Goal: Task Accomplishment & Management: Use online tool/utility

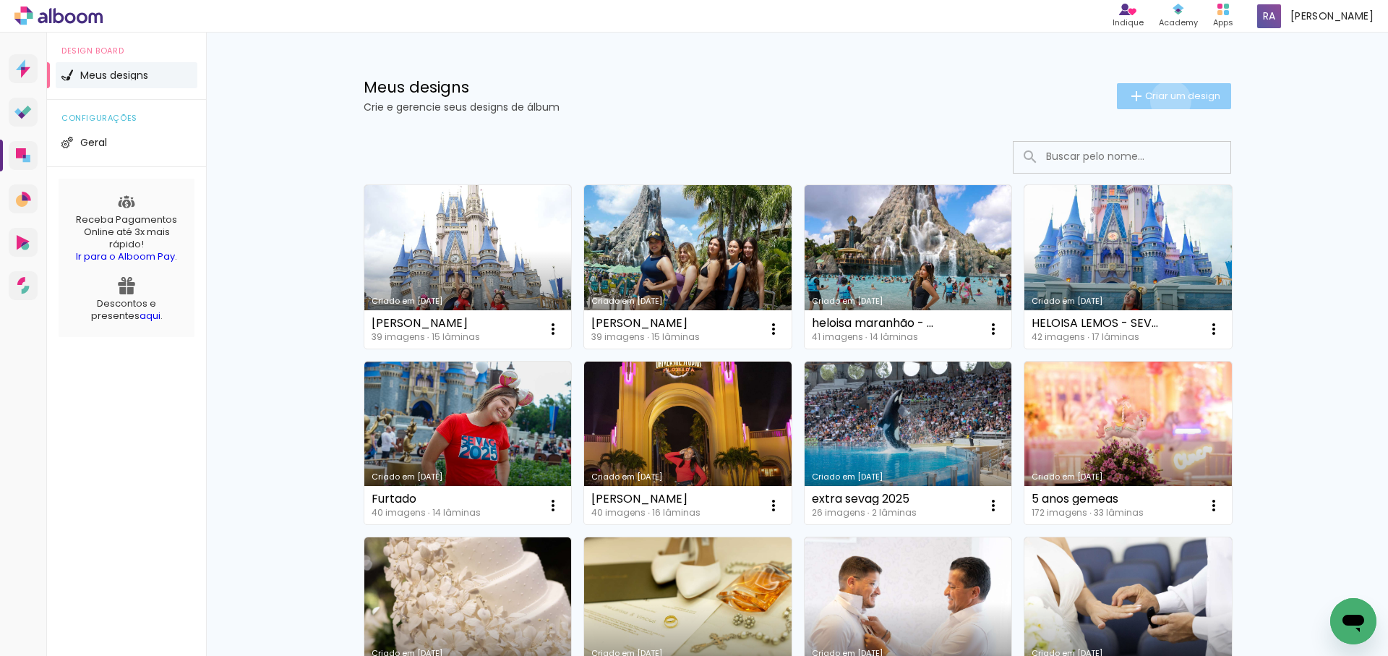
click at [1168, 101] on span "Criar um design" at bounding box center [1182, 95] width 75 height 9
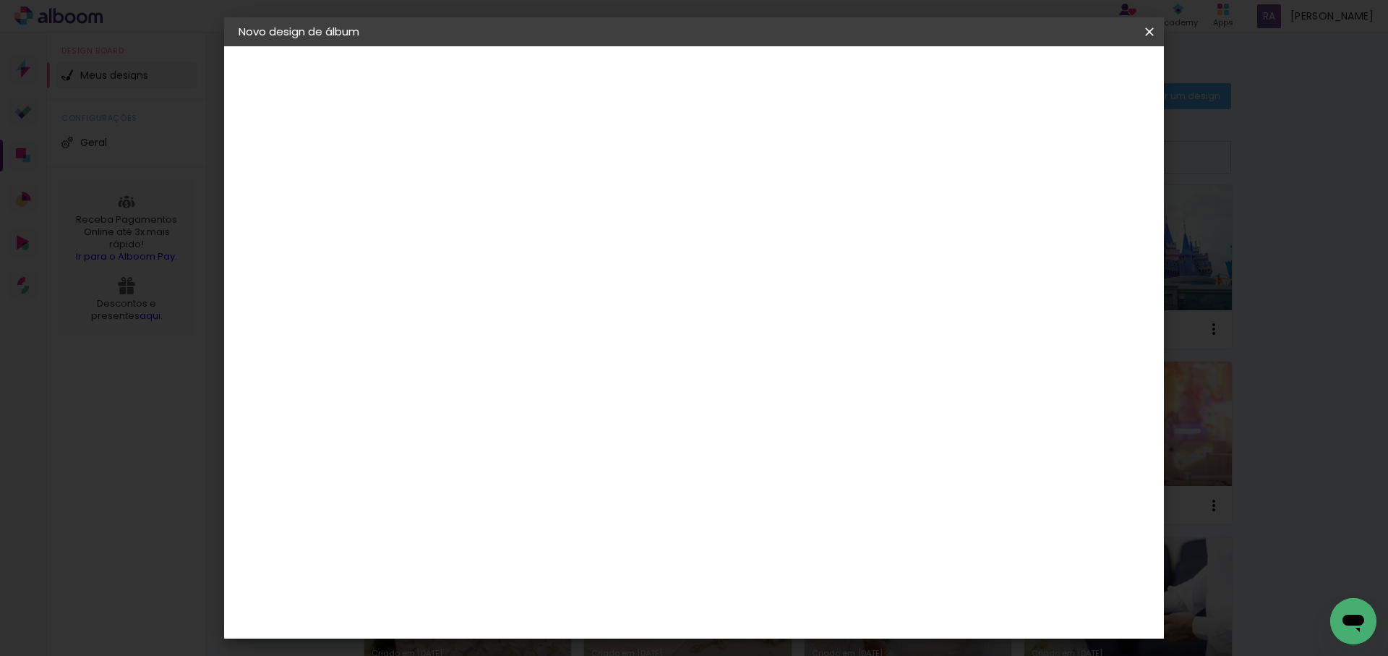
click at [475, 197] on input at bounding box center [475, 194] width 0 height 22
type input "[PERSON_NAME]"
type paper-input "[PERSON_NAME]"
click at [623, 84] on paper-button "Avançar" at bounding box center [587, 76] width 71 height 25
click at [556, 240] on div at bounding box center [497, 240] width 117 height 1
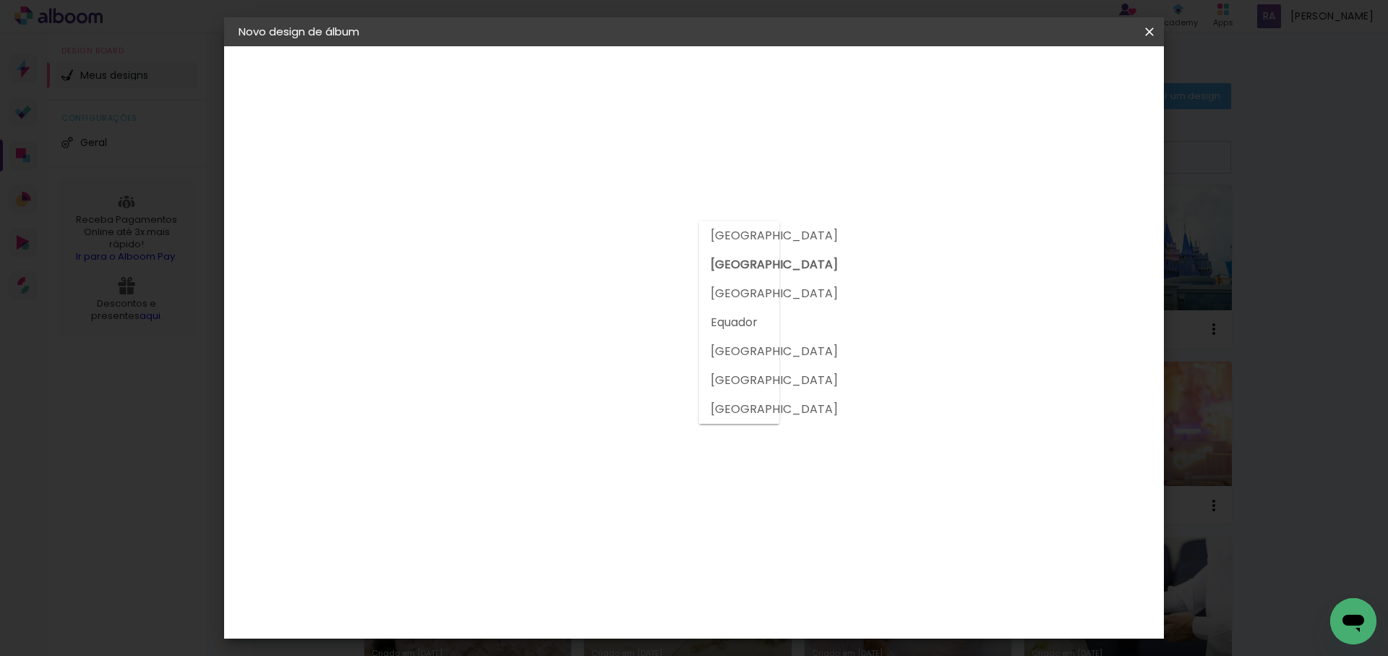
click at [556, 240] on div at bounding box center [497, 240] width 117 height 1
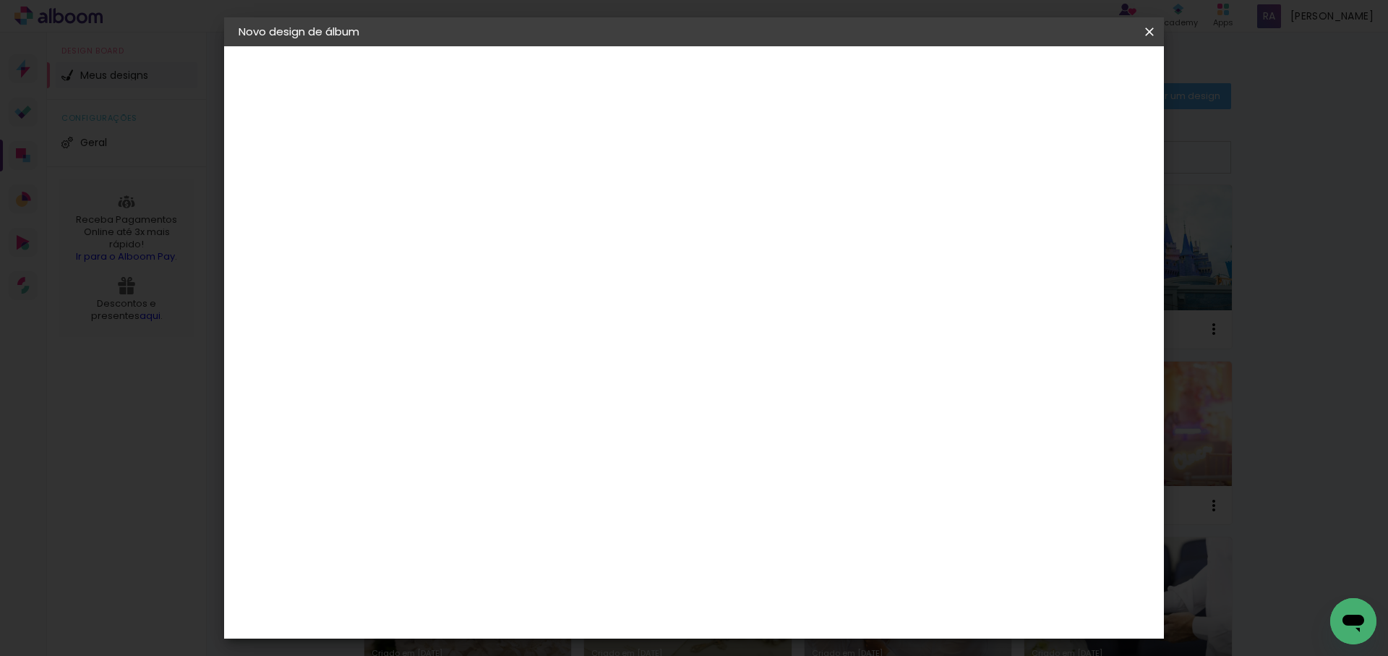
click at [556, 277] on input at bounding box center [497, 275] width 117 height 18
click at [537, 358] on div "DreambooksPro" at bounding box center [513, 364] width 94 height 12
click at [0, 0] on slot "Avançar" at bounding box center [0, 0] width 0 height 0
click at [531, 243] on input "text" at bounding box center [503, 252] width 56 height 22
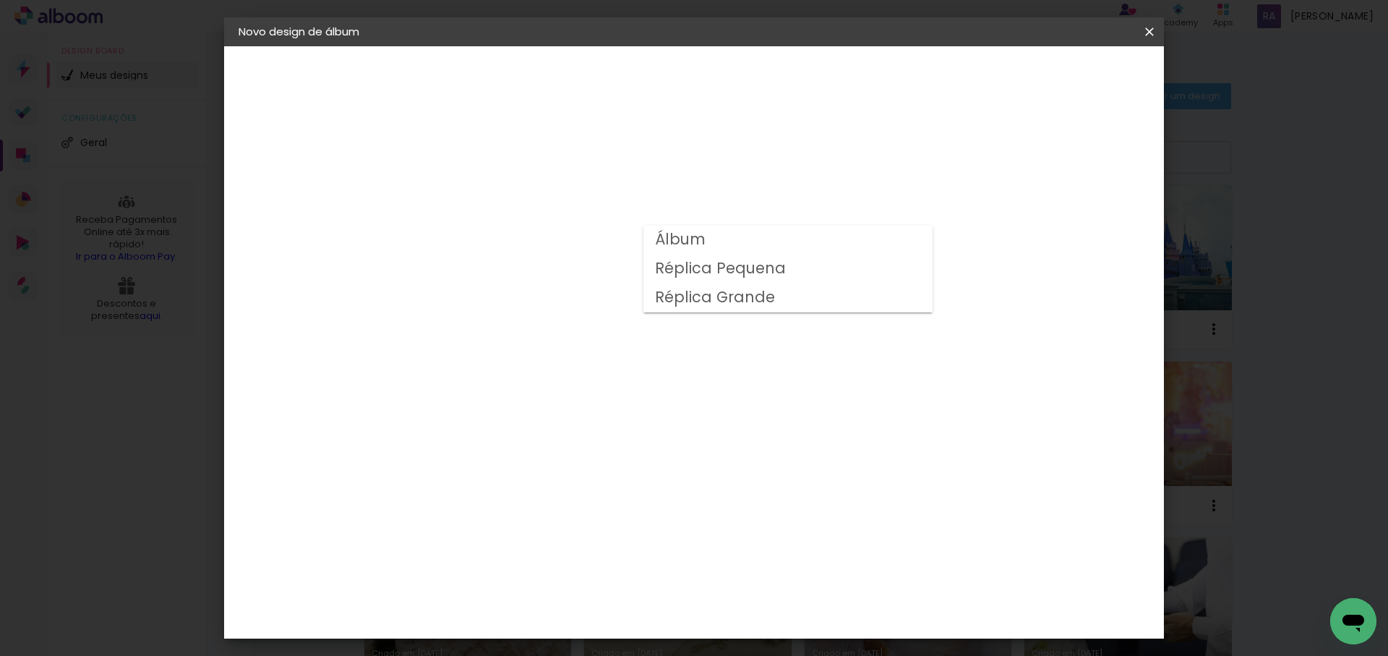
click at [838, 243] on paper-item "Álbum" at bounding box center [788, 240] width 289 height 29
type input "Álbum"
click at [711, 67] on paper-button "Avançar" at bounding box center [675, 76] width 71 height 25
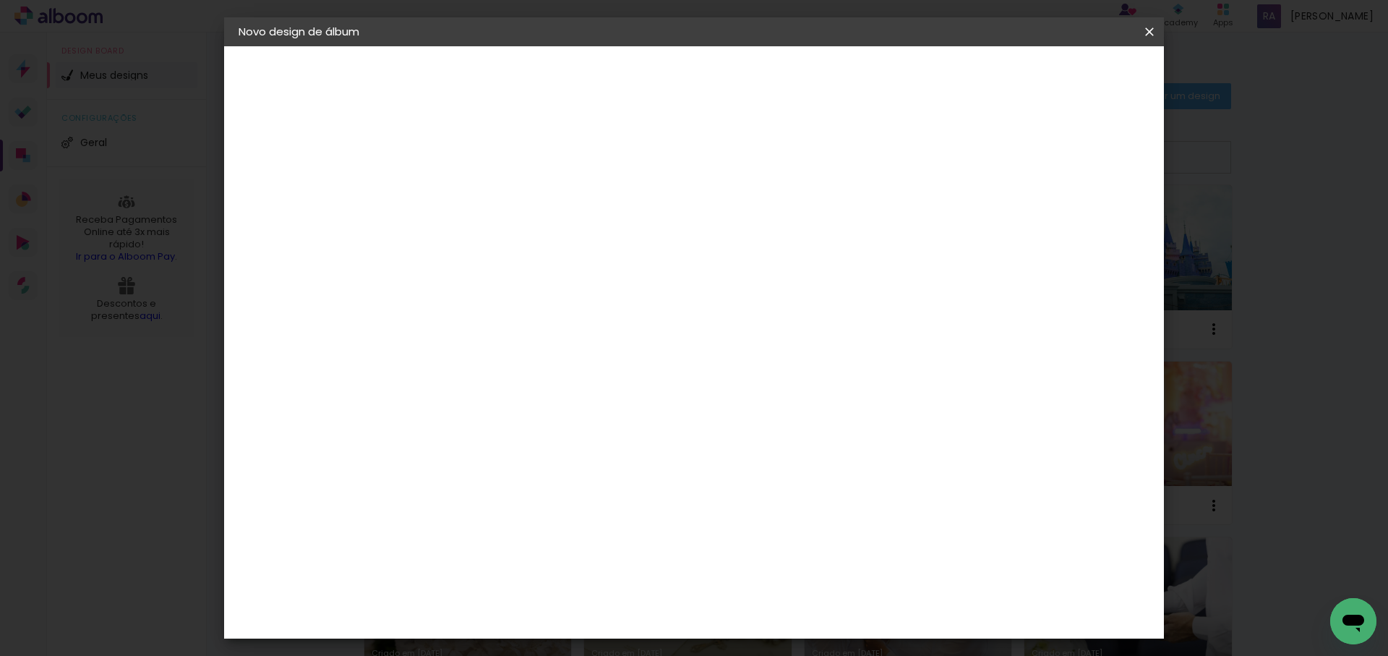
click at [978, 77] on span "Iniciar design" at bounding box center [946, 77] width 66 height 10
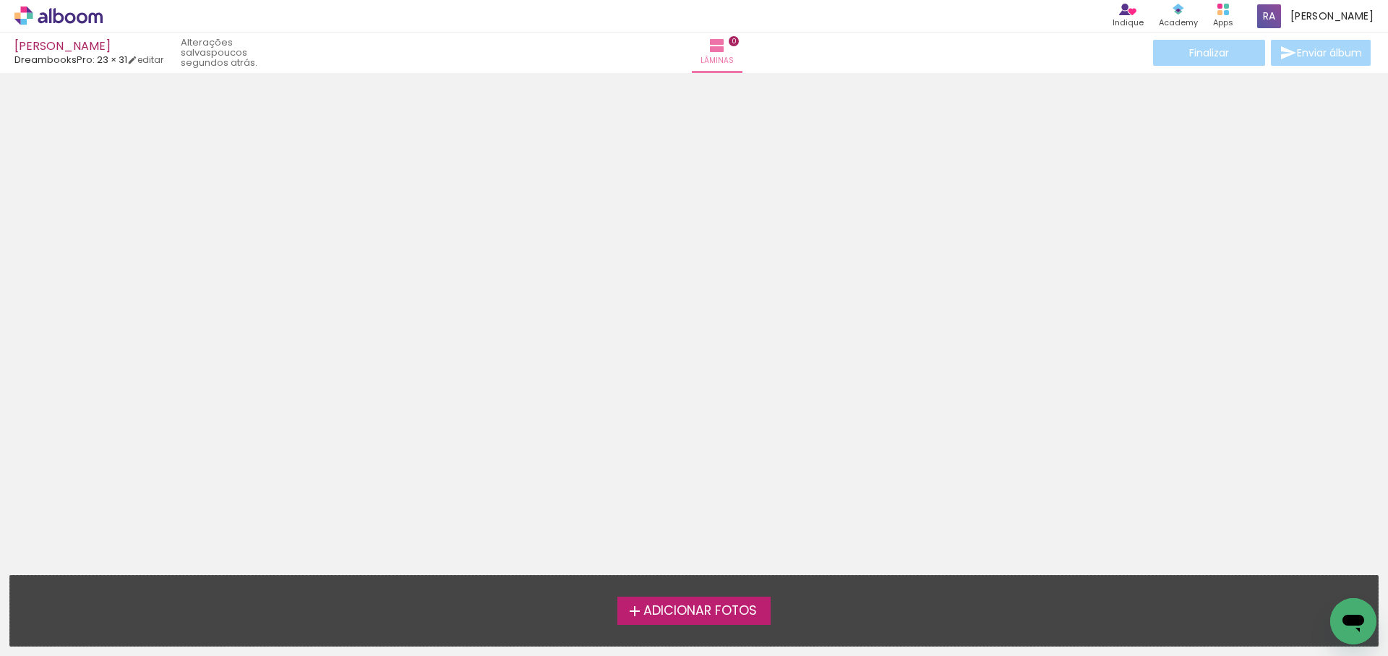
click at [730, 613] on span "Adicionar Fotos" at bounding box center [701, 611] width 114 height 13
click at [0, 0] on input "file" at bounding box center [0, 0] width 0 height 0
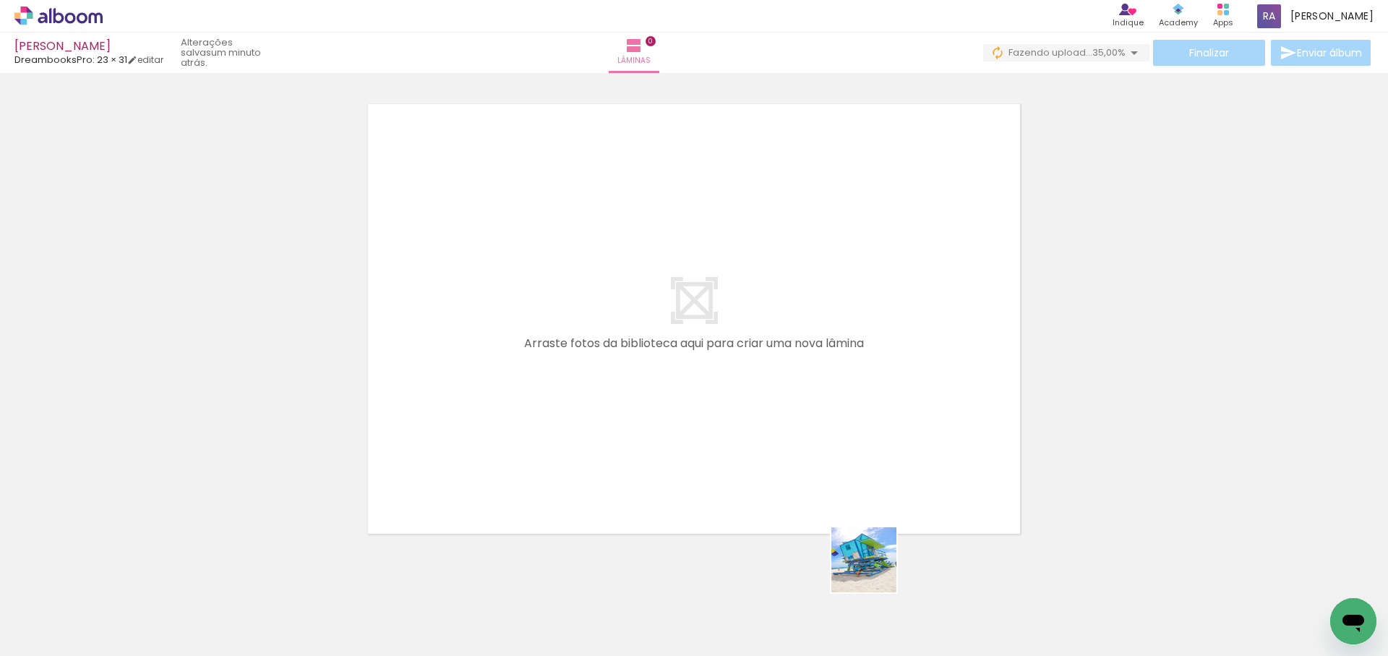
drag, startPoint x: 880, startPoint y: 603, endPoint x: 881, endPoint y: 372, distance: 231.4
click at [882, 373] on quentale-workspace at bounding box center [694, 328] width 1388 height 656
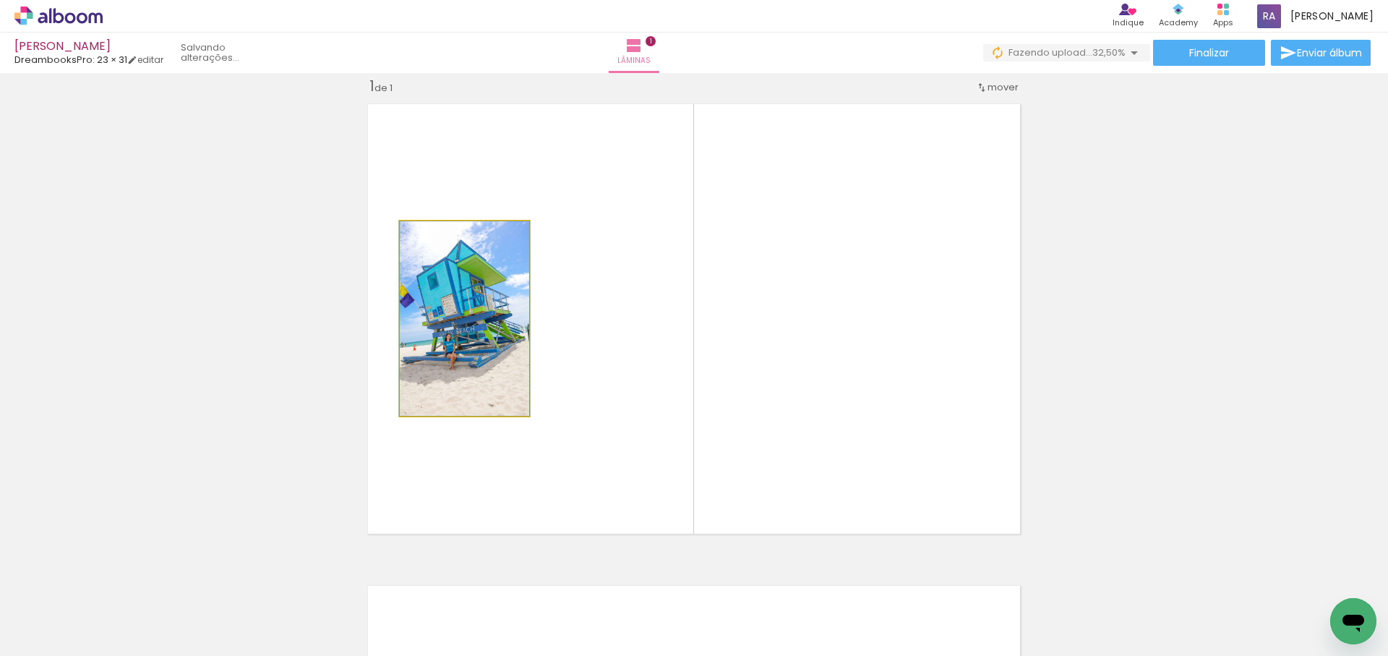
drag, startPoint x: 464, startPoint y: 332, endPoint x: 112, endPoint y: 331, distance: 351.4
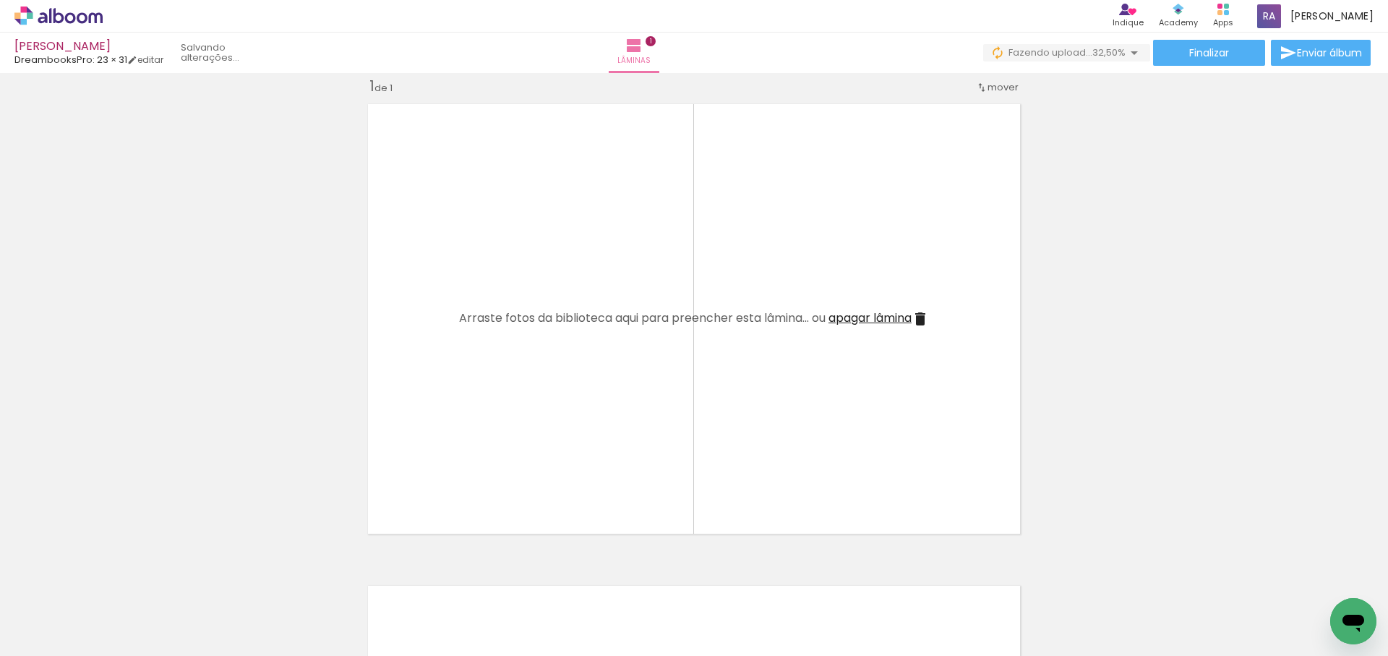
drag, startPoint x: 533, startPoint y: 414, endPoint x: 532, endPoint y: 545, distance: 130.2
click at [533, 414] on quentale-workspace at bounding box center [694, 328] width 1388 height 656
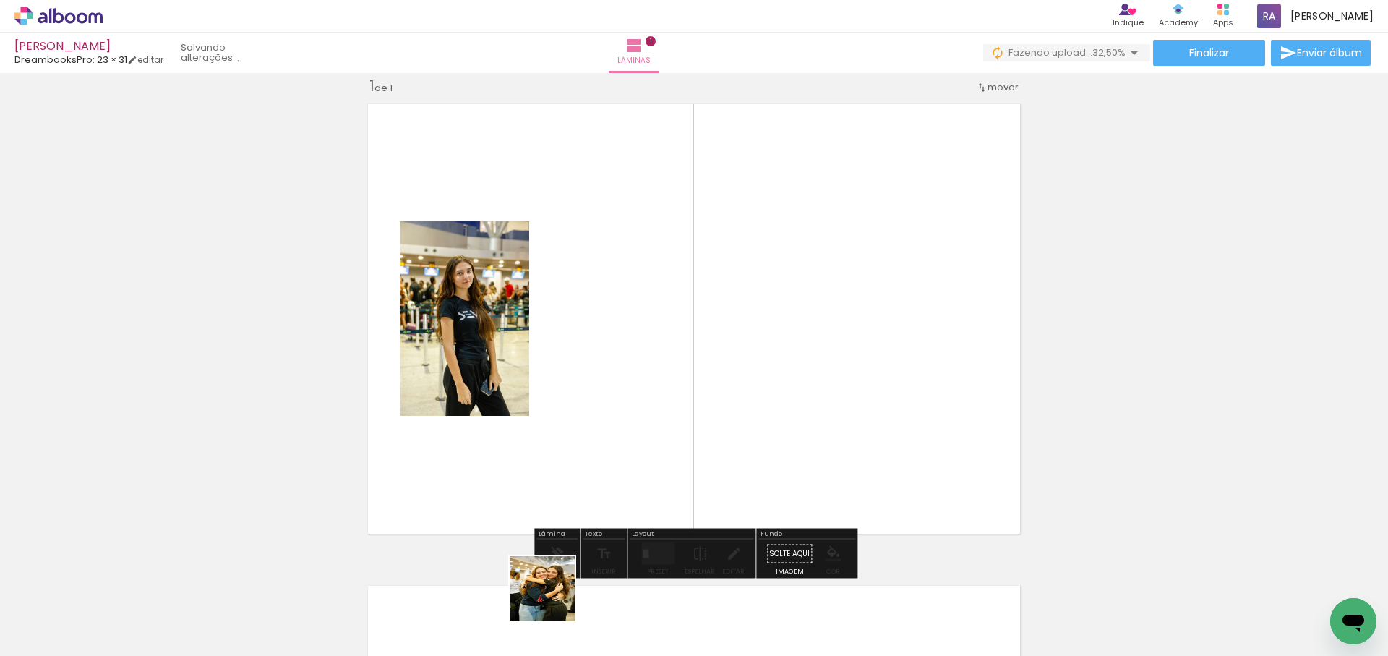
drag, startPoint x: 553, startPoint y: 599, endPoint x: 630, endPoint y: 526, distance: 106.4
click at [624, 437] on quentale-workspace at bounding box center [694, 328] width 1388 height 656
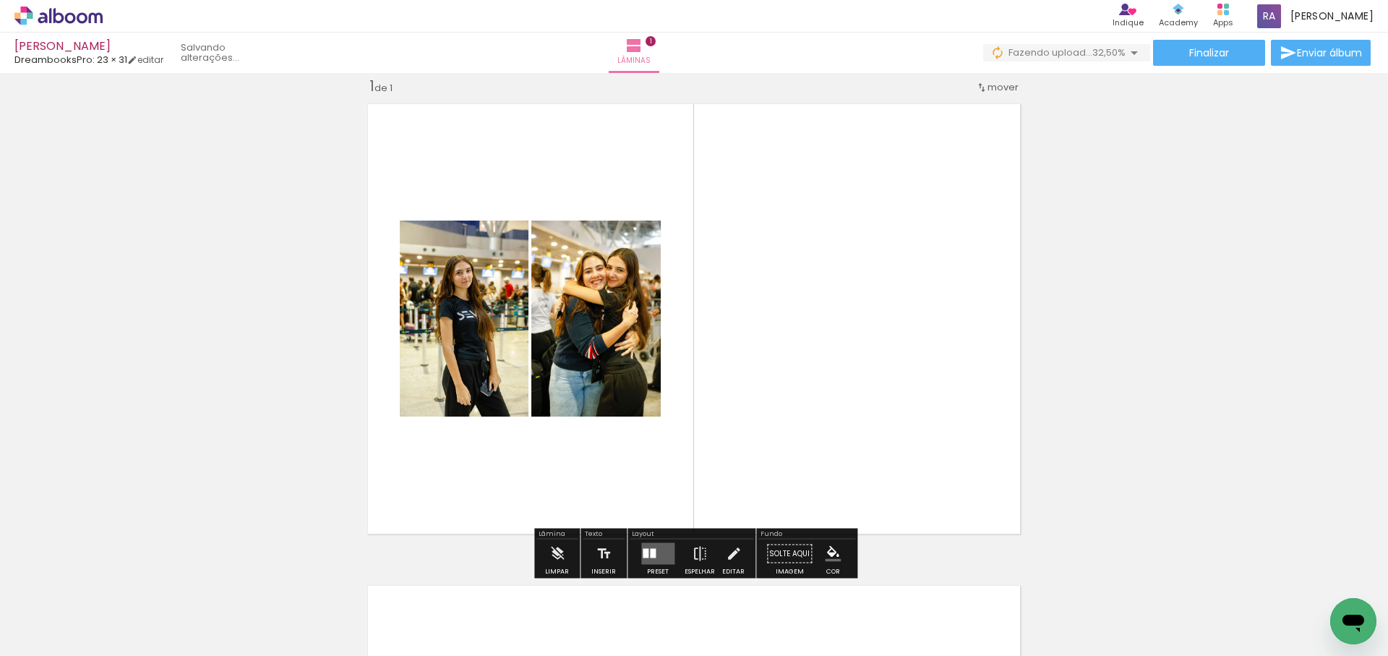
drag, startPoint x: 751, startPoint y: 350, endPoint x: 771, endPoint y: 323, distance: 33.6
click at [768, 330] on quentale-workspace at bounding box center [694, 328] width 1388 height 656
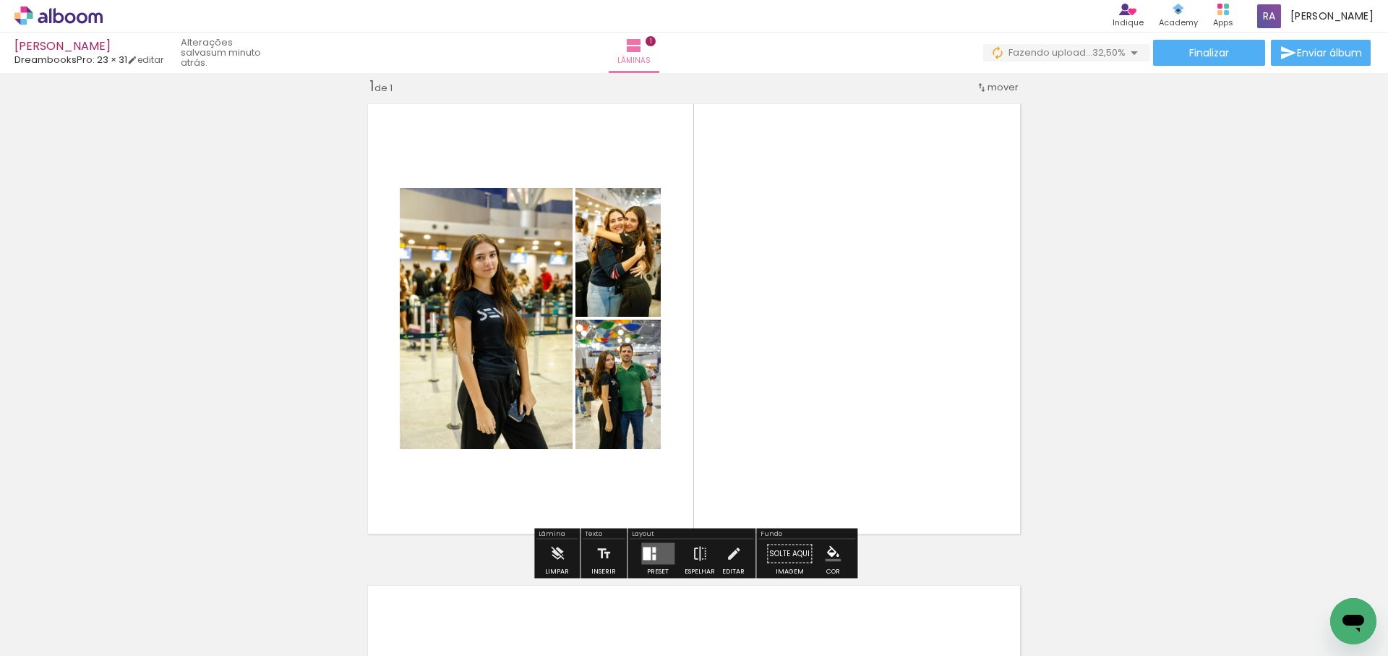
click at [644, 548] on div at bounding box center [647, 553] width 8 height 13
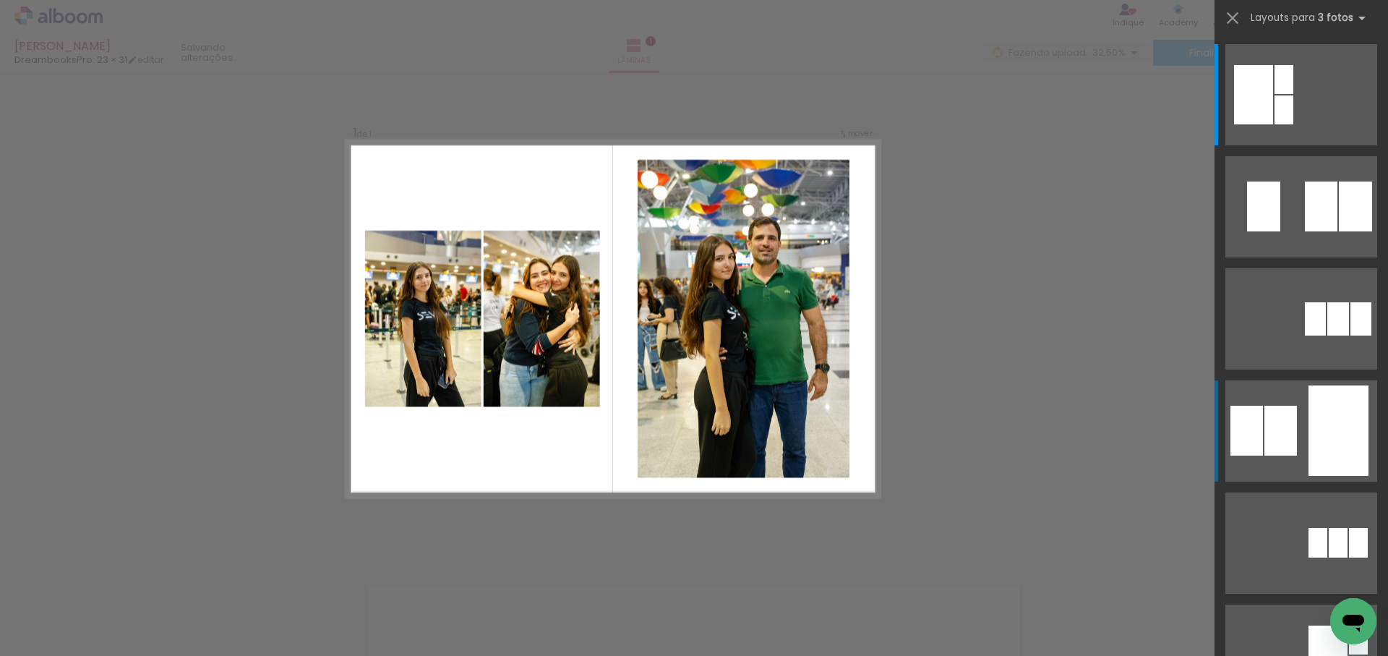
click at [1298, 145] on quentale-layouter at bounding box center [1302, 94] width 152 height 101
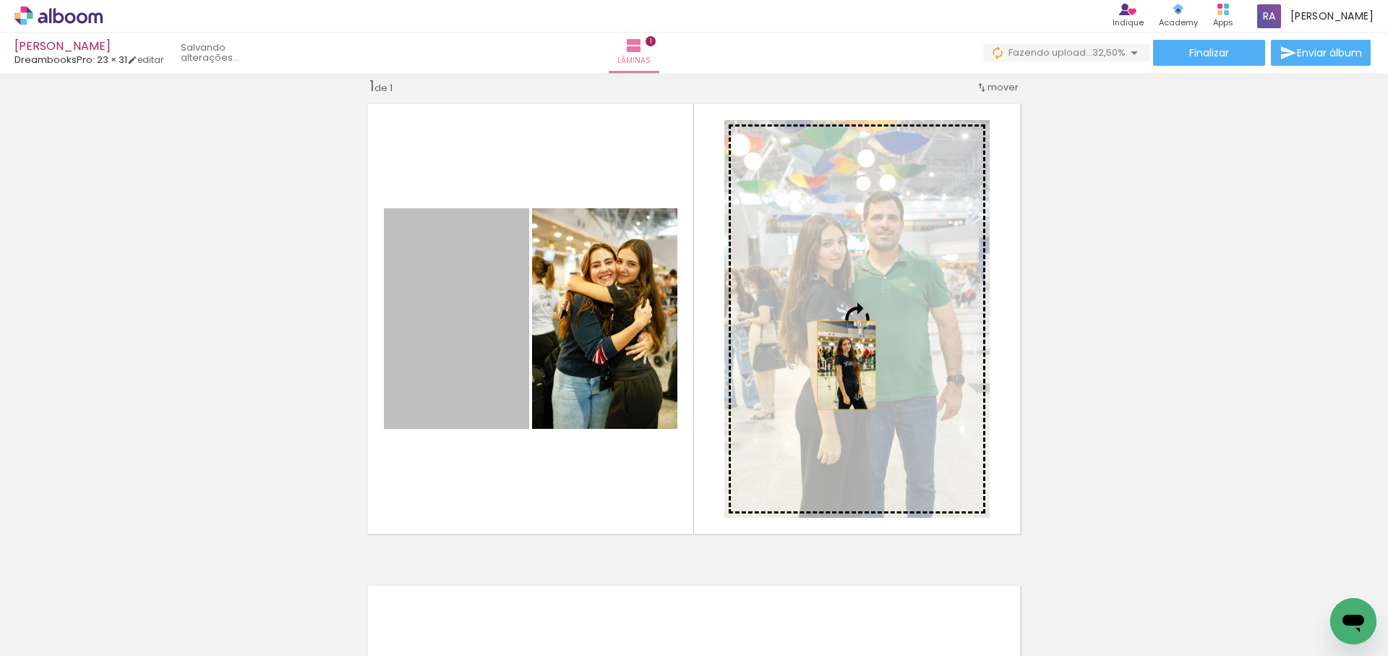
drag, startPoint x: 461, startPoint y: 334, endPoint x: 895, endPoint y: 369, distance: 435.3
click at [0, 0] on slot at bounding box center [0, 0] width 0 height 0
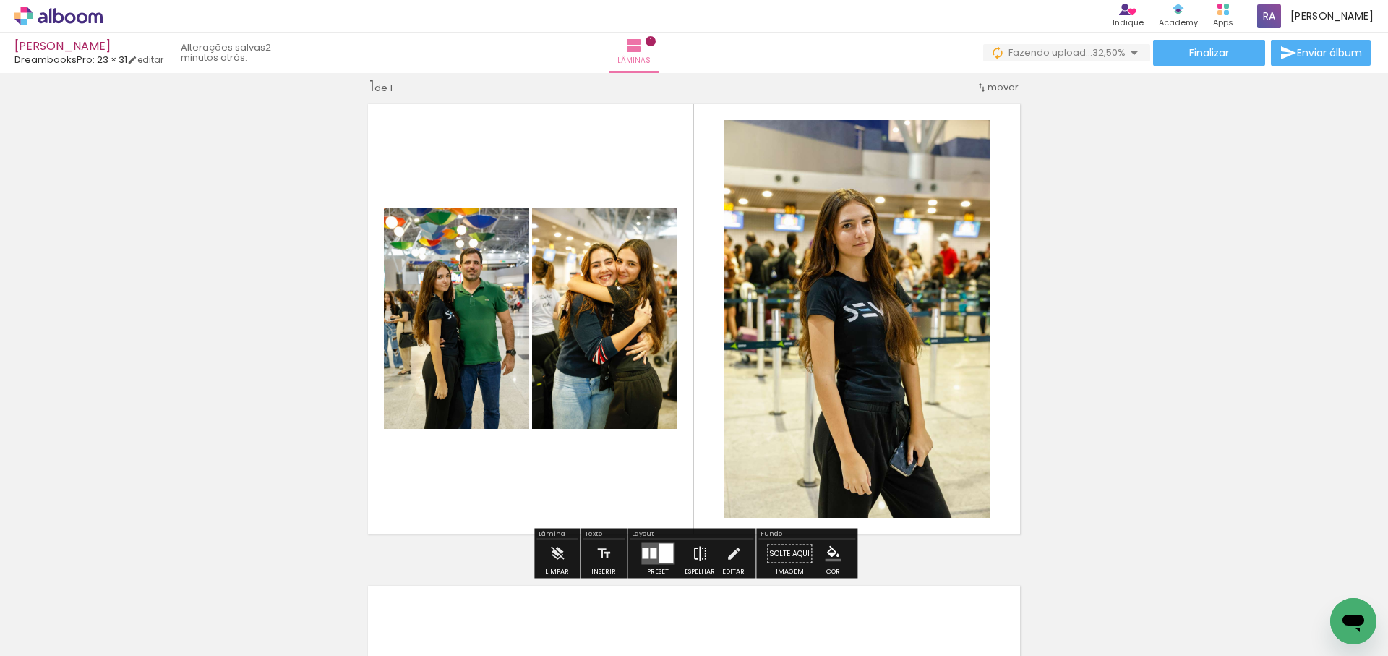
click at [696, 553] on iron-icon at bounding box center [700, 553] width 16 height 29
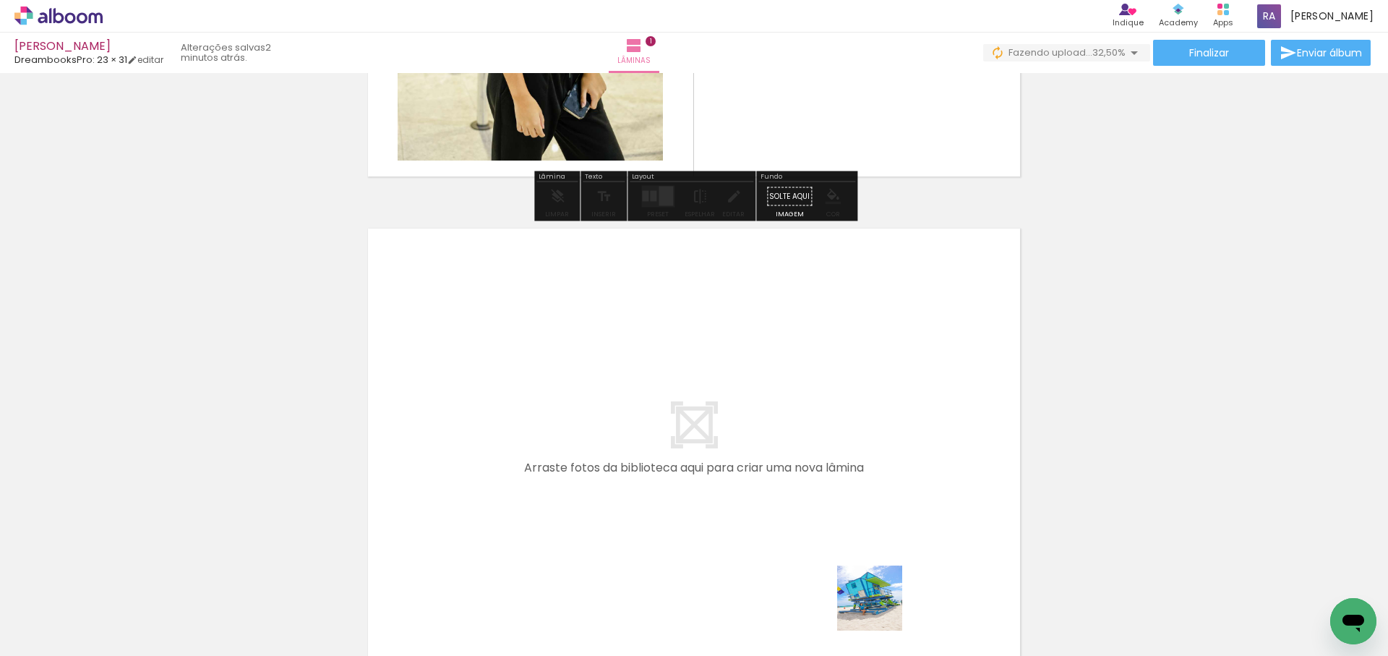
click at [795, 405] on quentale-workspace at bounding box center [694, 328] width 1388 height 656
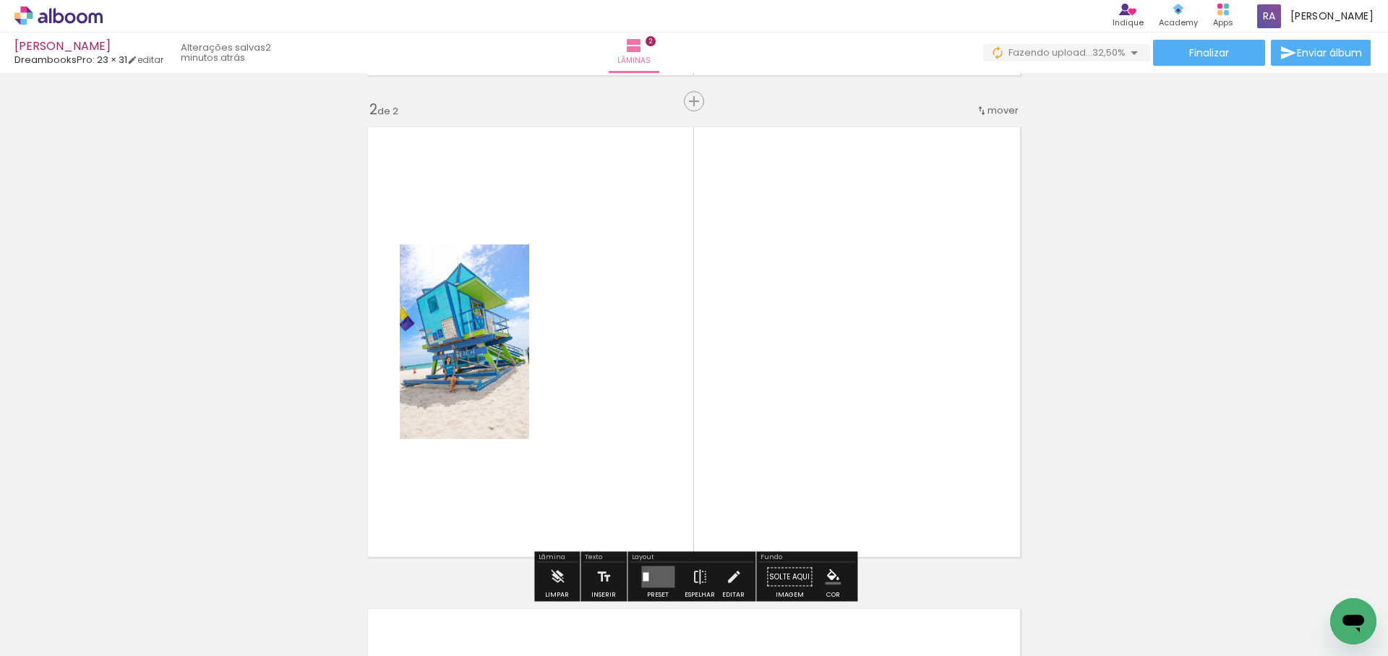
scroll to position [500, 0]
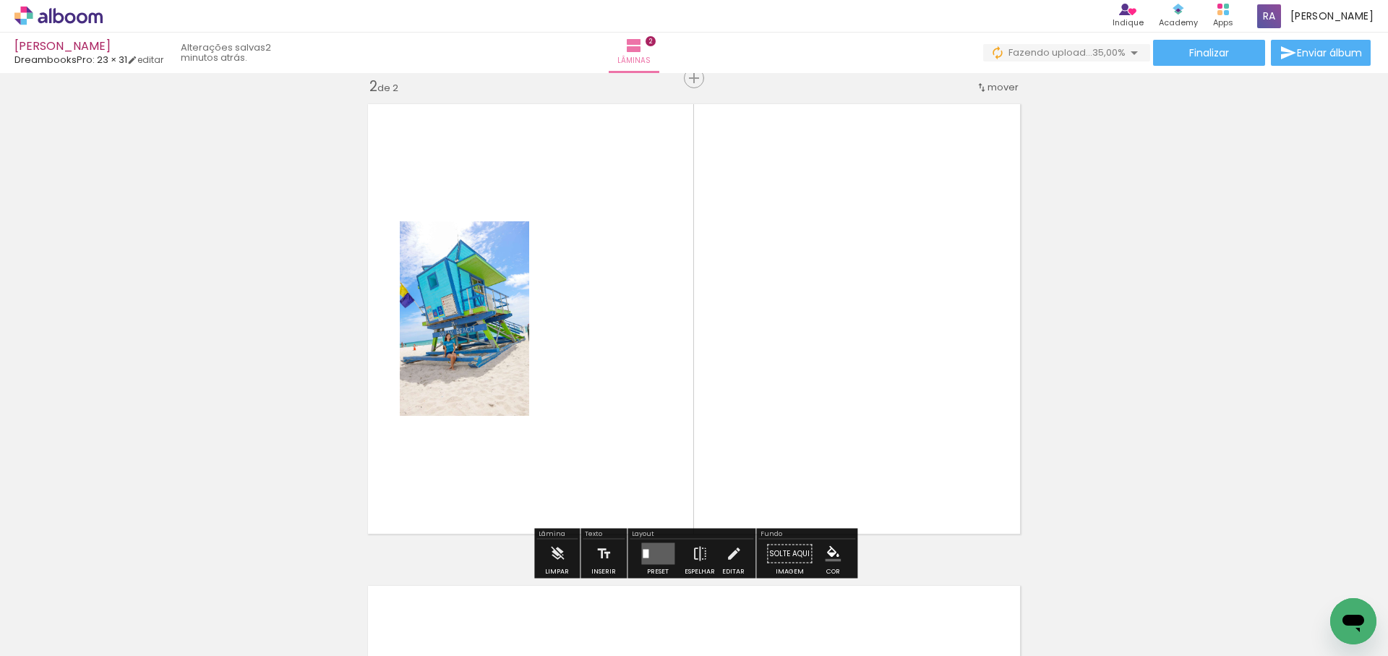
drag, startPoint x: 838, startPoint y: 391, endPoint x: 774, endPoint y: 344, distance: 79.7
click at [787, 349] on quentale-workspace at bounding box center [694, 328] width 1388 height 656
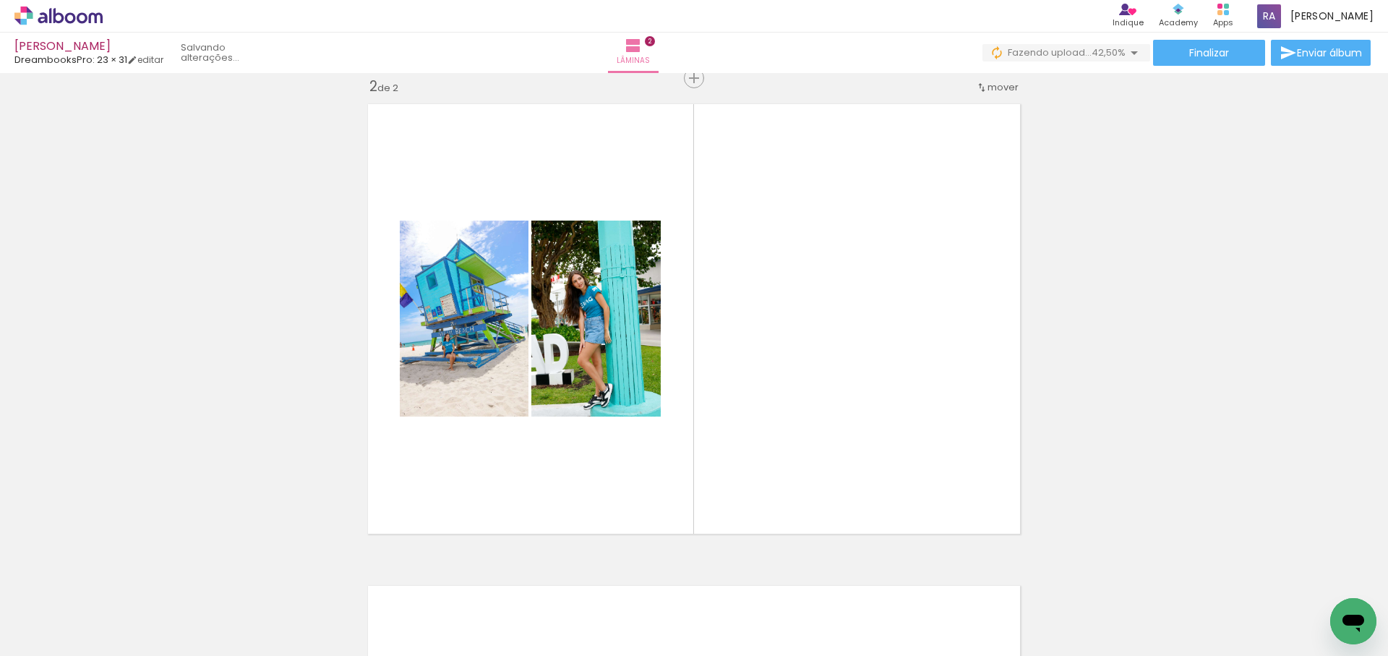
scroll to position [0, 177]
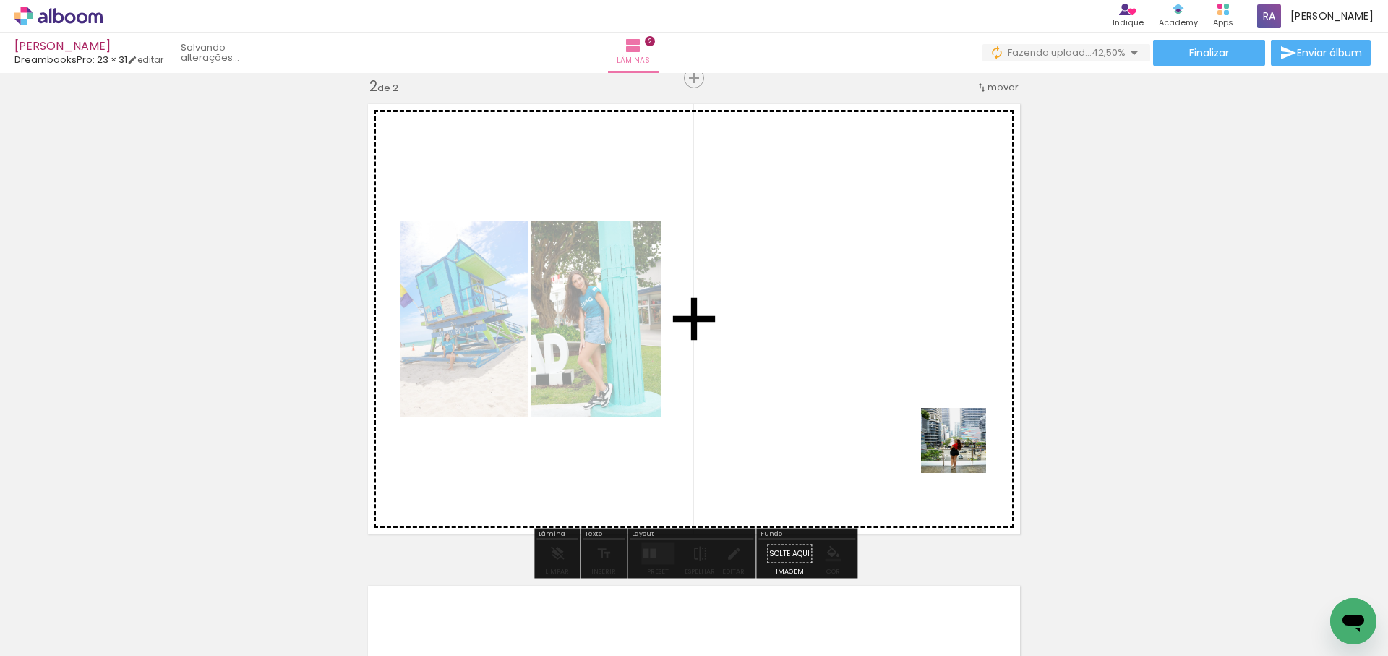
drag, startPoint x: 965, startPoint y: 459, endPoint x: 1064, endPoint y: 592, distance: 165.7
click at [965, 449] on quentale-workspace at bounding box center [694, 328] width 1388 height 656
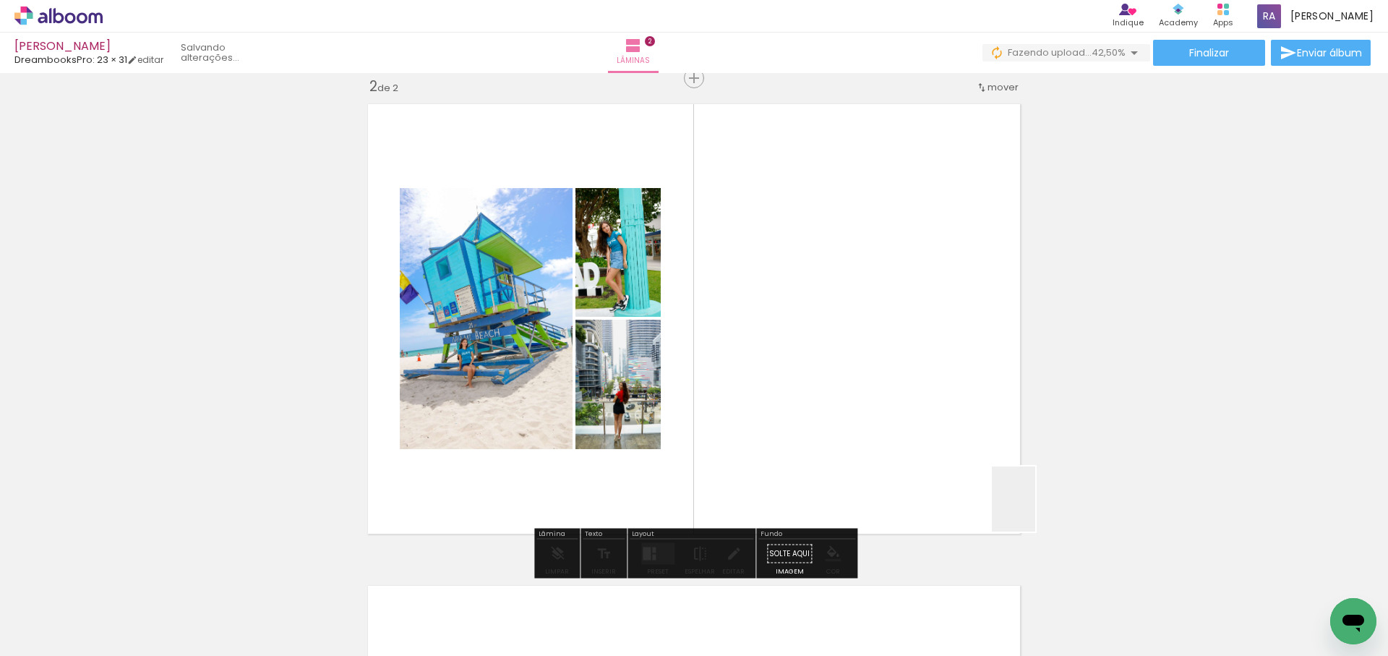
drag, startPoint x: 1072, startPoint y: 563, endPoint x: 975, endPoint y: 425, distance: 168.7
click at [976, 427] on quentale-workspace at bounding box center [694, 328] width 1388 height 656
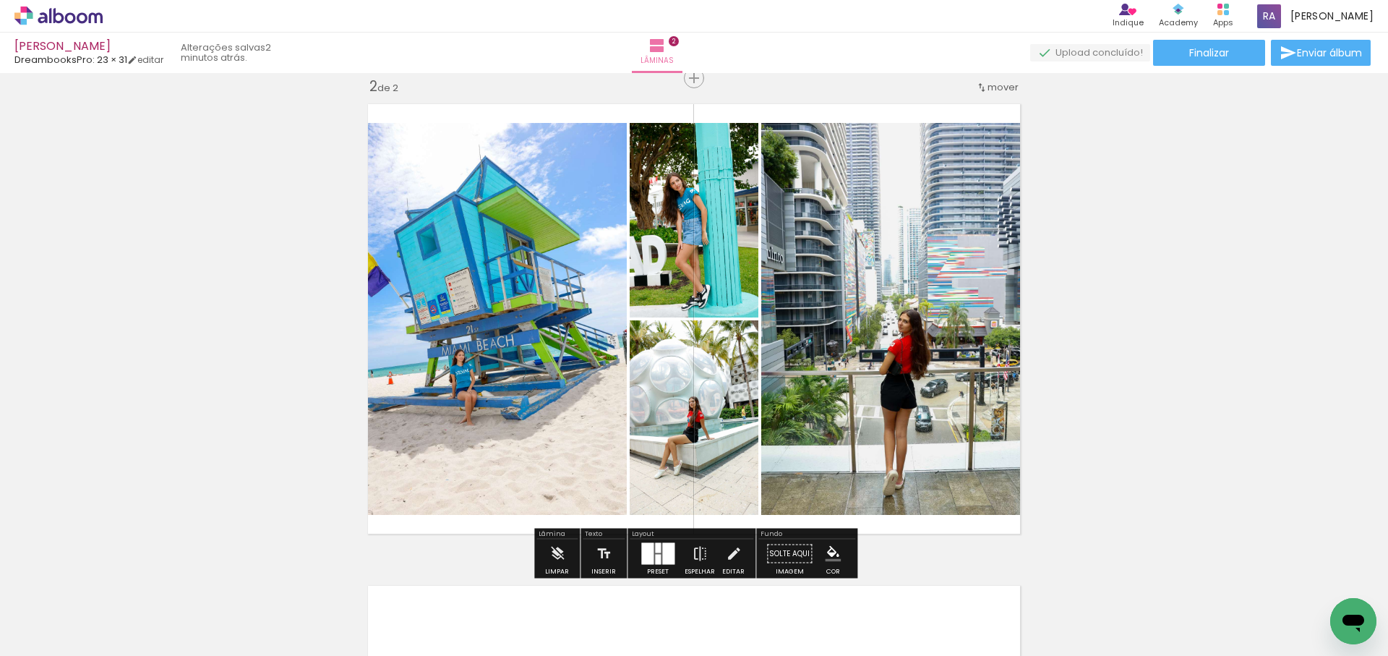
click at [655, 551] on div at bounding box center [658, 548] width 6 height 10
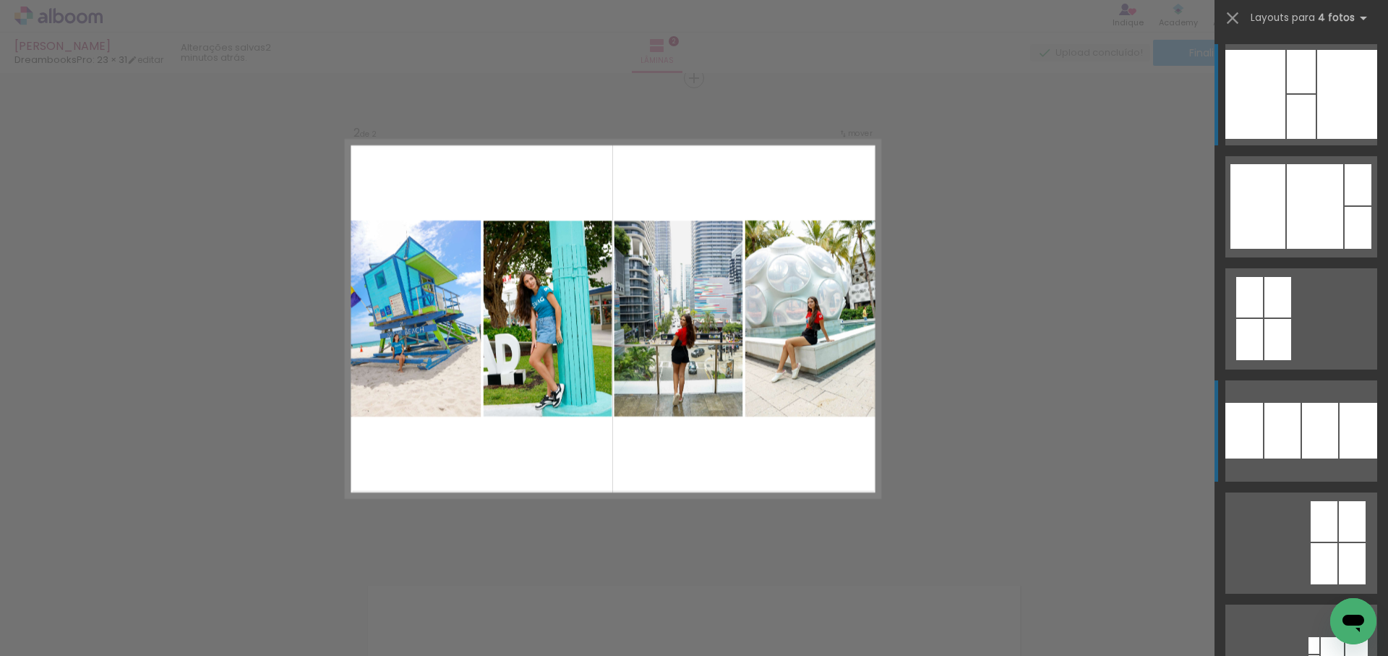
click at [1318, 139] on div at bounding box center [1348, 94] width 60 height 89
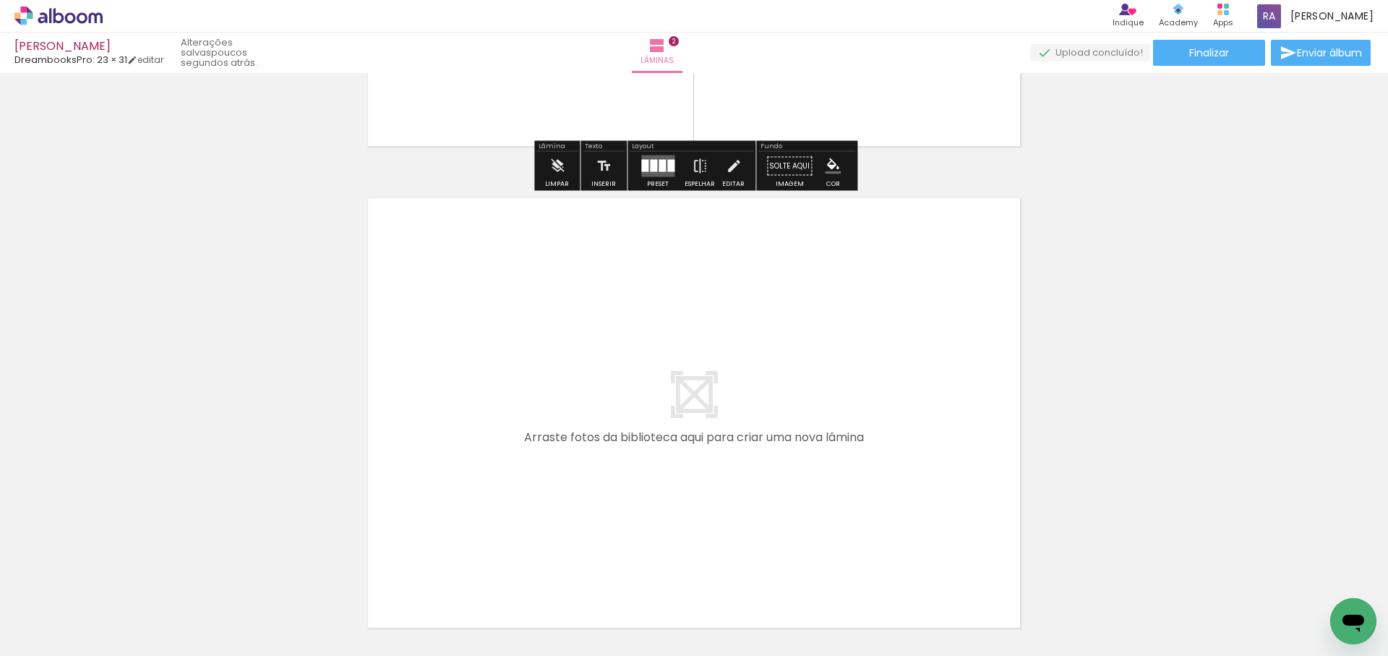
scroll to position [0, 856]
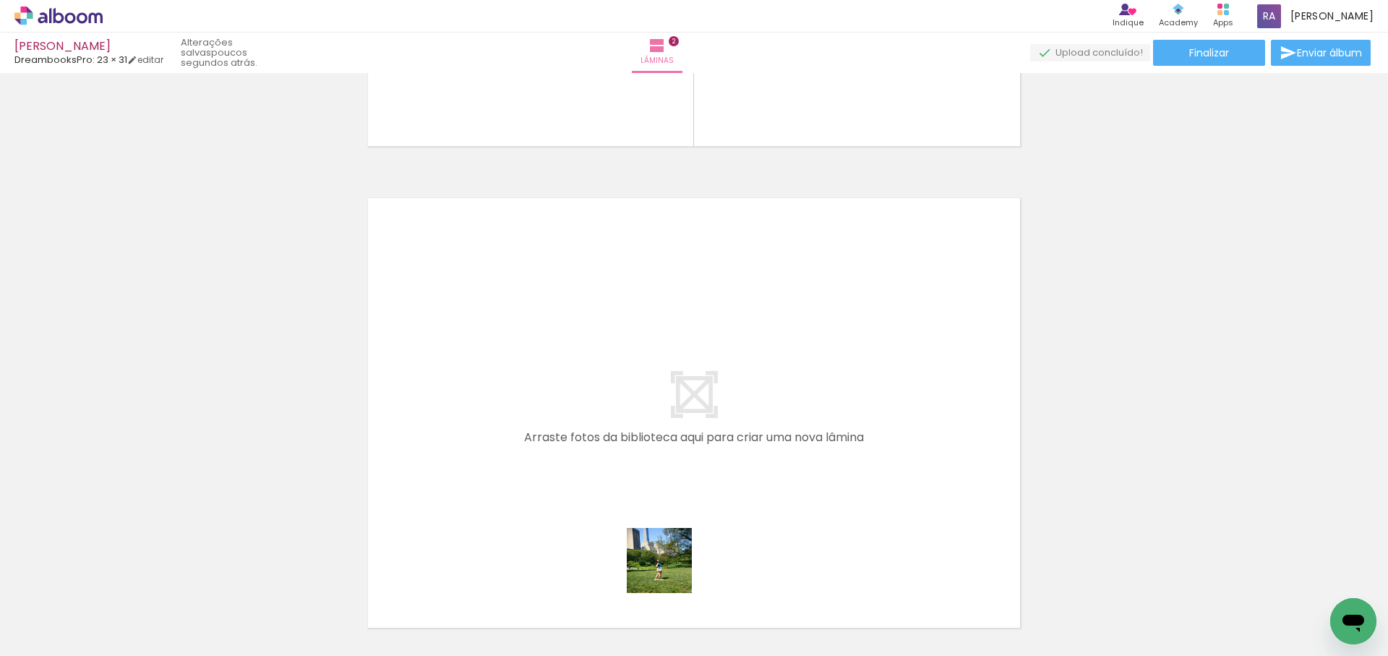
click at [706, 383] on quentale-workspace at bounding box center [694, 328] width 1388 height 656
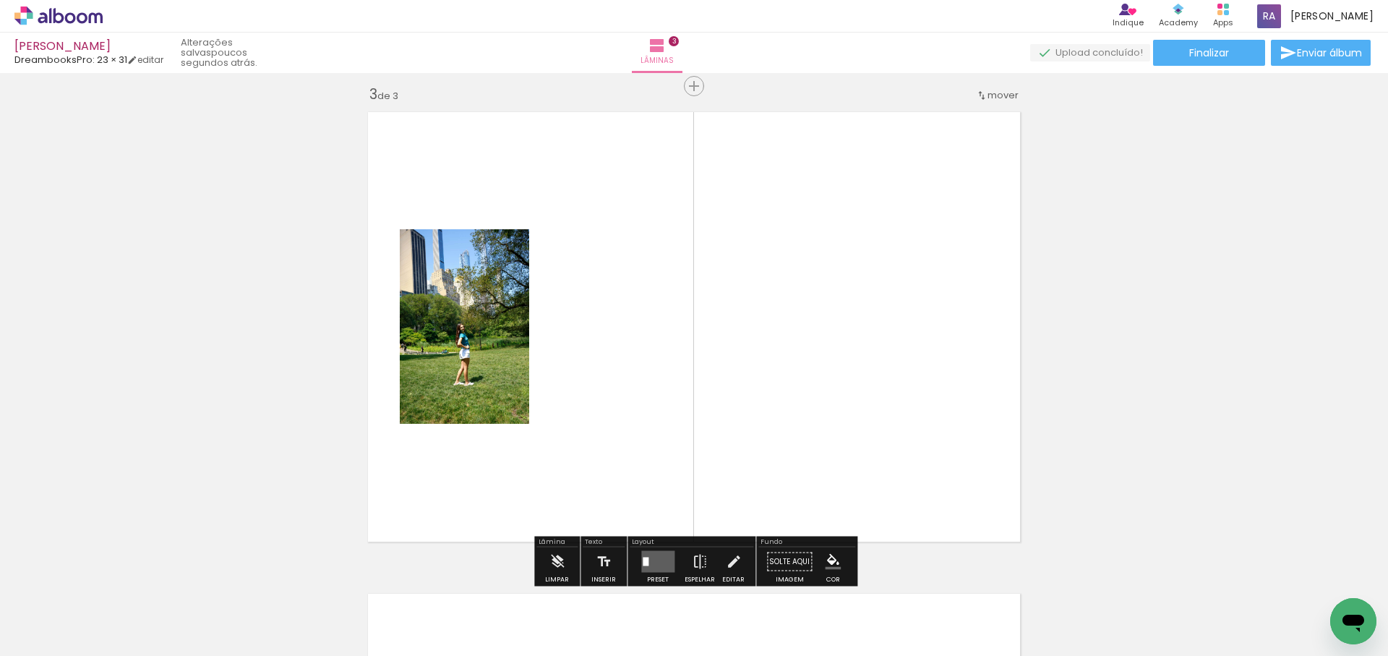
scroll to position [982, 0]
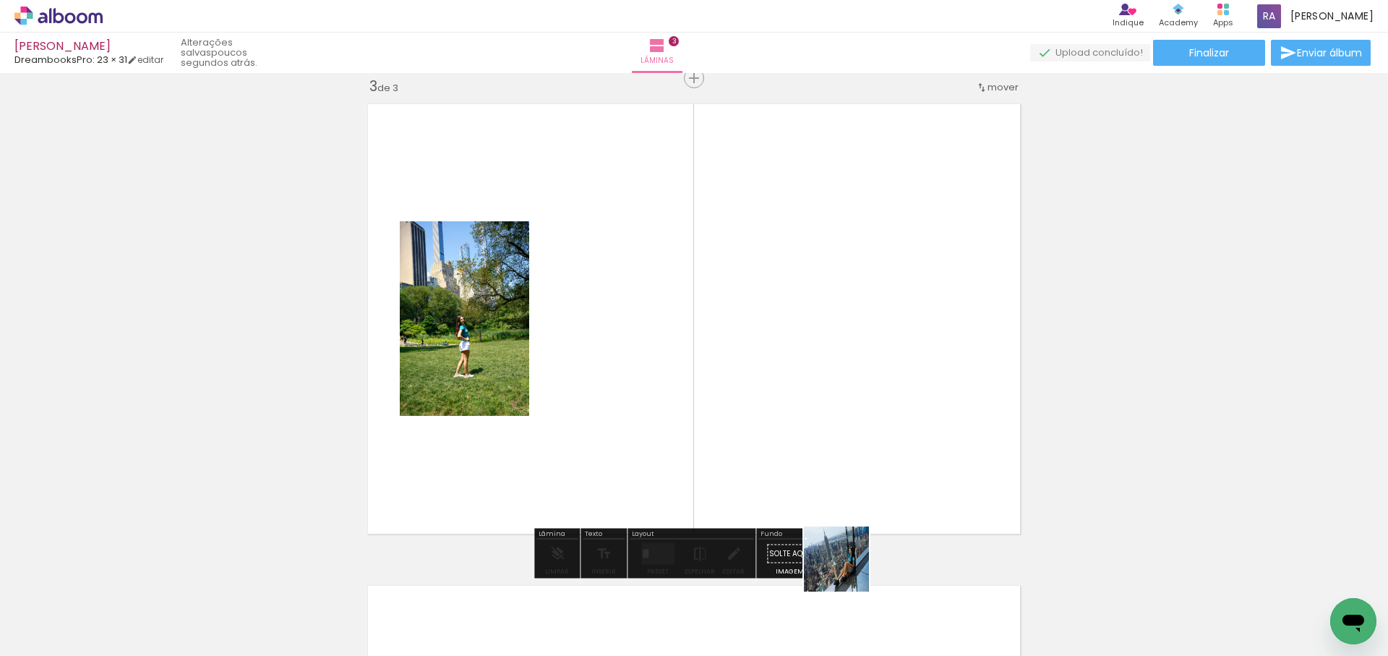
click at [851, 378] on quentale-workspace at bounding box center [694, 328] width 1388 height 656
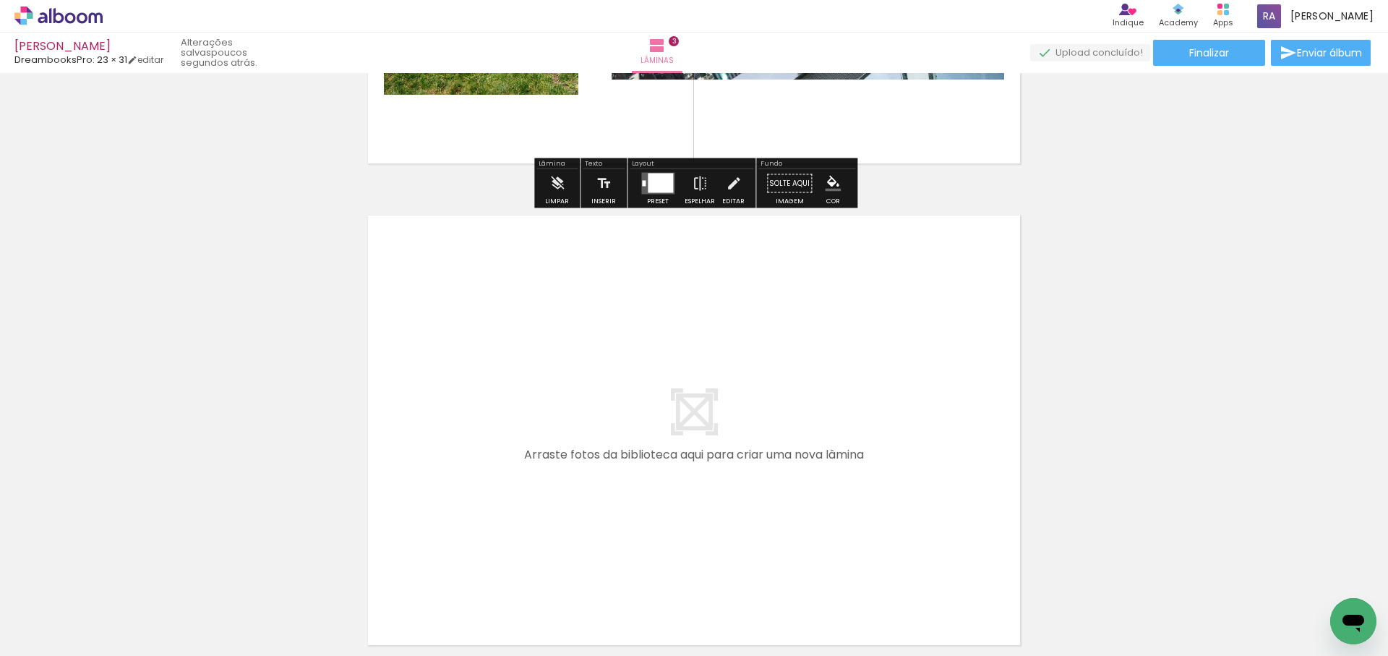
click at [874, 453] on quentale-workspace at bounding box center [694, 328] width 1388 height 656
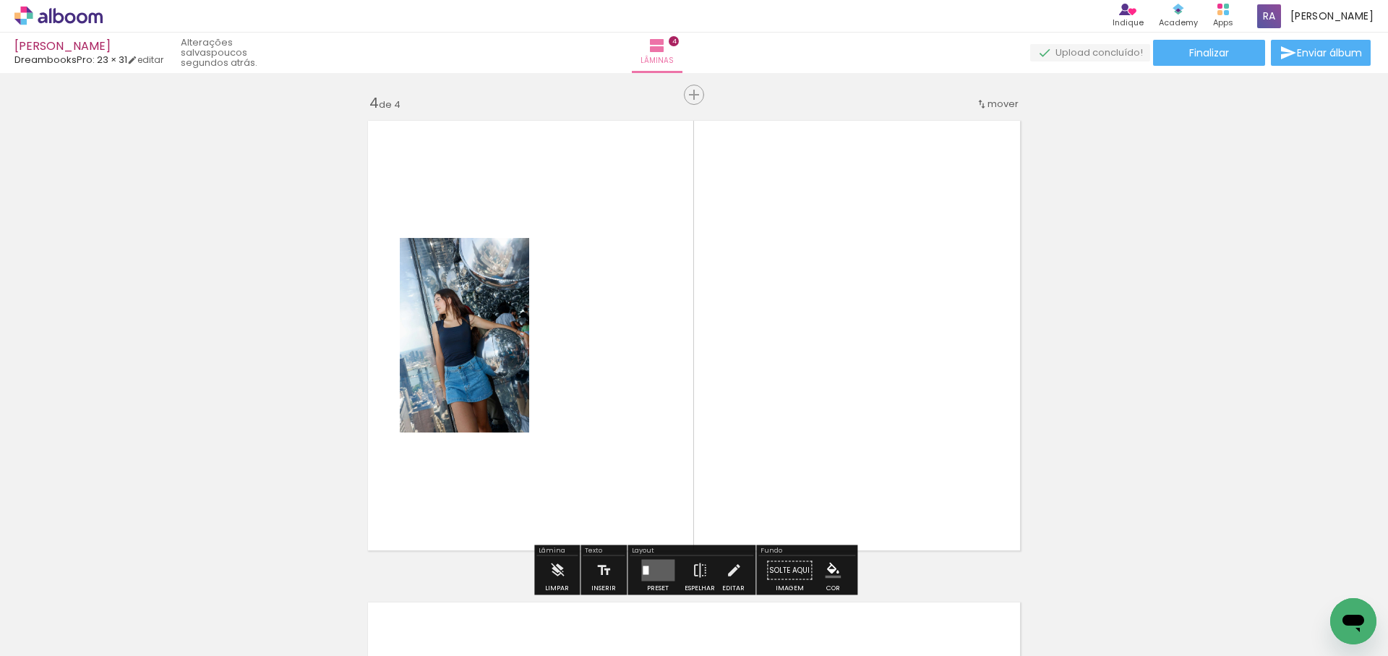
scroll to position [1464, 0]
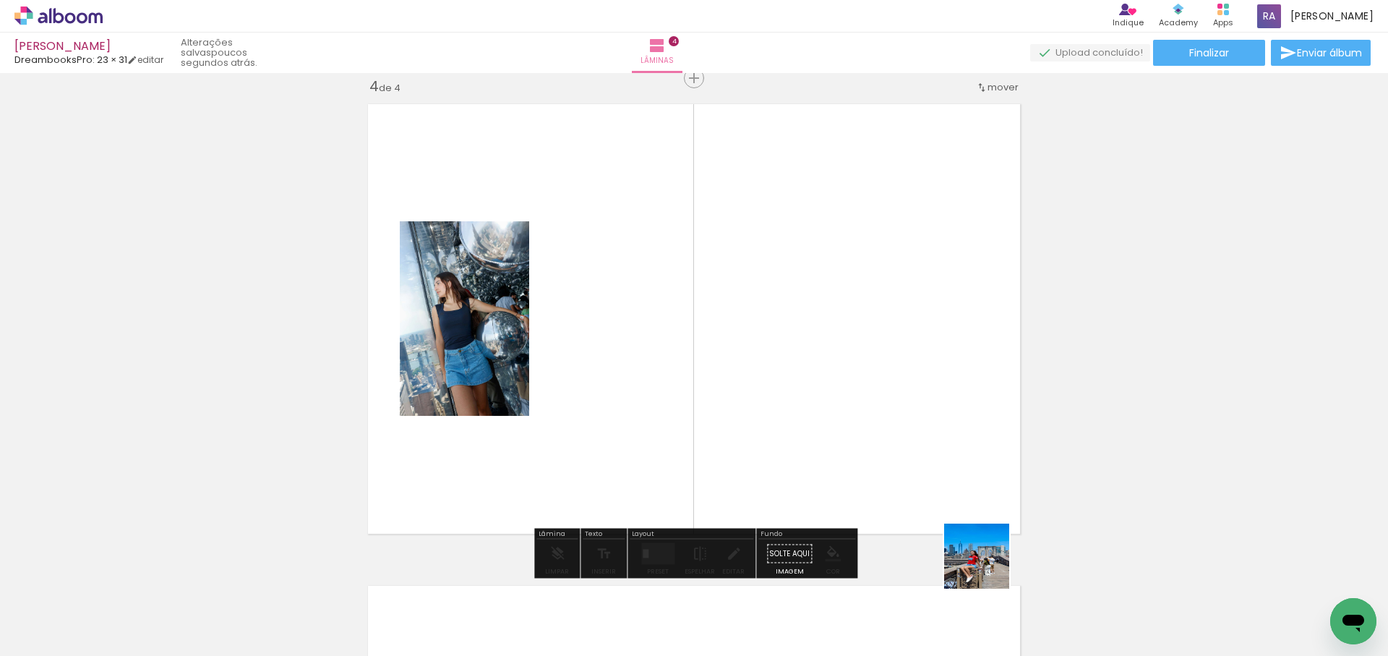
drag, startPoint x: 988, startPoint y: 567, endPoint x: 1028, endPoint y: 540, distance: 48.5
click at [981, 490] on quentale-workspace at bounding box center [694, 328] width 1388 height 656
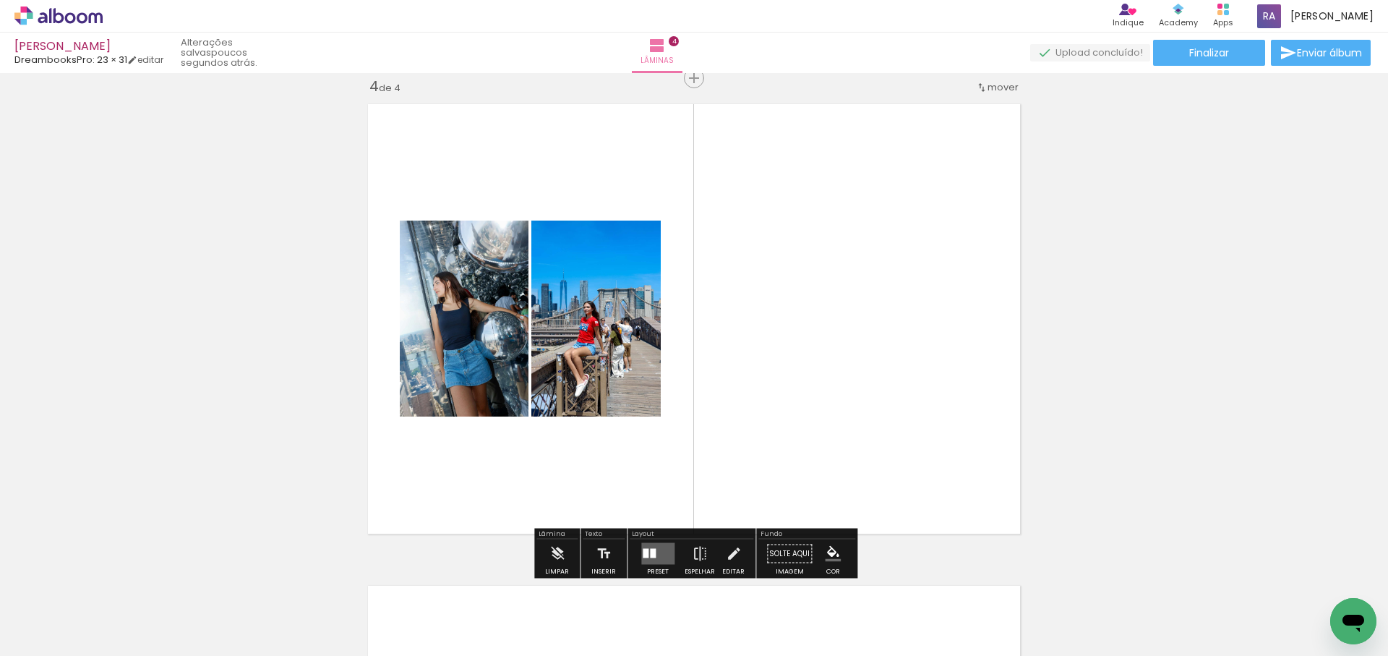
drag, startPoint x: 1045, startPoint y: 556, endPoint x: 952, endPoint y: 409, distance: 173.9
click at [952, 410] on quentale-workspace at bounding box center [694, 328] width 1388 height 656
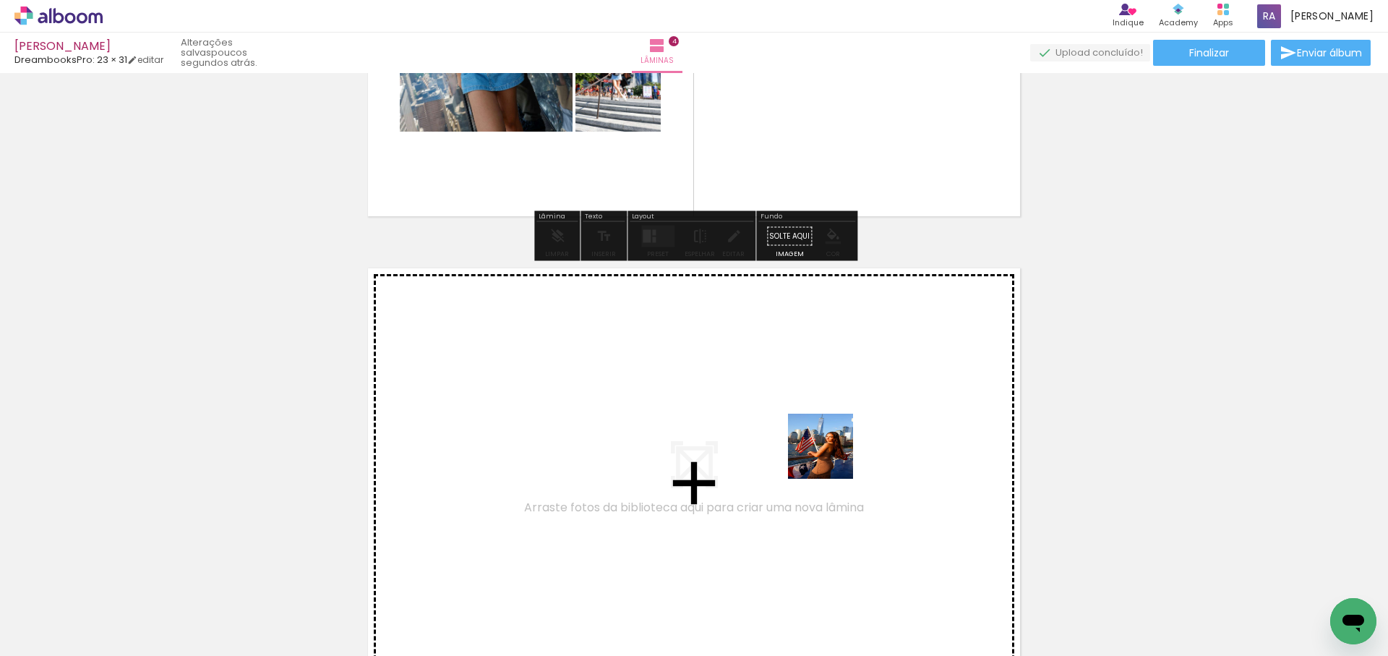
drag, startPoint x: 975, startPoint y: 518, endPoint x: 1040, endPoint y: 565, distance: 79.7
click at [817, 447] on quentale-workspace at bounding box center [694, 328] width 1388 height 656
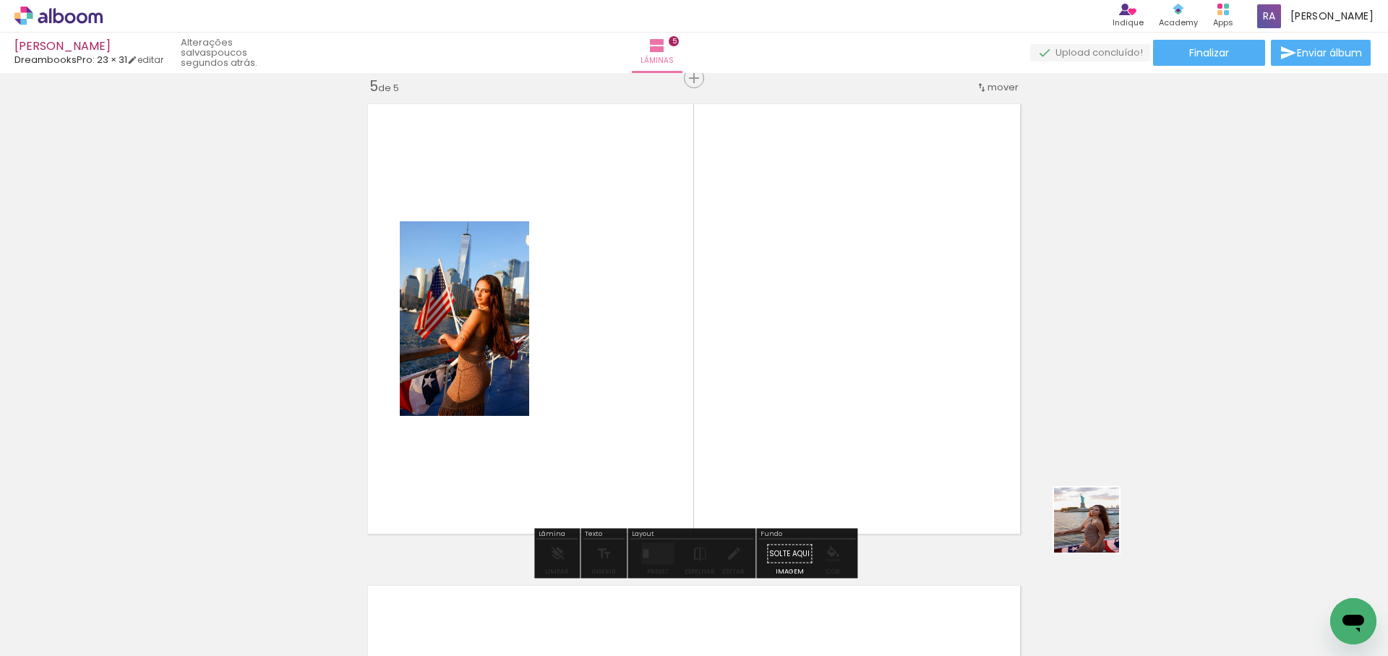
drag, startPoint x: 1098, startPoint y: 531, endPoint x: 876, endPoint y: 423, distance: 246.8
click at [876, 405] on quentale-workspace at bounding box center [694, 328] width 1388 height 656
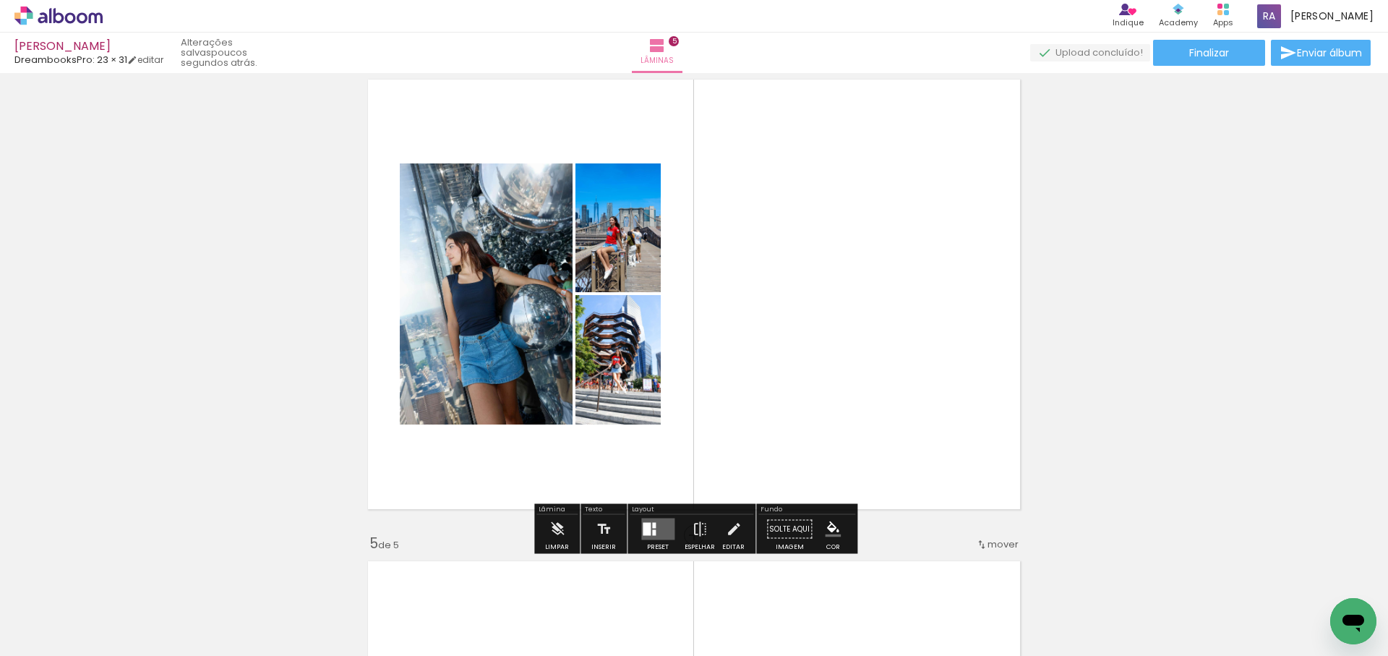
scroll to position [1482, 0]
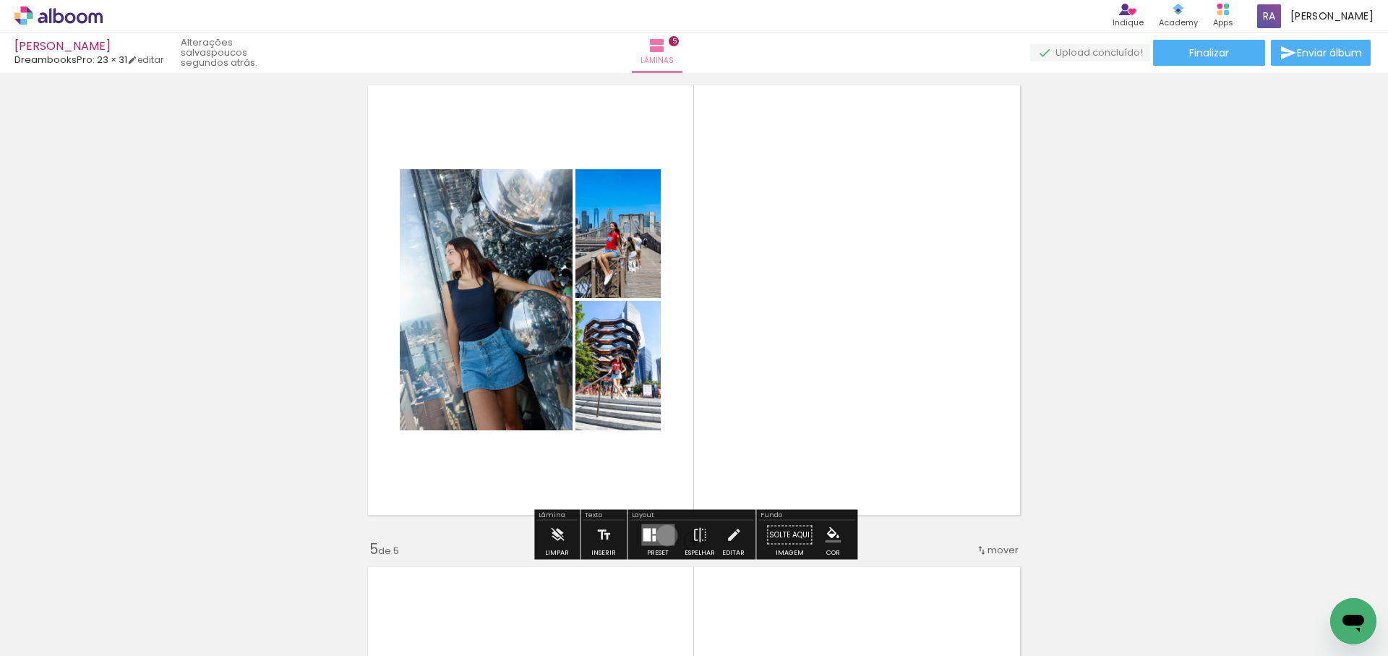
click at [664, 535] on quentale-layouter at bounding box center [657, 535] width 33 height 22
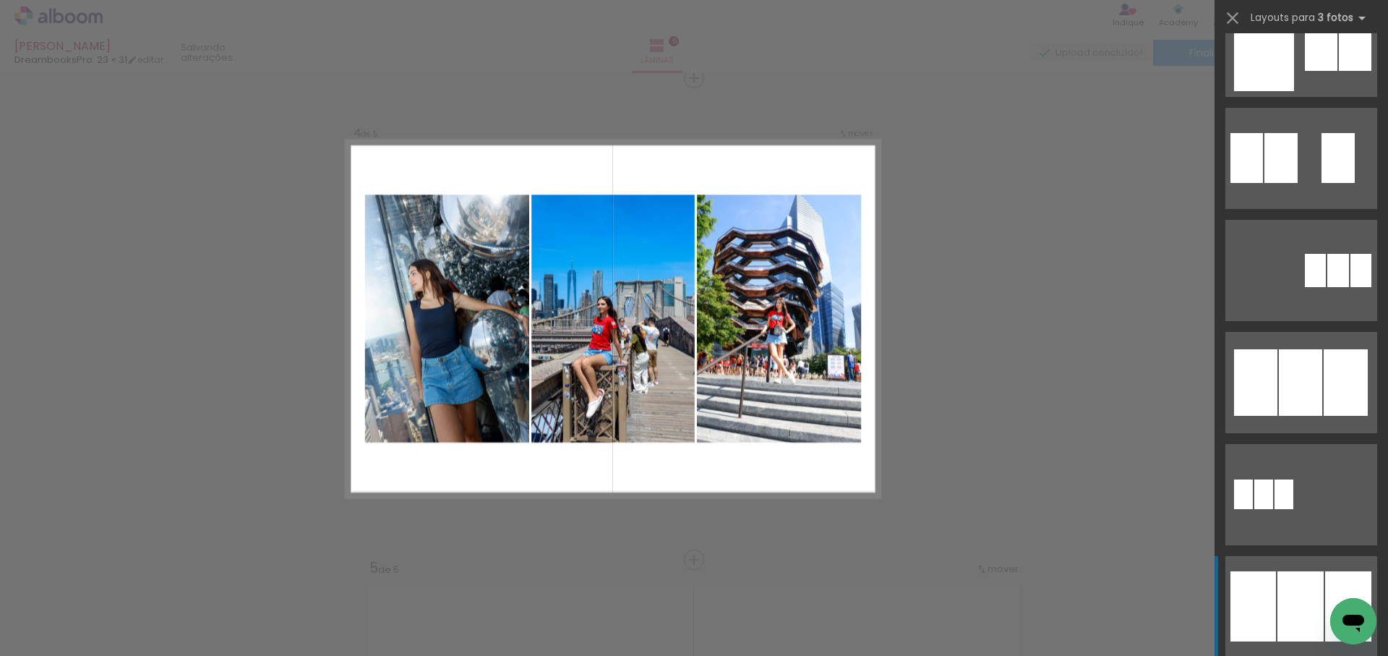
scroll to position [770, 0]
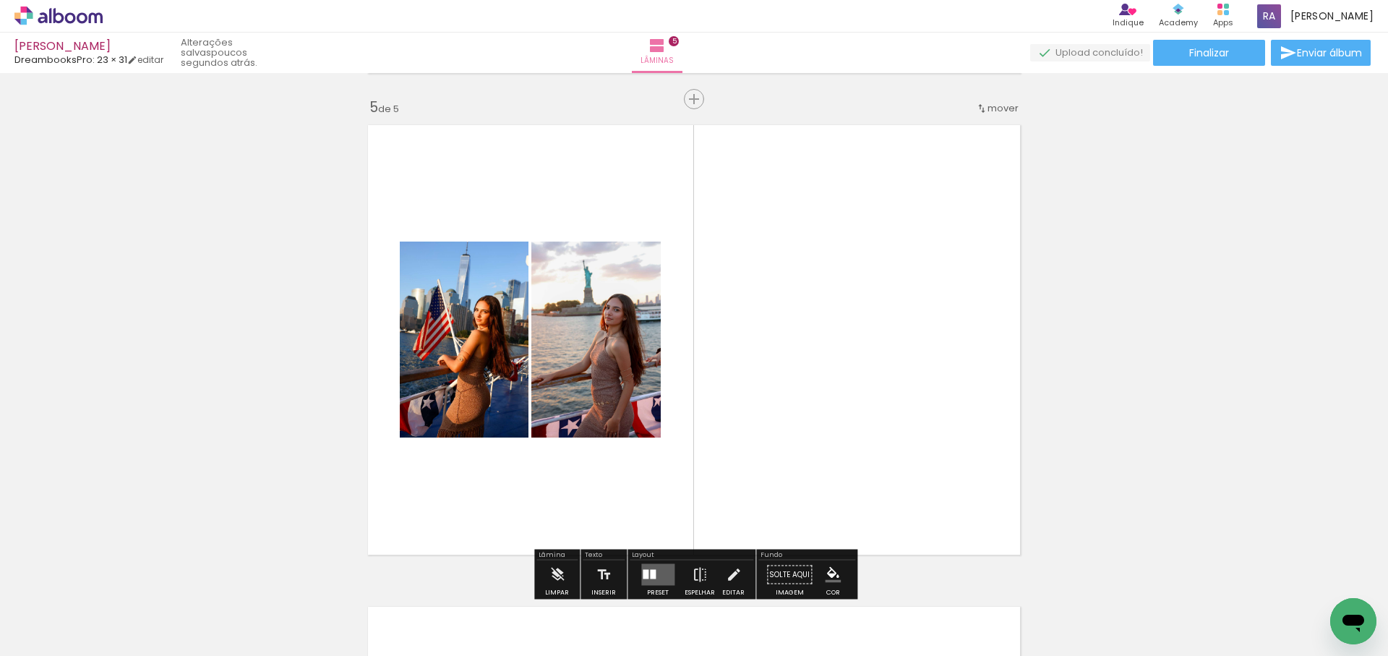
scroll to position [0, 1221]
drag, startPoint x: 947, startPoint y: 592, endPoint x: 918, endPoint y: 427, distance: 166.7
click at [926, 440] on quentale-workspace at bounding box center [694, 328] width 1388 height 656
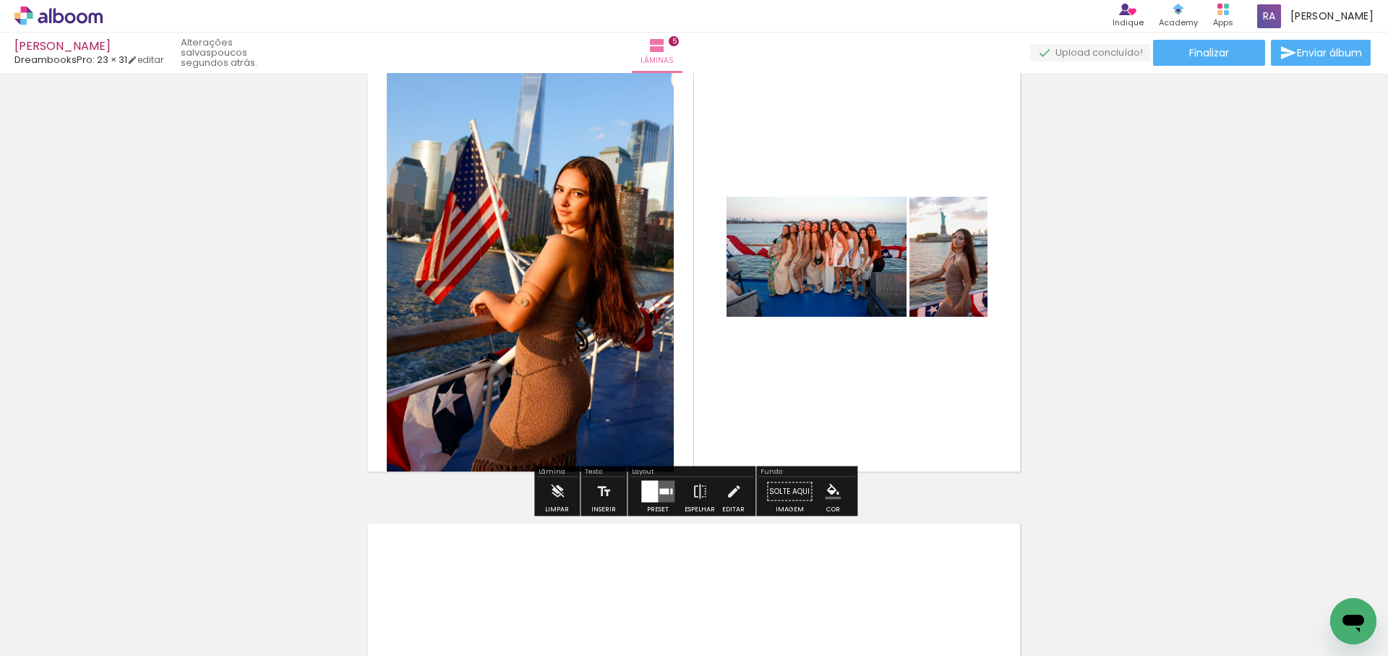
scroll to position [2010, 0]
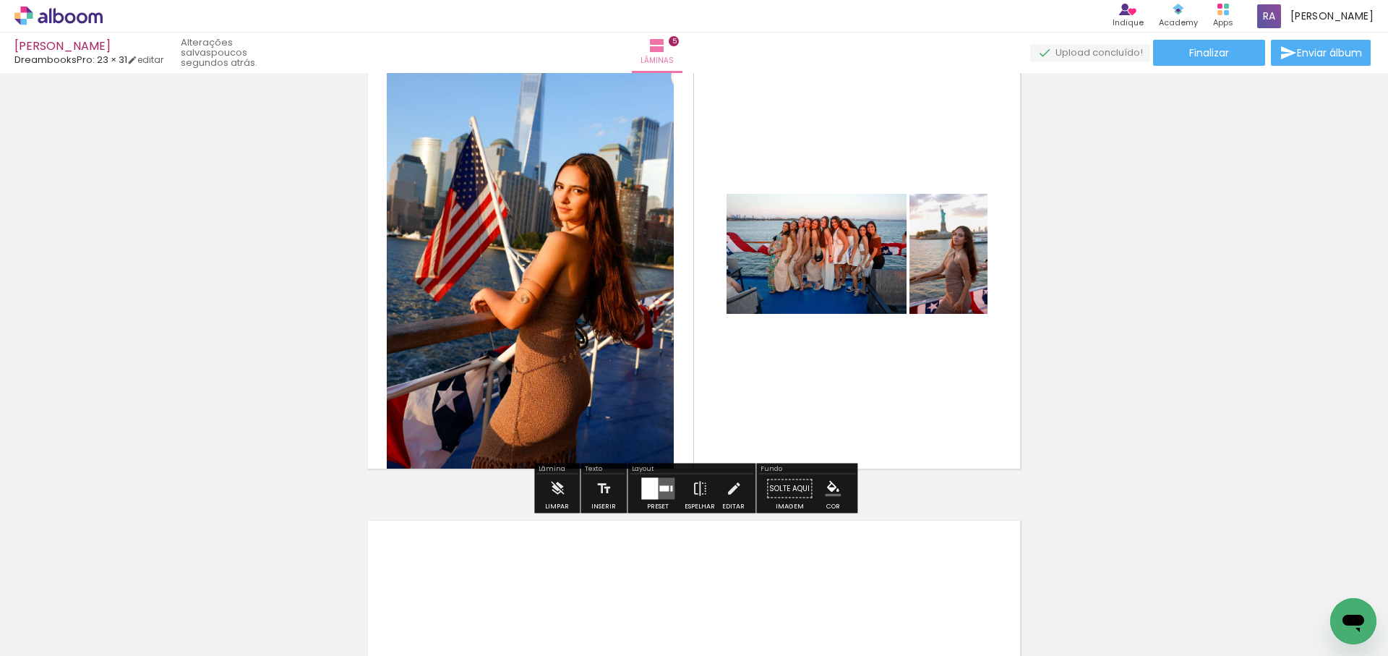
click at [659, 490] on div at bounding box center [663, 489] width 9 height 6
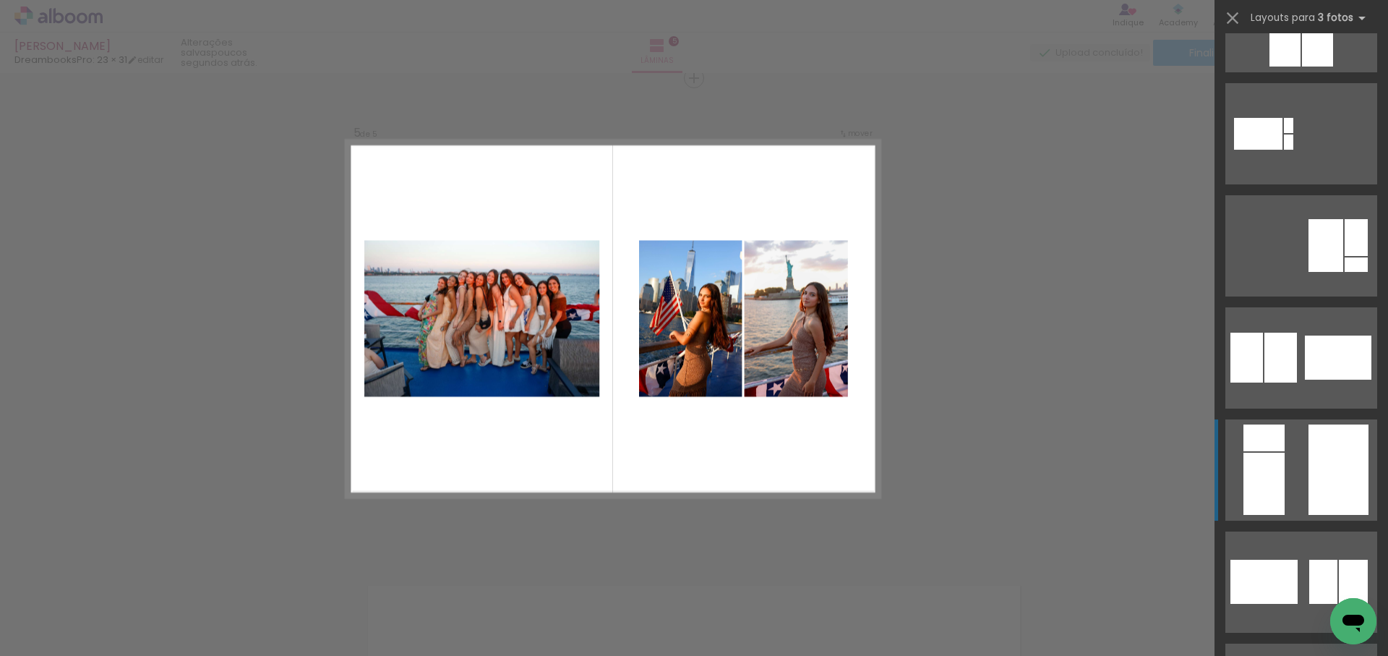
scroll to position [406, 0]
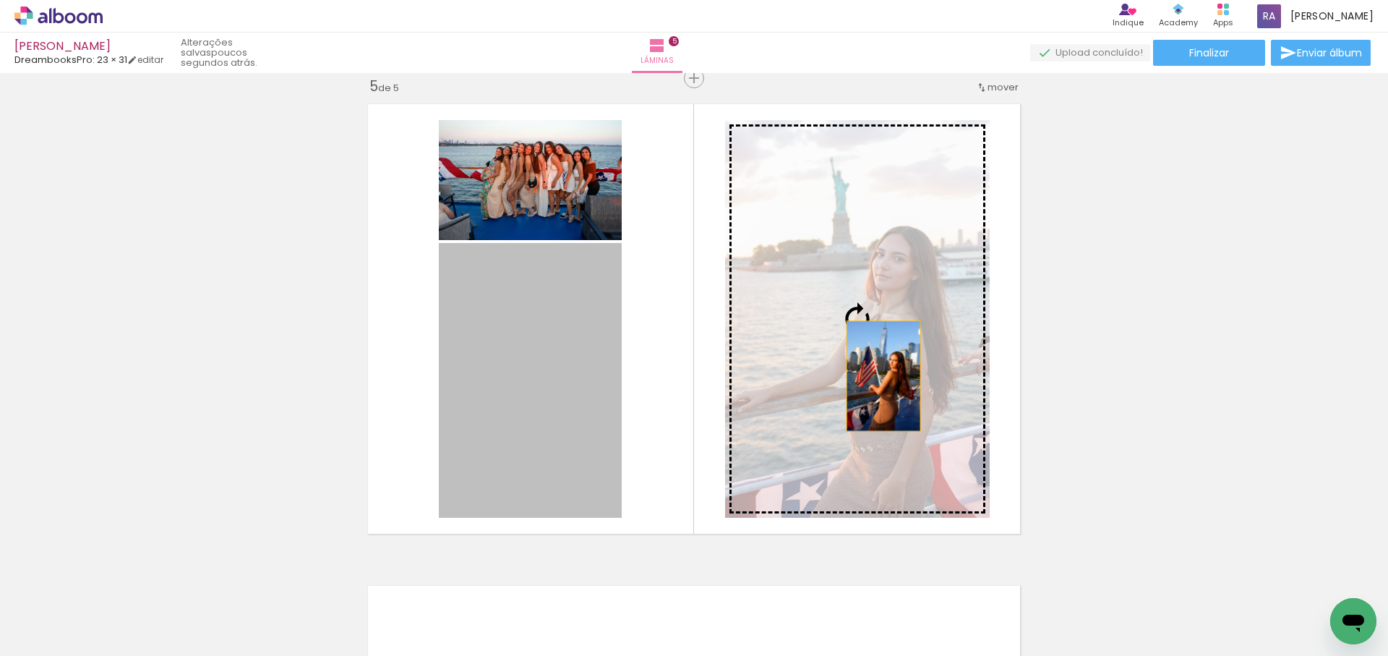
drag, startPoint x: 564, startPoint y: 417, endPoint x: 894, endPoint y: 376, distance: 332.2
click at [0, 0] on slot at bounding box center [0, 0] width 0 height 0
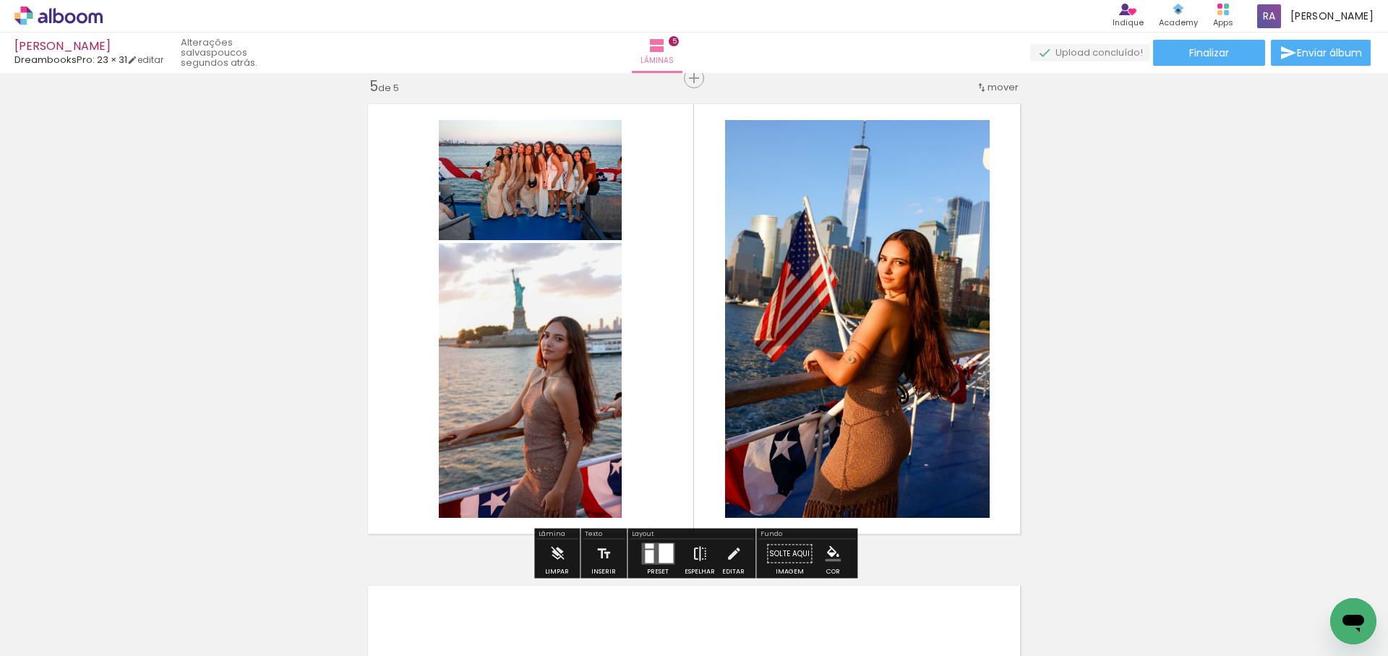
click at [692, 550] on iron-icon at bounding box center [700, 553] width 16 height 29
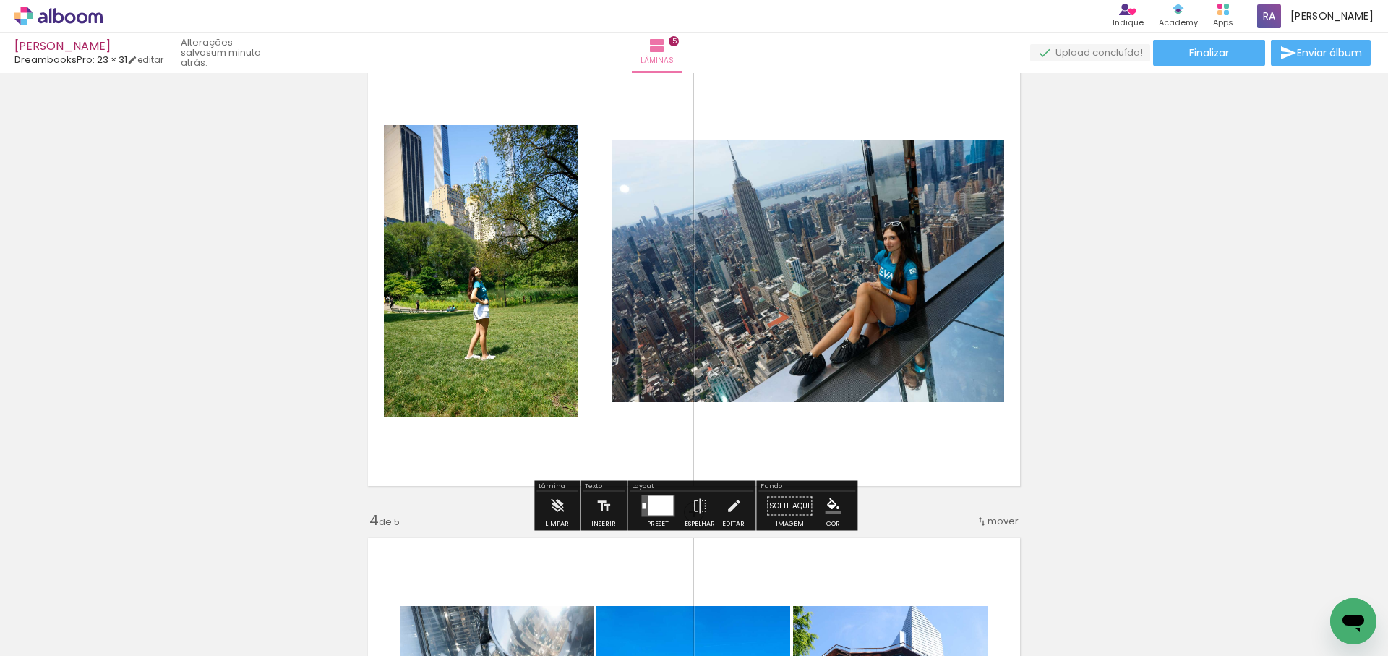
scroll to position [1006, 0]
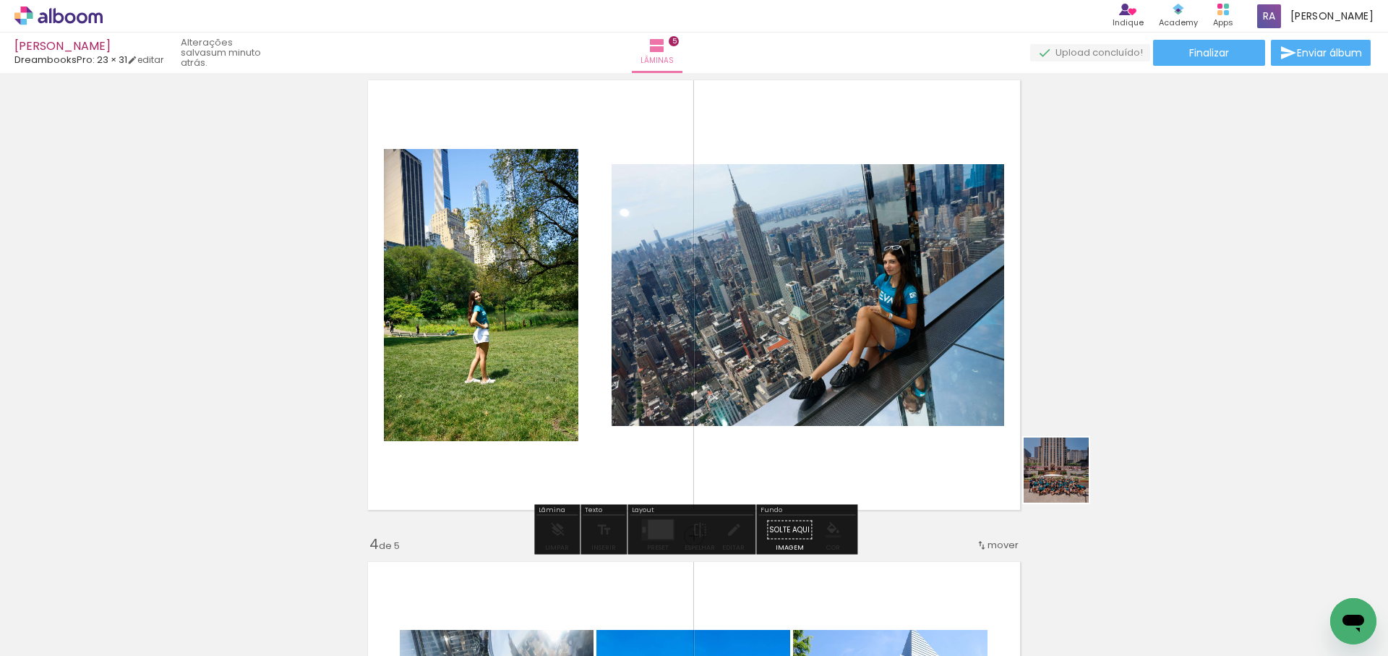
drag, startPoint x: 1067, startPoint y: 481, endPoint x: 880, endPoint y: 381, distance: 212.2
click at [880, 381] on quentale-workspace at bounding box center [694, 328] width 1388 height 656
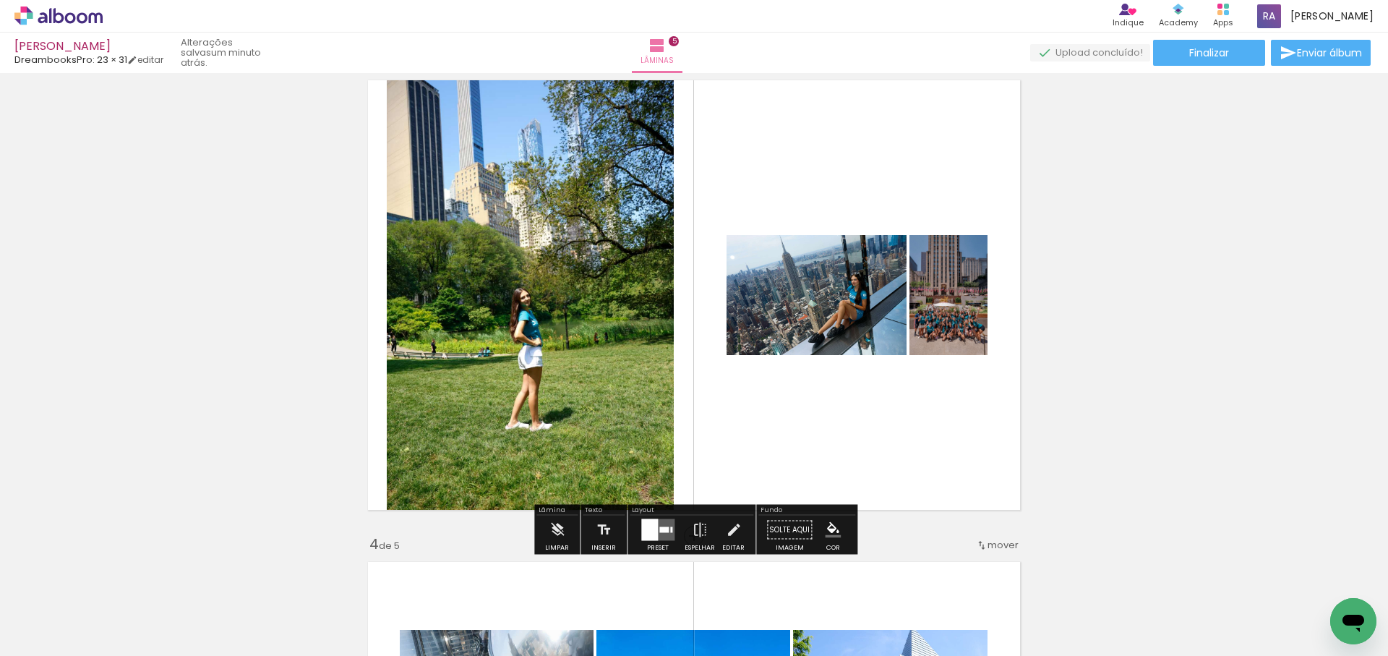
click at [655, 529] on quentale-layouter at bounding box center [657, 530] width 33 height 22
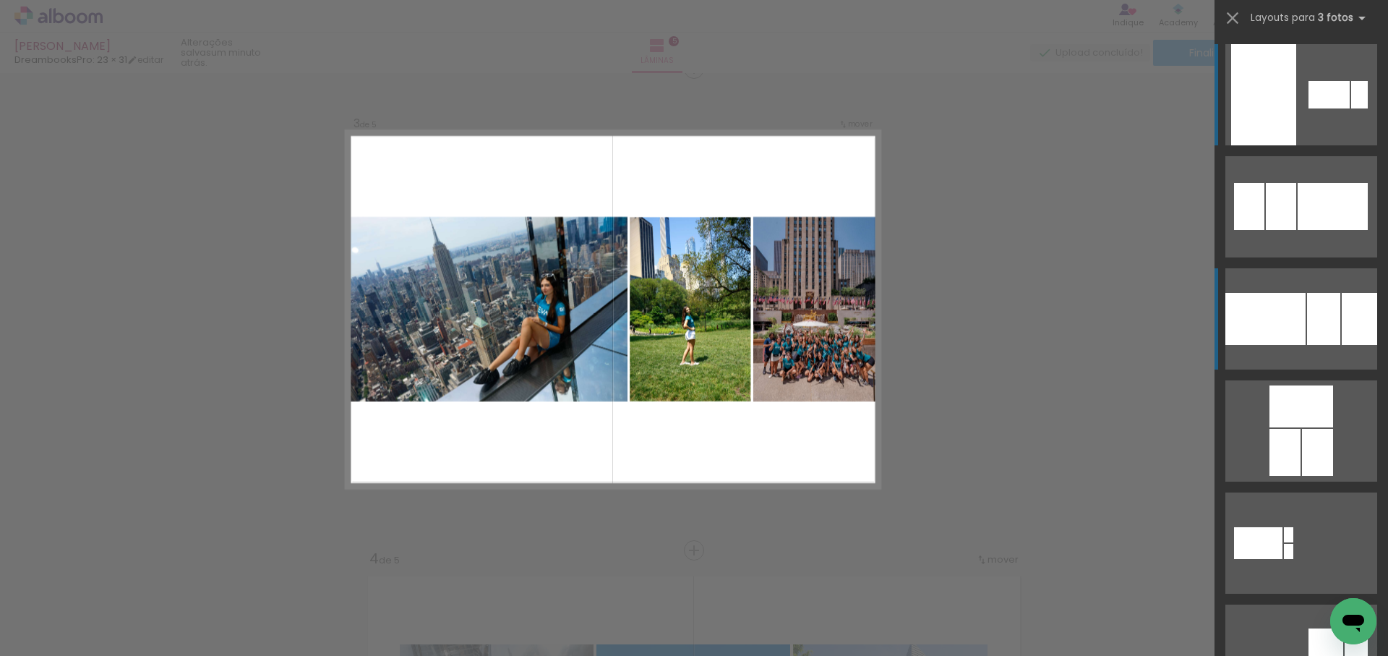
scroll to position [982, 0]
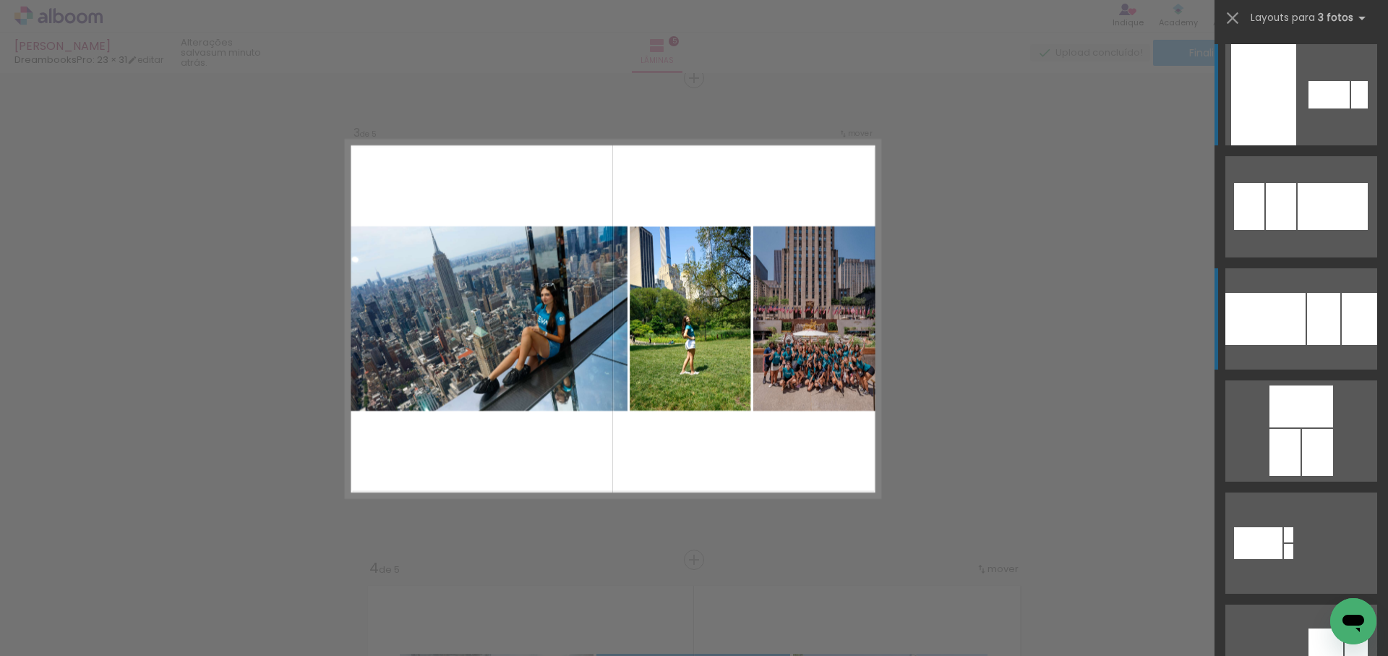
click at [1297, 230] on div at bounding box center [1281, 206] width 30 height 47
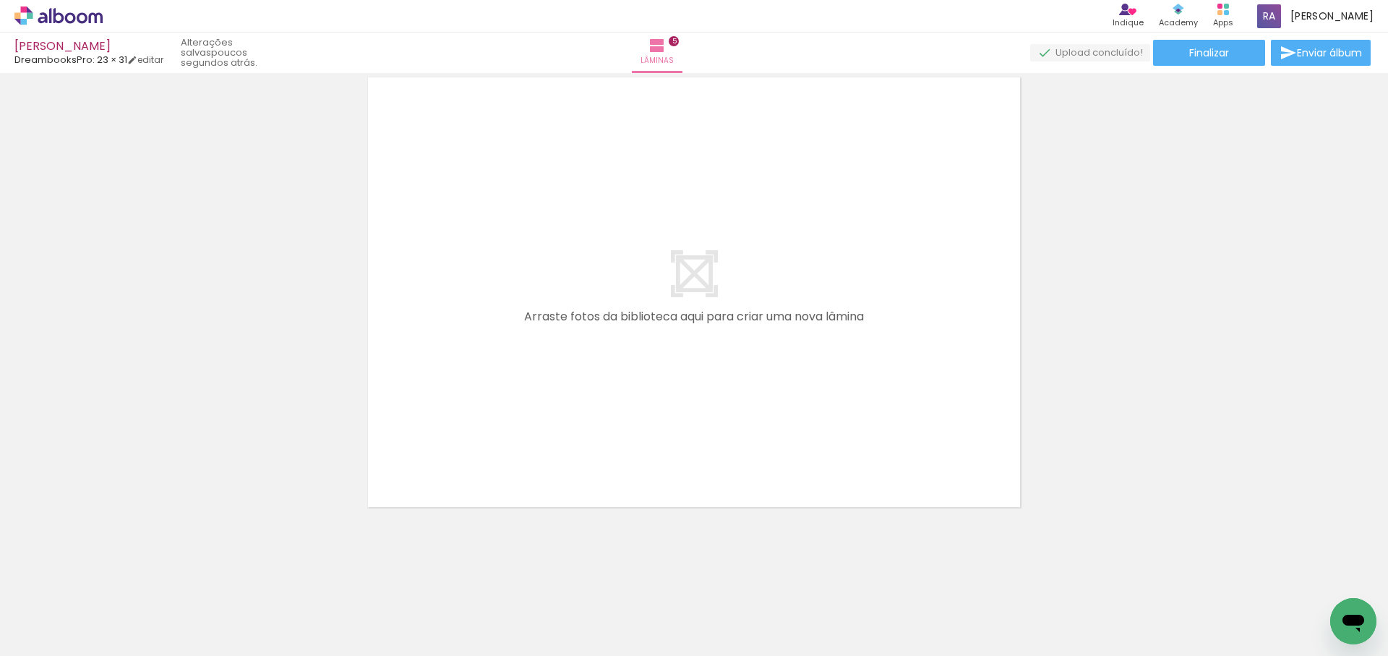
scroll to position [0, 526]
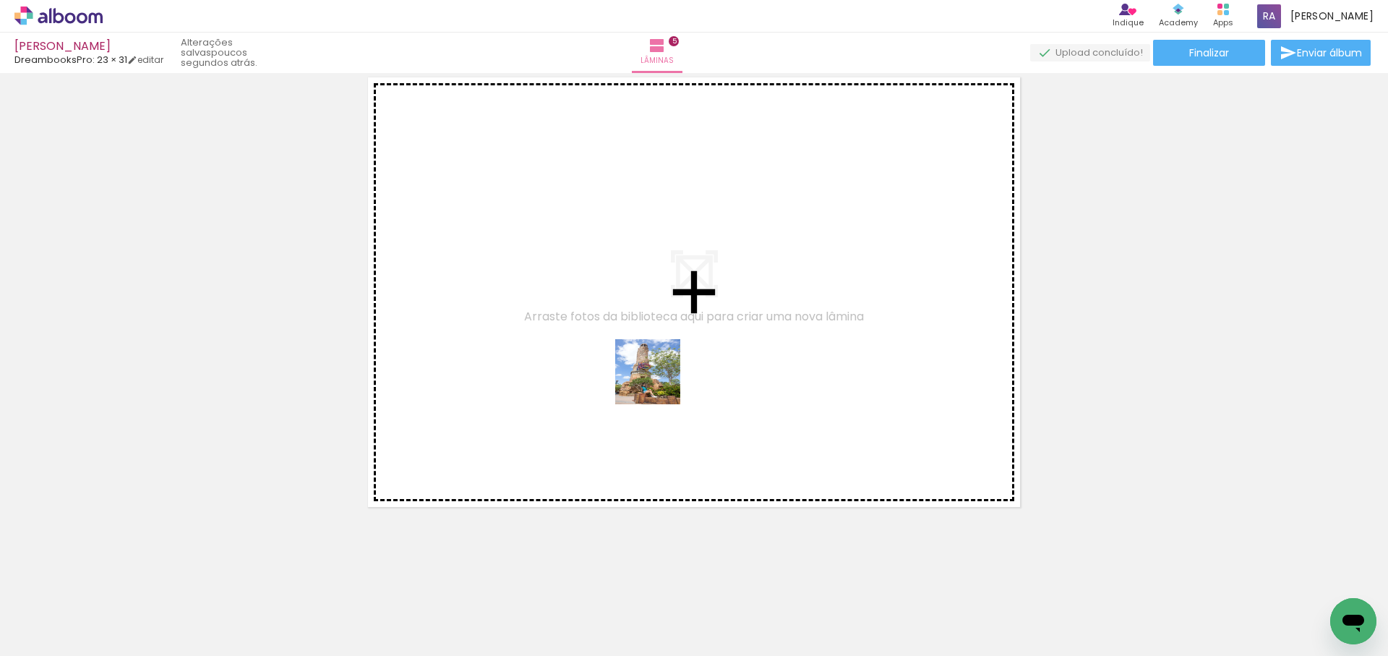
drag, startPoint x: 649, startPoint y: 404, endPoint x: 789, endPoint y: 445, distance: 145.5
click at [665, 376] on quentale-workspace at bounding box center [694, 328] width 1388 height 656
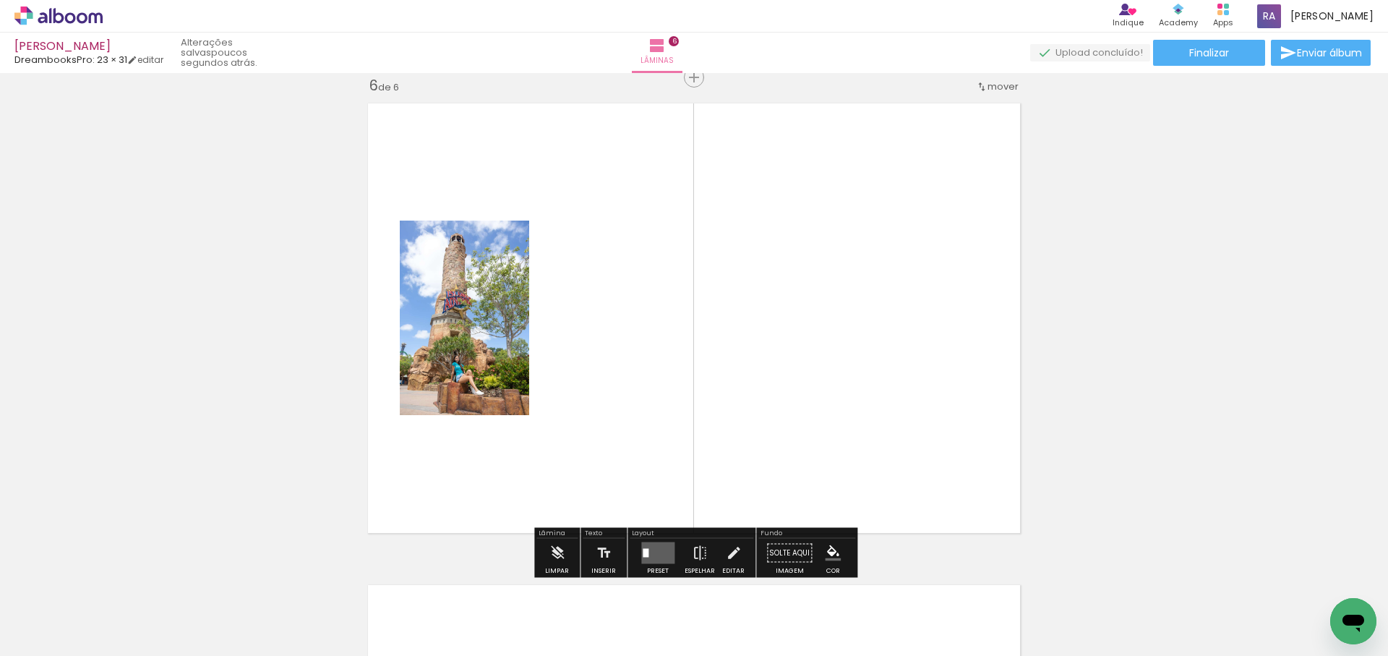
scroll to position [2427, 0]
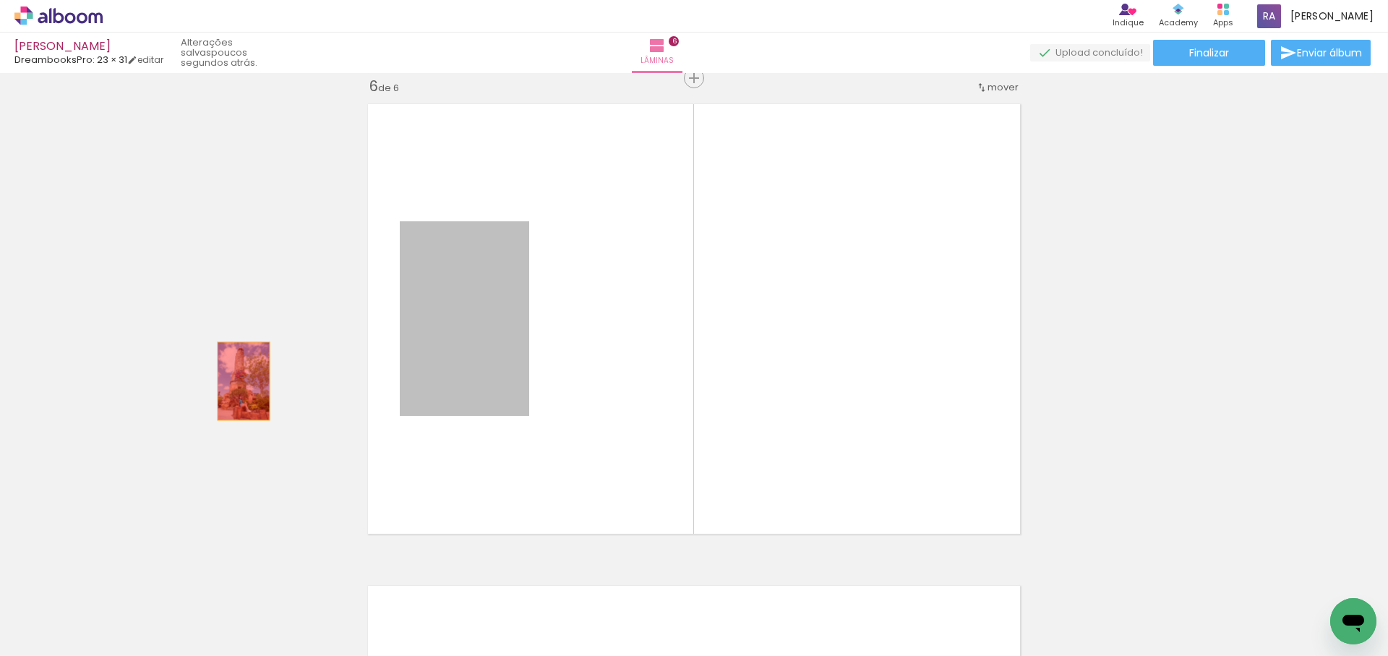
drag, startPoint x: 248, startPoint y: 370, endPoint x: 251, endPoint y: 390, distance: 20.5
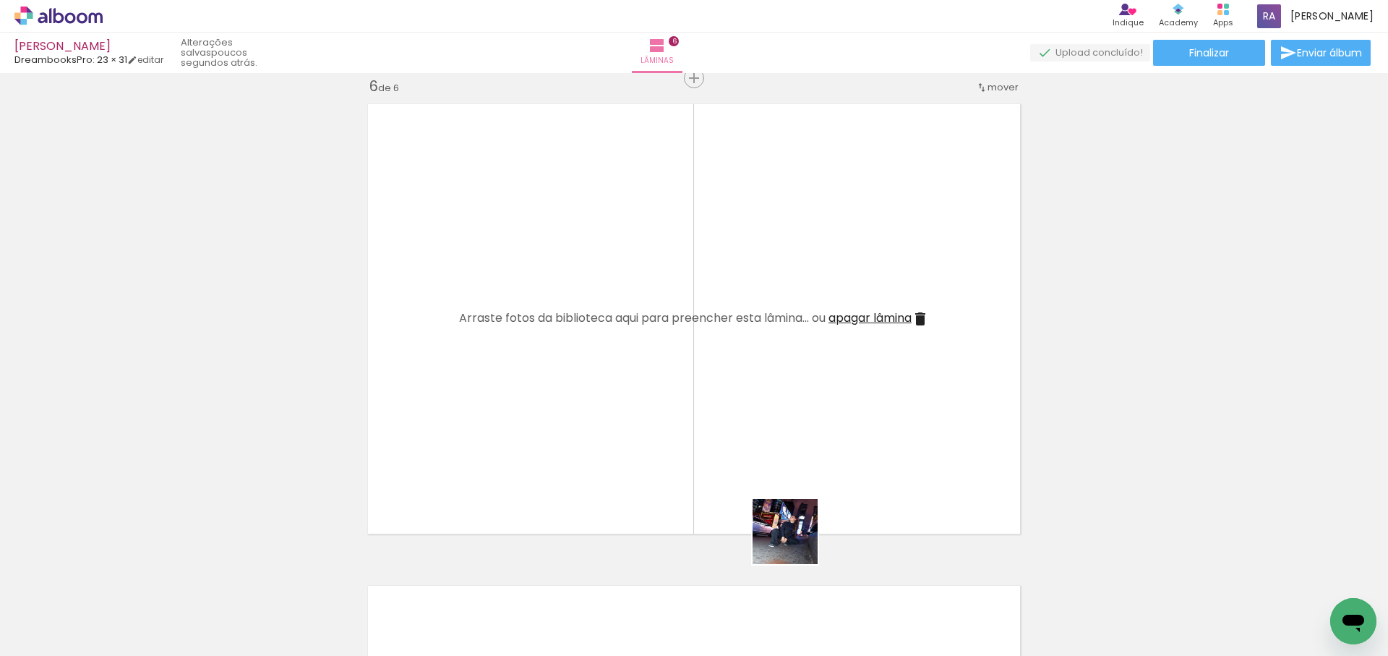
drag, startPoint x: 808, startPoint y: 561, endPoint x: 772, endPoint y: 430, distance: 135.8
click at [667, 300] on quentale-workspace at bounding box center [694, 328] width 1388 height 656
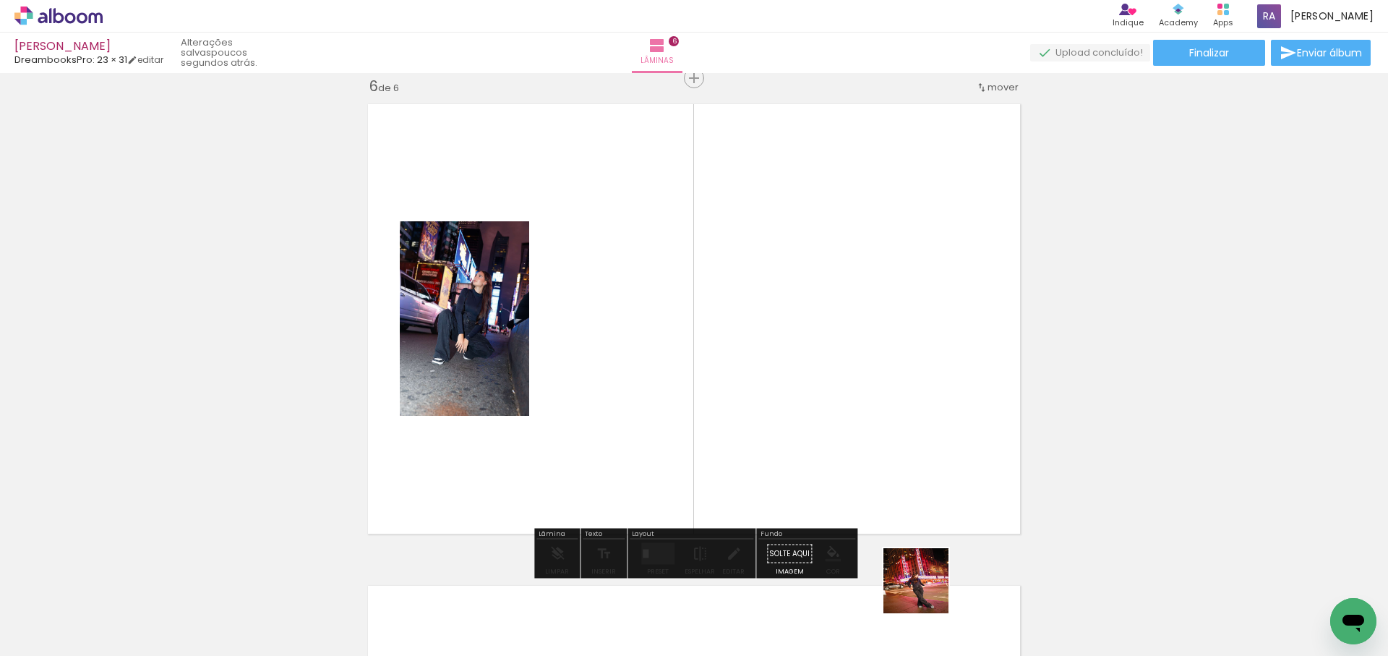
drag, startPoint x: 927, startPoint y: 592, endPoint x: 905, endPoint y: 432, distance: 161.3
click at [905, 432] on quentale-workspace at bounding box center [694, 328] width 1388 height 656
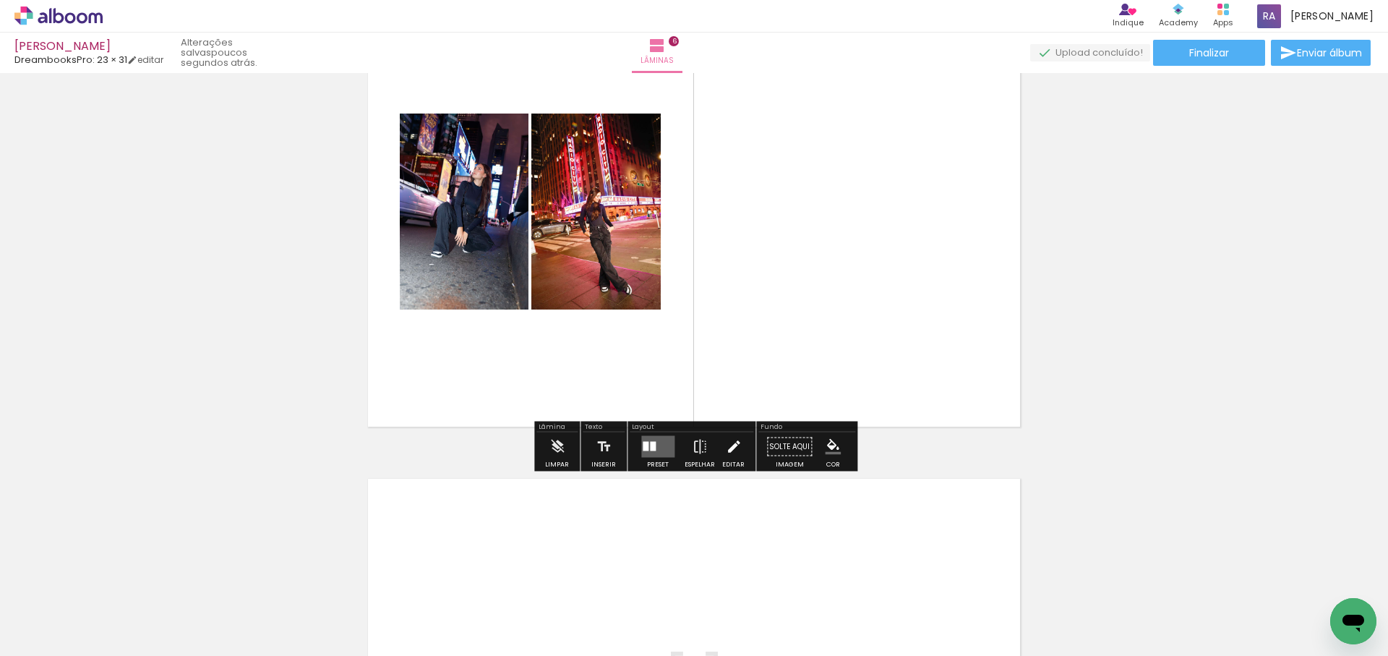
scroll to position [2515, 0]
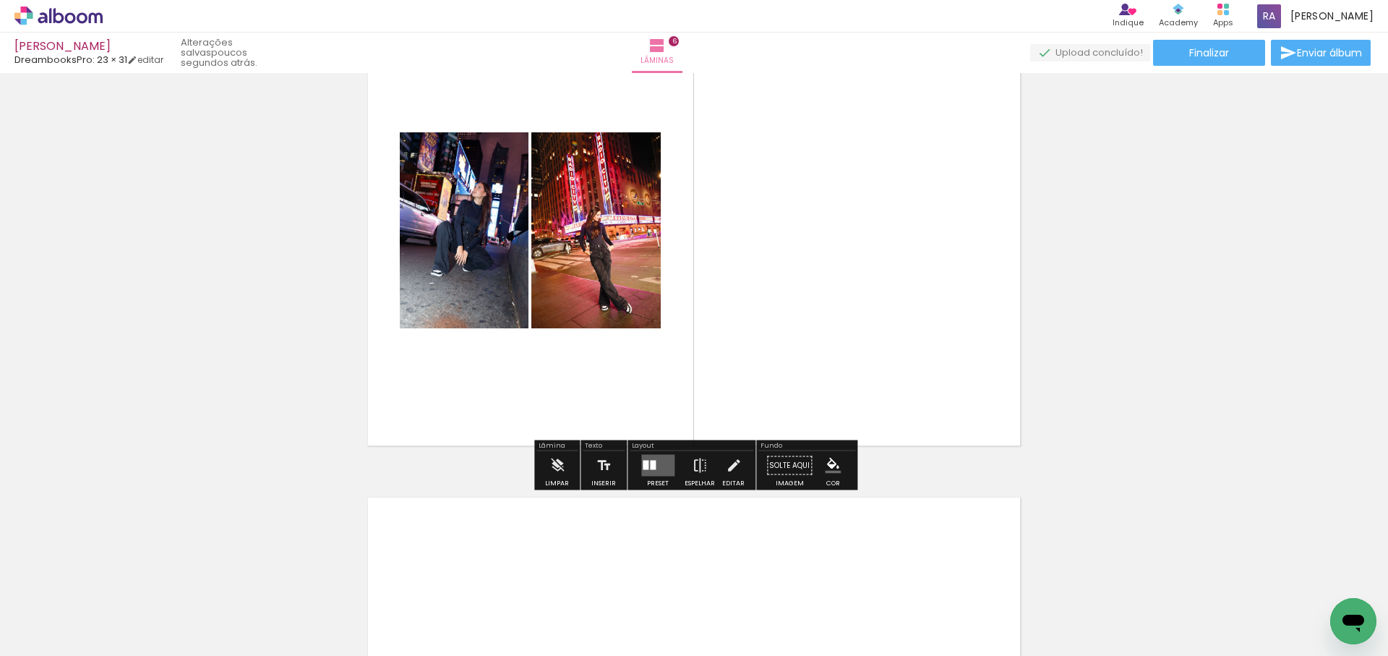
click at [650, 461] on div at bounding box center [653, 465] width 6 height 9
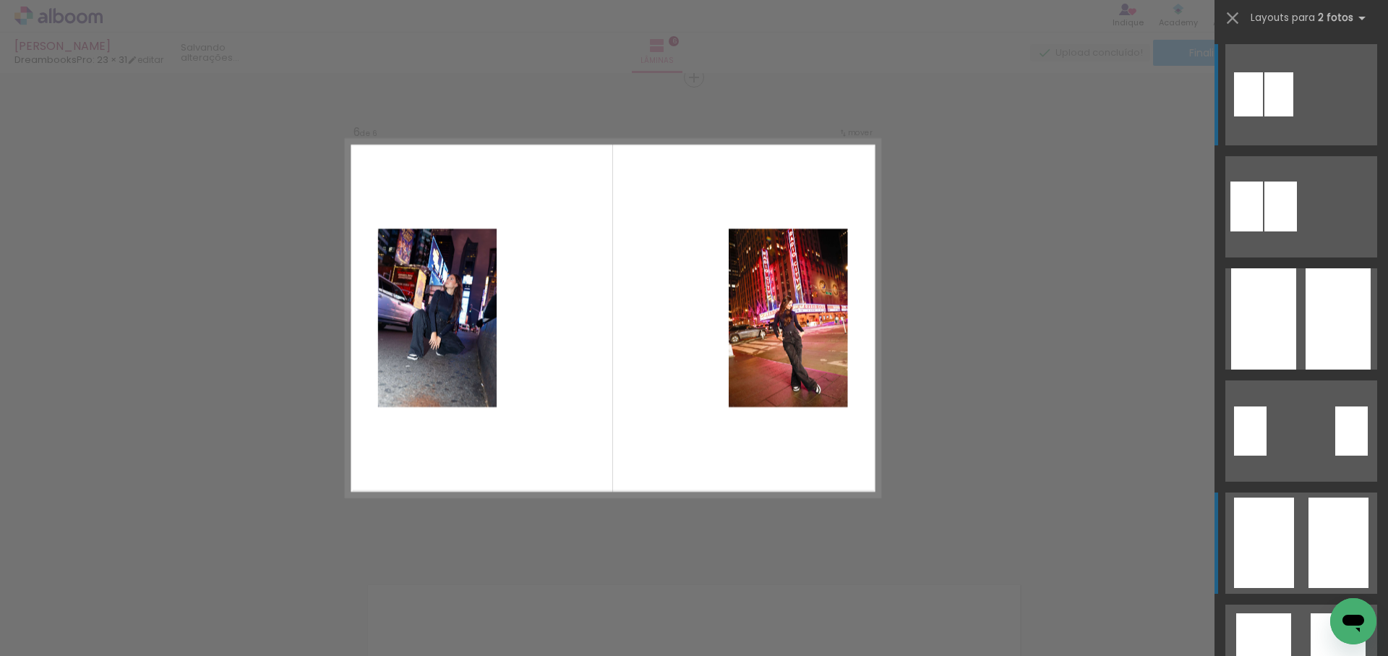
scroll to position [2427, 0]
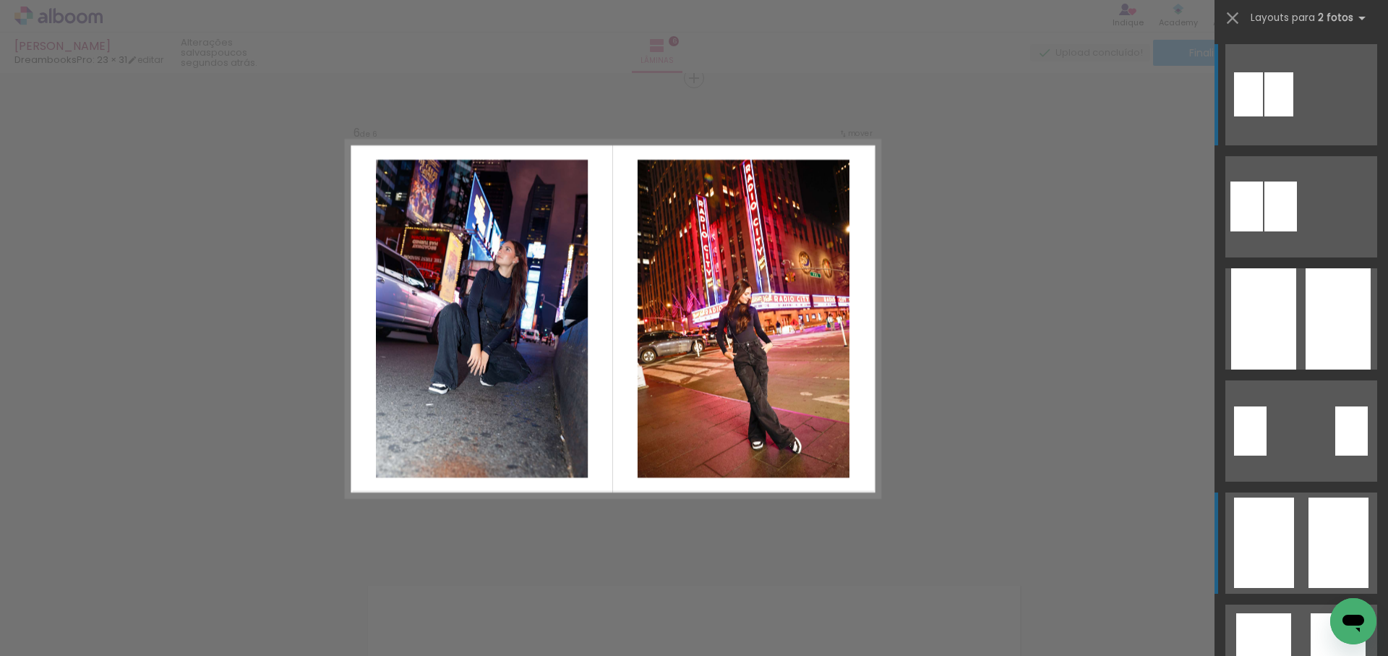
click at [1299, 257] on quentale-layouter at bounding box center [1302, 206] width 152 height 101
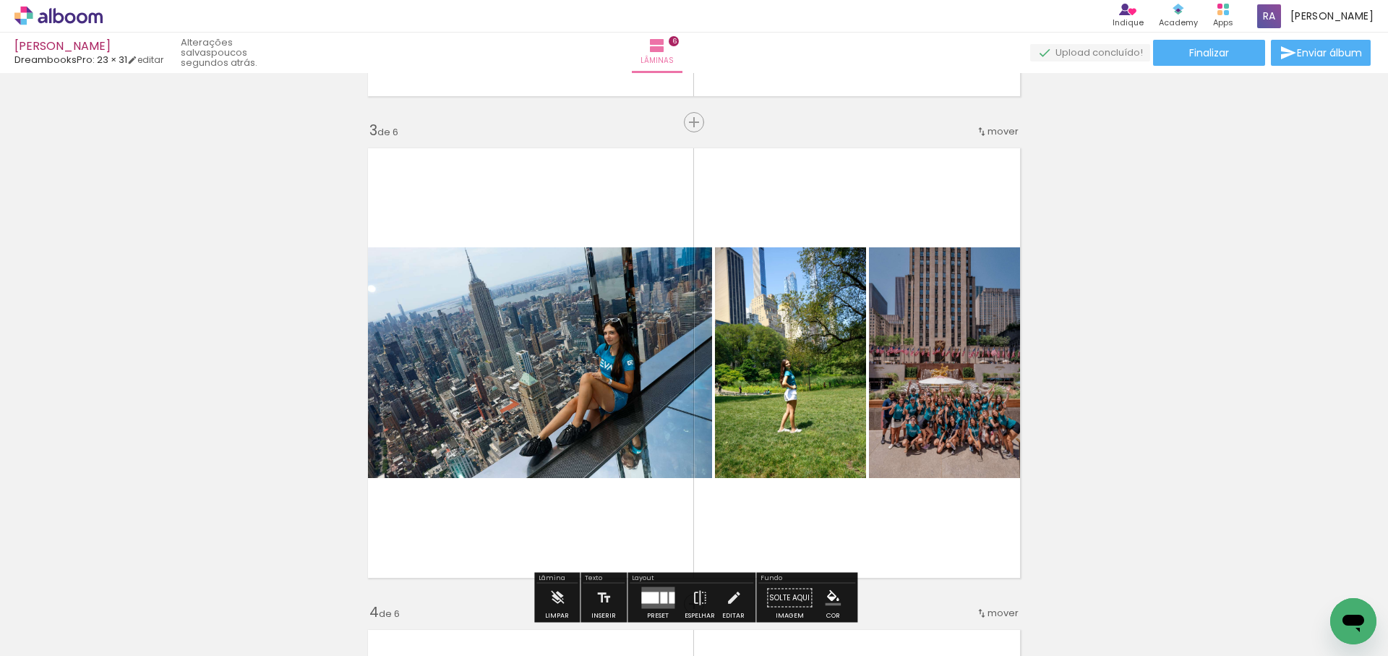
scroll to position [932, 0]
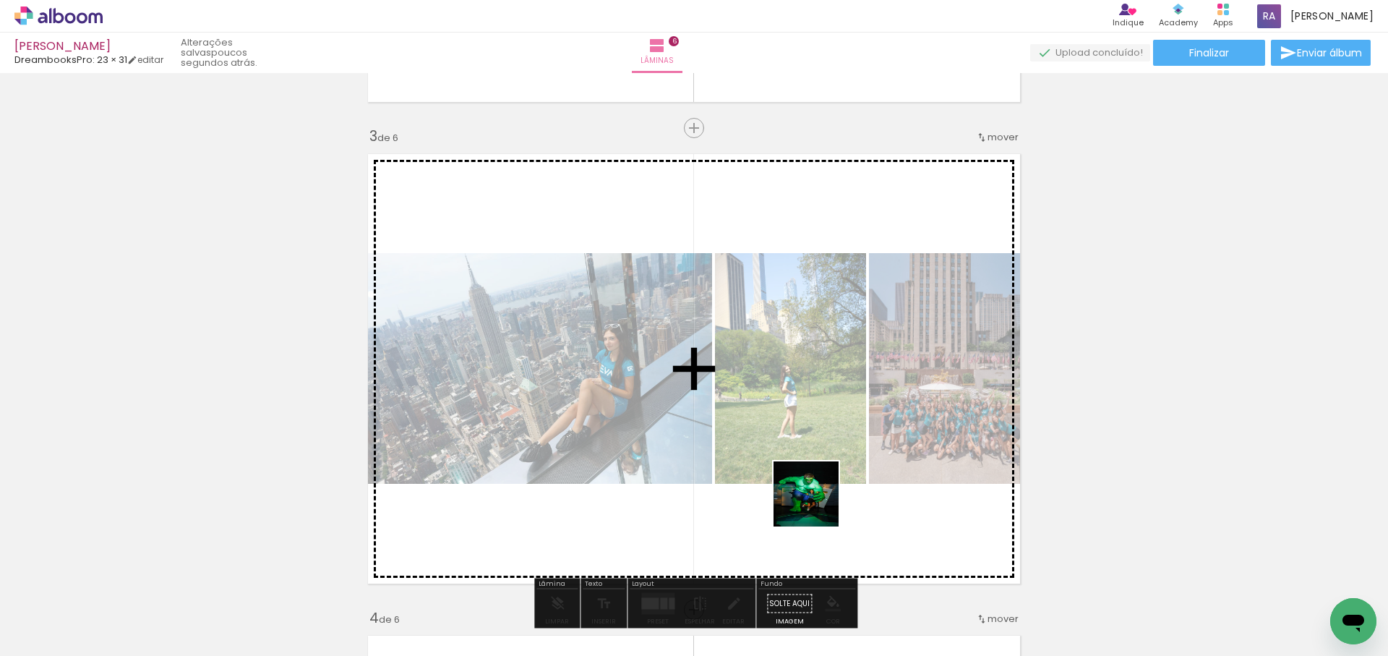
drag, startPoint x: 817, startPoint y: 505, endPoint x: 750, endPoint y: 423, distance: 105.8
click at [750, 423] on quentale-workspace at bounding box center [694, 328] width 1388 height 656
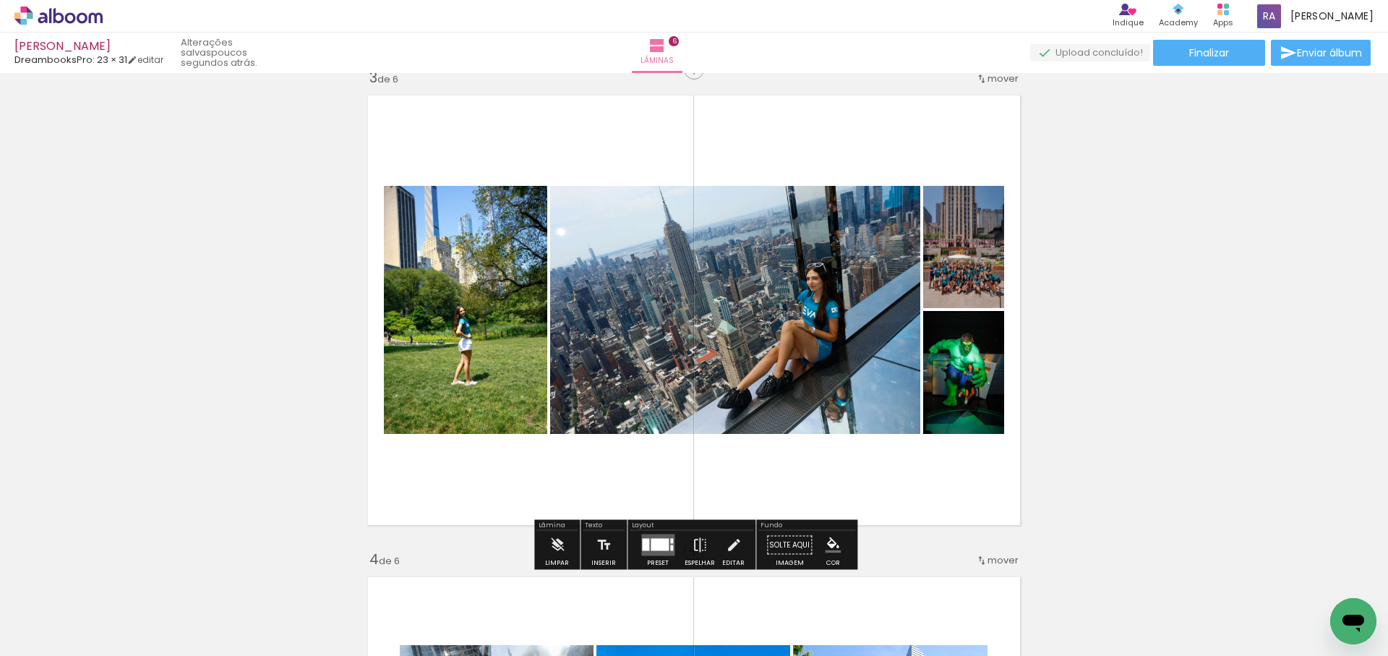
scroll to position [991, 0]
click at [657, 539] on div at bounding box center [660, 544] width 18 height 12
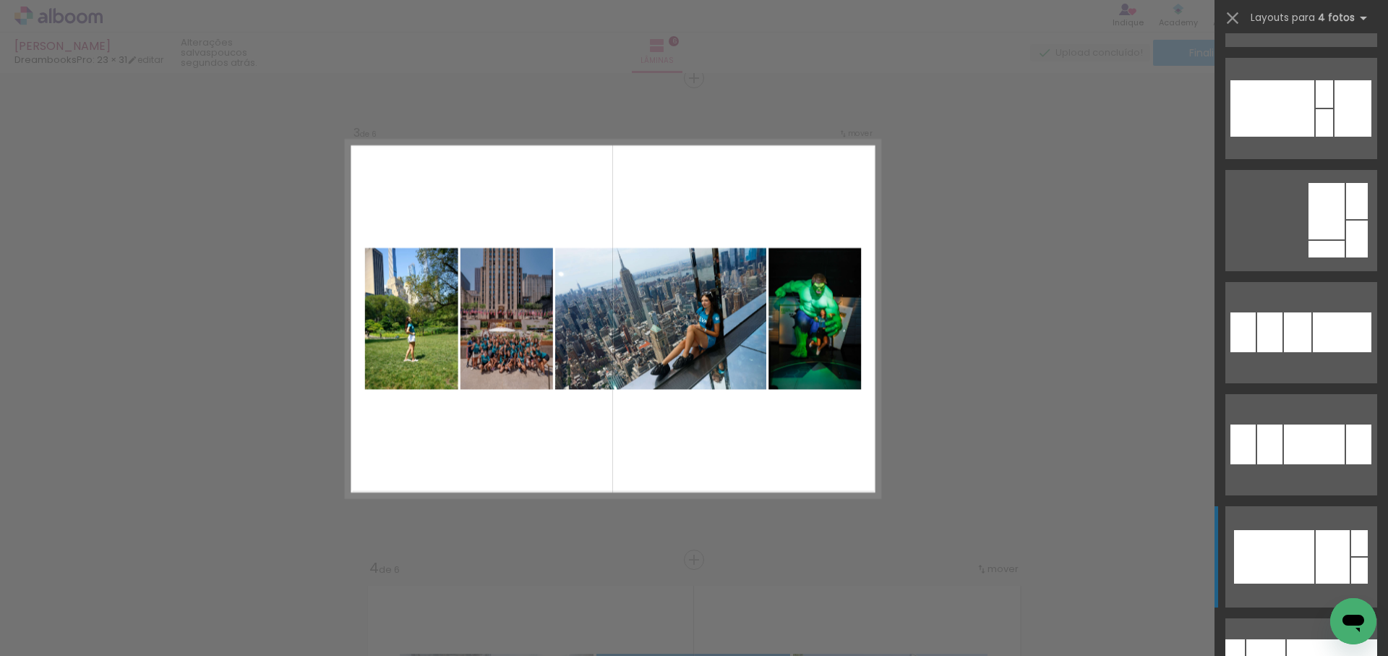
scroll to position [1002, 0]
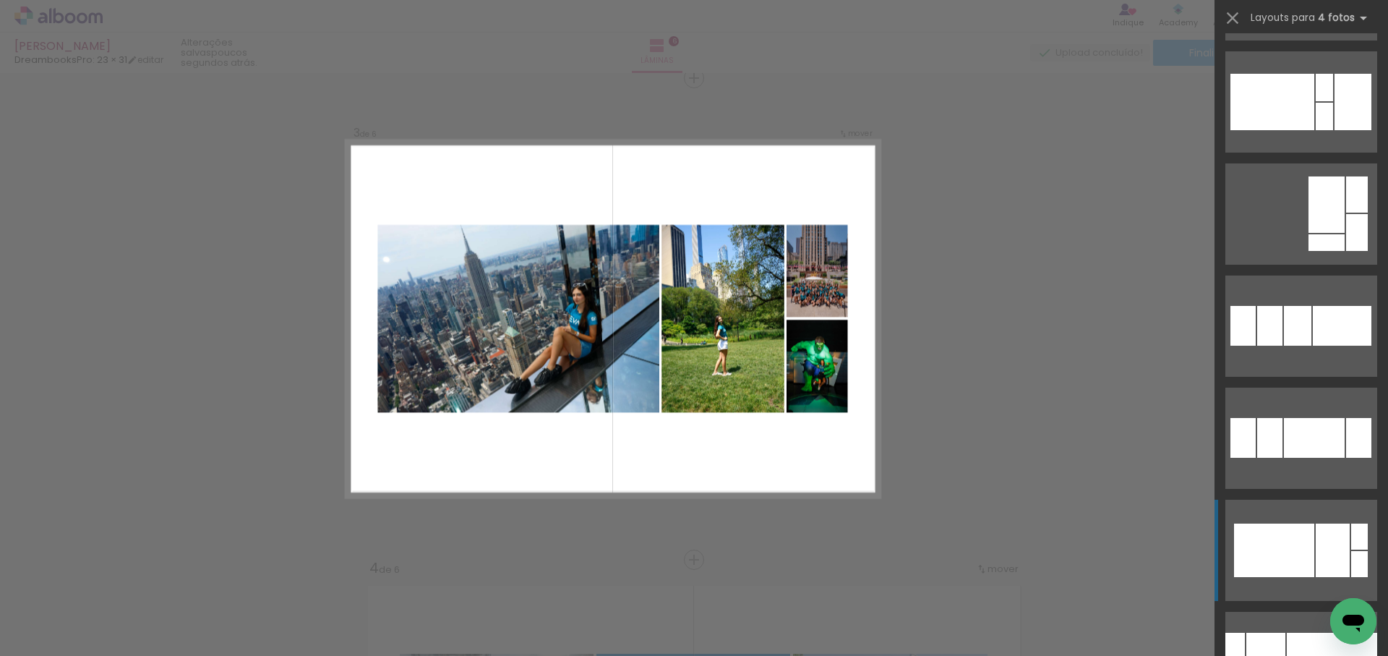
click at [1310, 536] on div at bounding box center [1274, 551] width 80 height 54
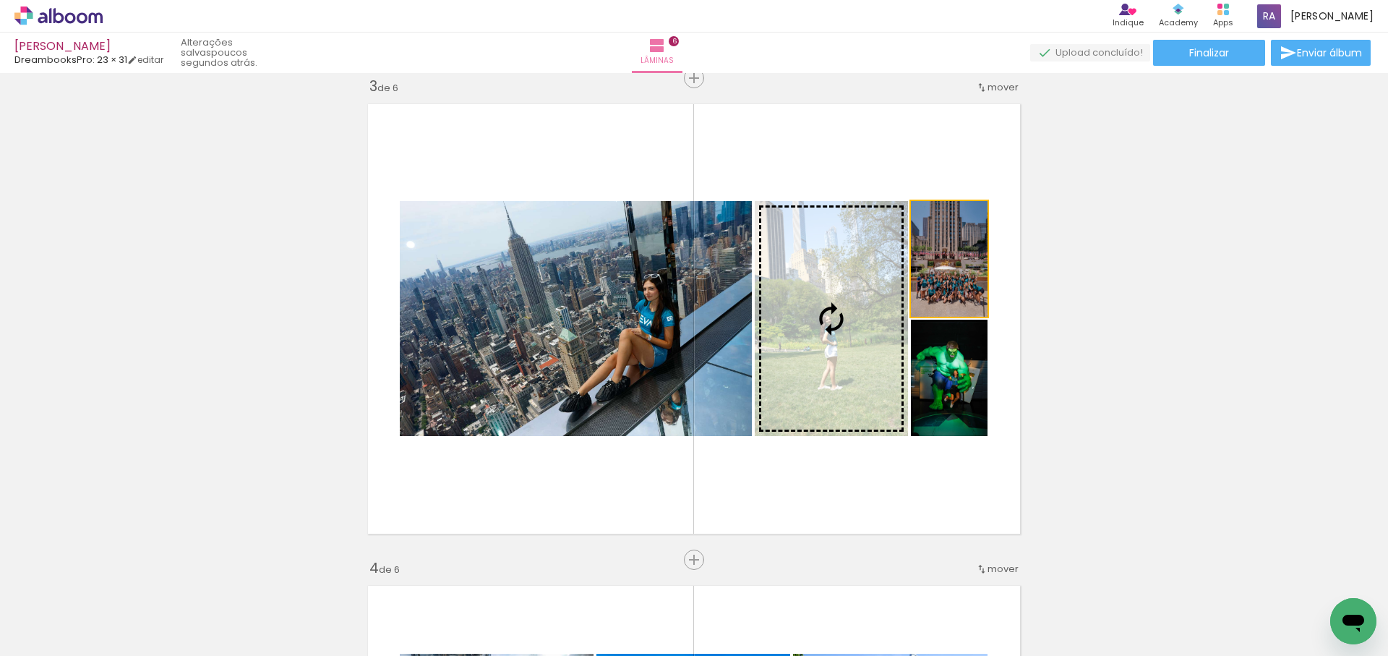
drag, startPoint x: 955, startPoint y: 271, endPoint x: 840, endPoint y: 337, distance: 133.1
click at [0, 0] on slot at bounding box center [0, 0] width 0 height 0
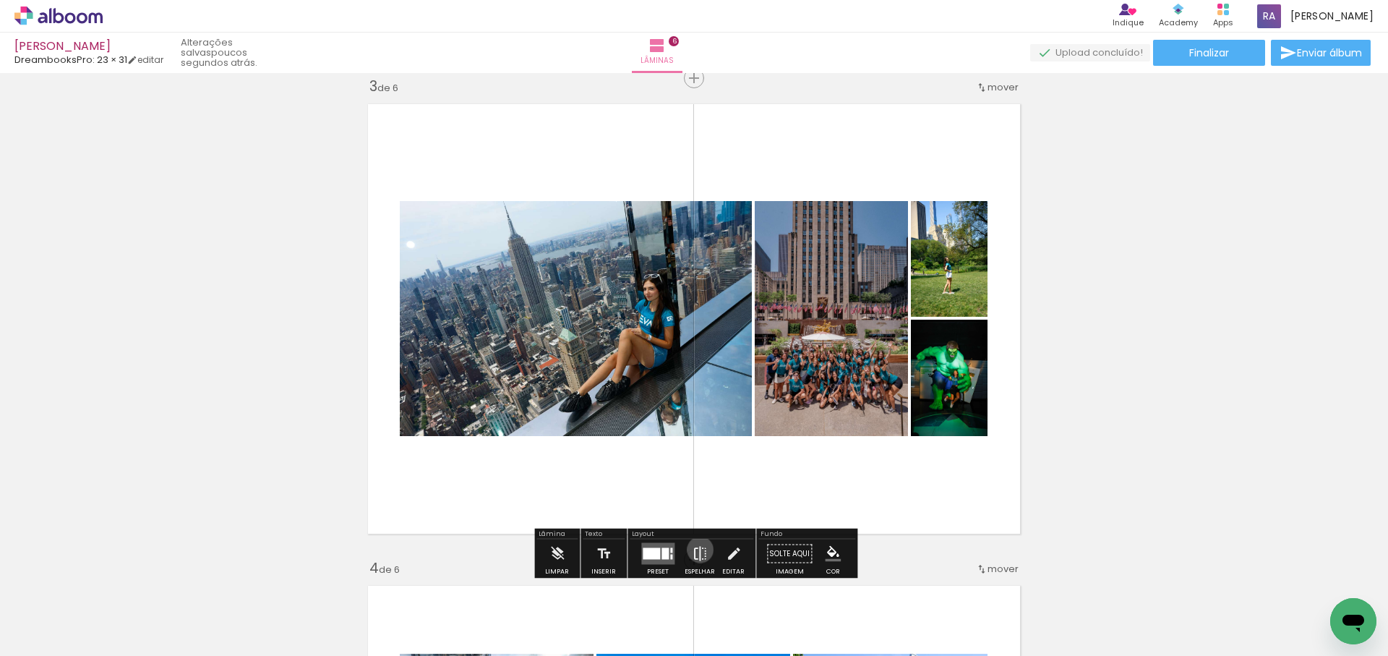
click at [697, 550] on iron-icon at bounding box center [700, 553] width 16 height 29
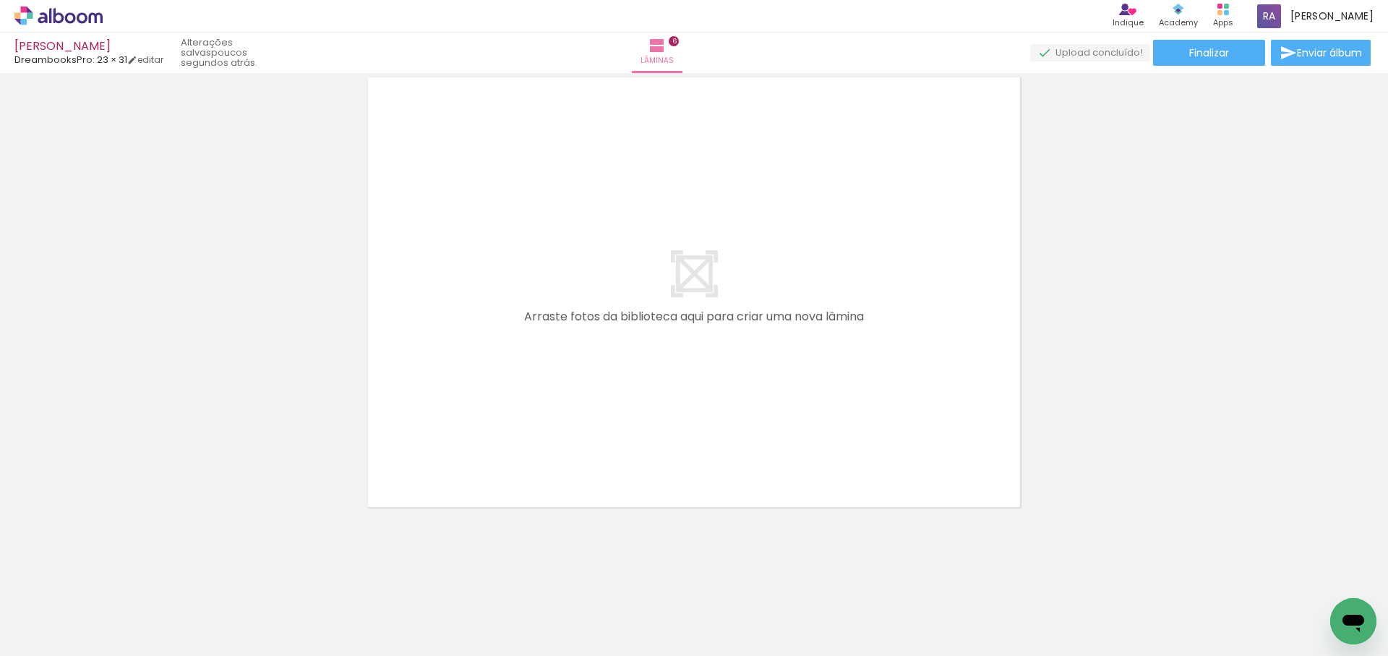
scroll to position [0, 0]
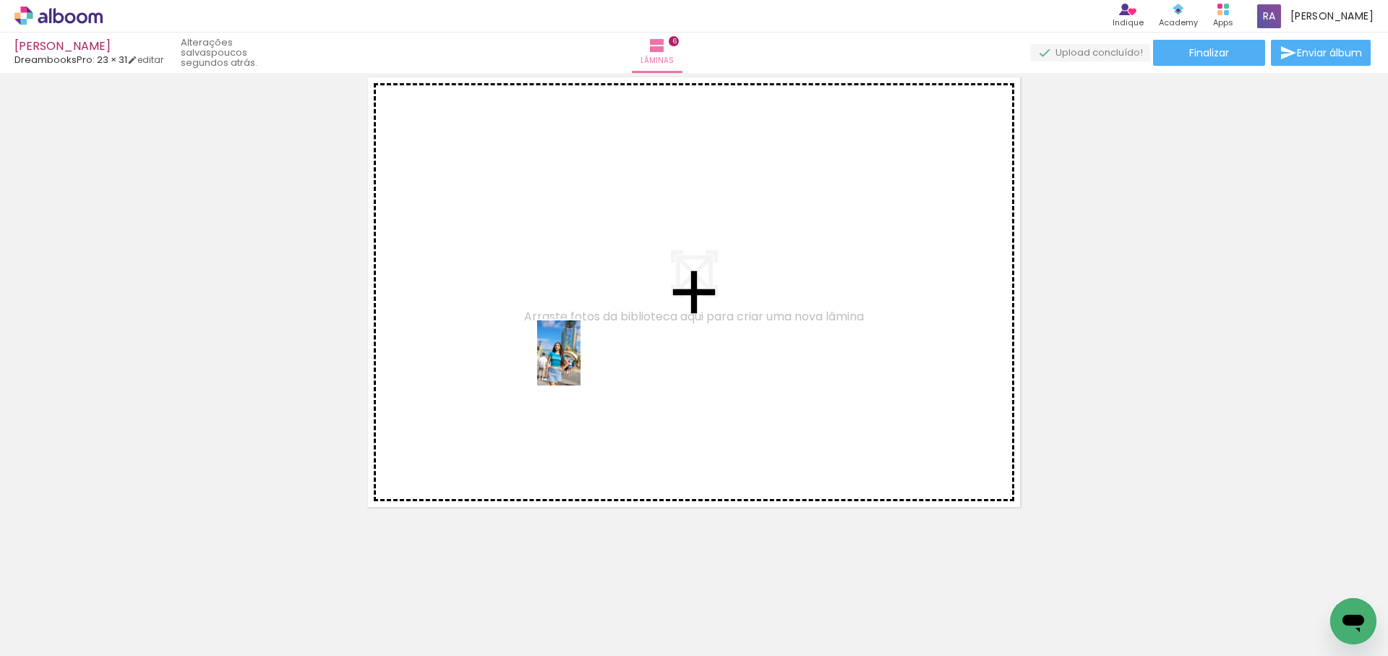
drag, startPoint x: 312, startPoint y: 621, endPoint x: 590, endPoint y: 376, distance: 370.9
click at [584, 363] on quentale-workspace at bounding box center [694, 328] width 1388 height 656
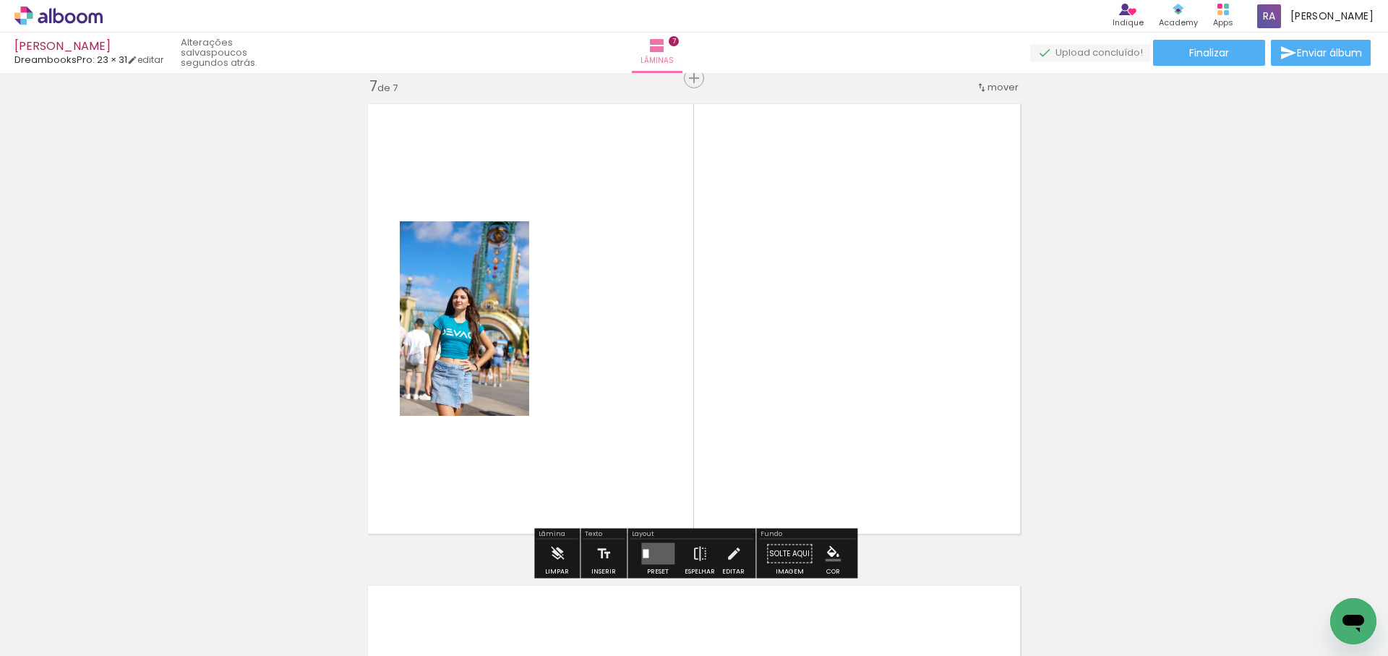
scroll to position [0, 383]
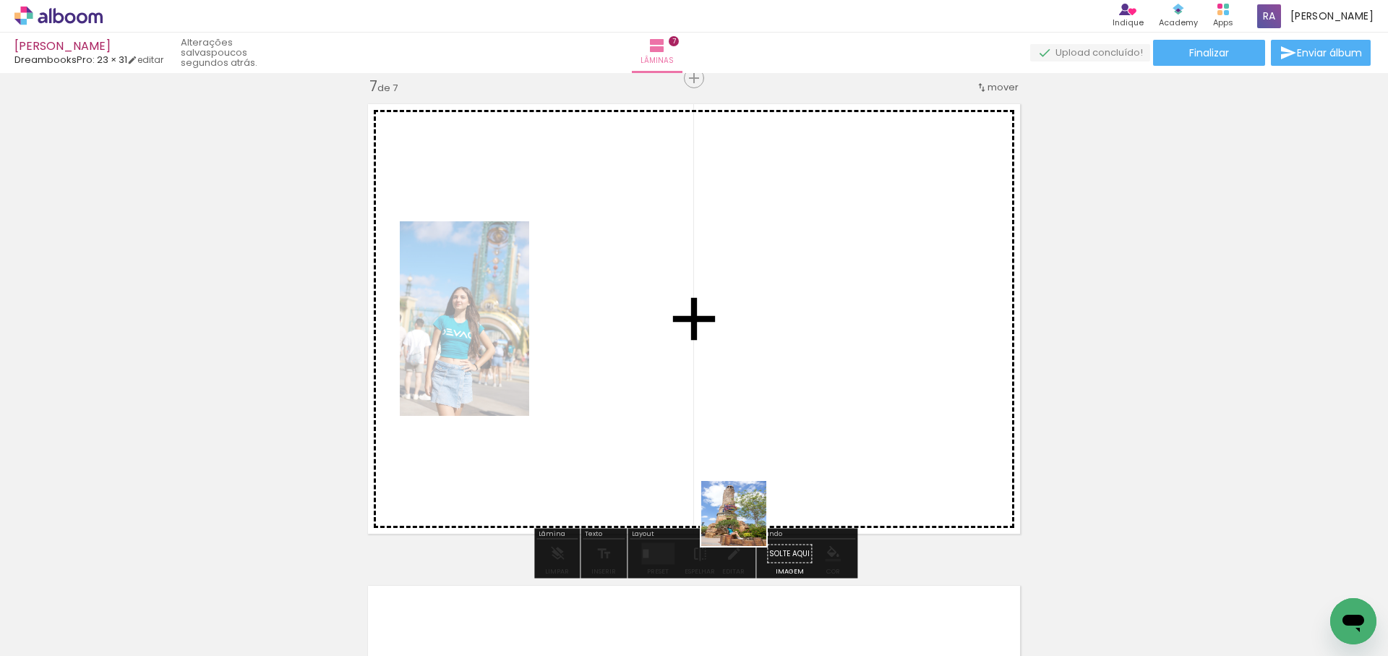
drag, startPoint x: 745, startPoint y: 524, endPoint x: 756, endPoint y: 378, distance: 146.5
click at [756, 378] on quentale-workspace at bounding box center [694, 328] width 1388 height 656
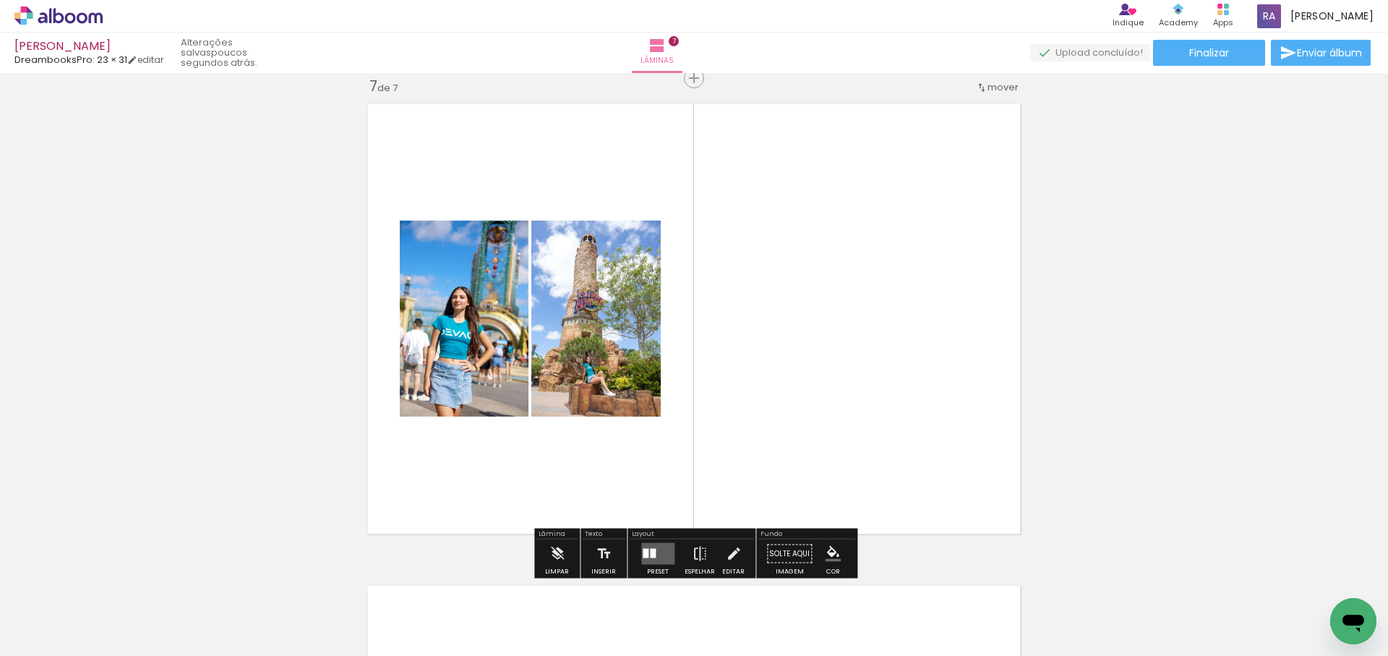
scroll to position [0, 1576]
drag, startPoint x: 757, startPoint y: 377, endPoint x: 790, endPoint y: 449, distance: 78.6
click at [780, 346] on quentale-workspace at bounding box center [694, 328] width 1388 height 656
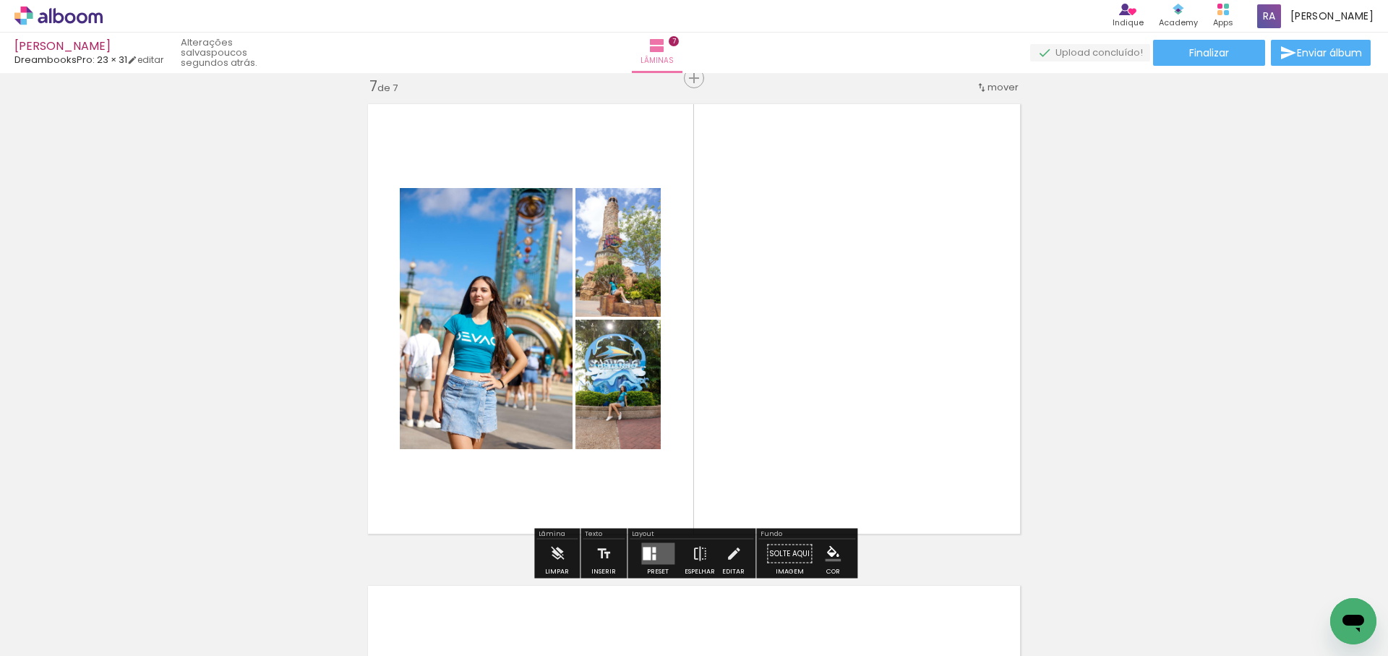
scroll to position [0, 1919]
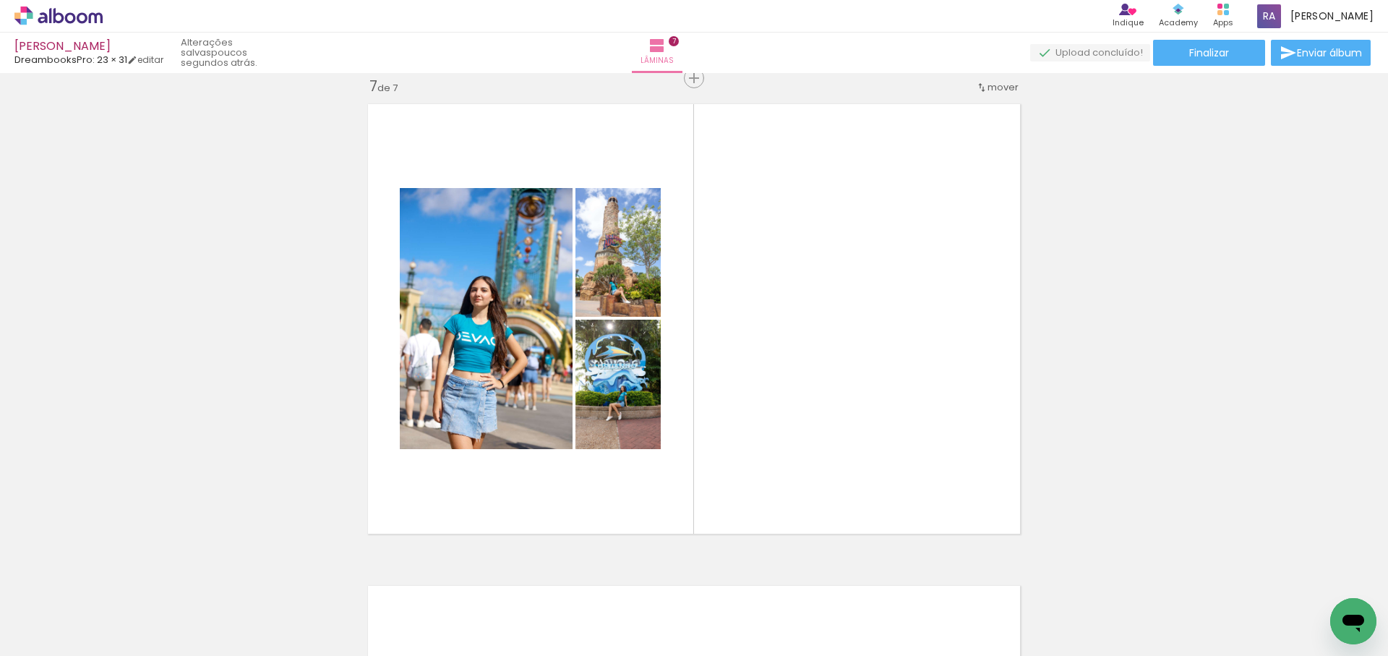
click at [711, 359] on quentale-workspace at bounding box center [694, 328] width 1388 height 656
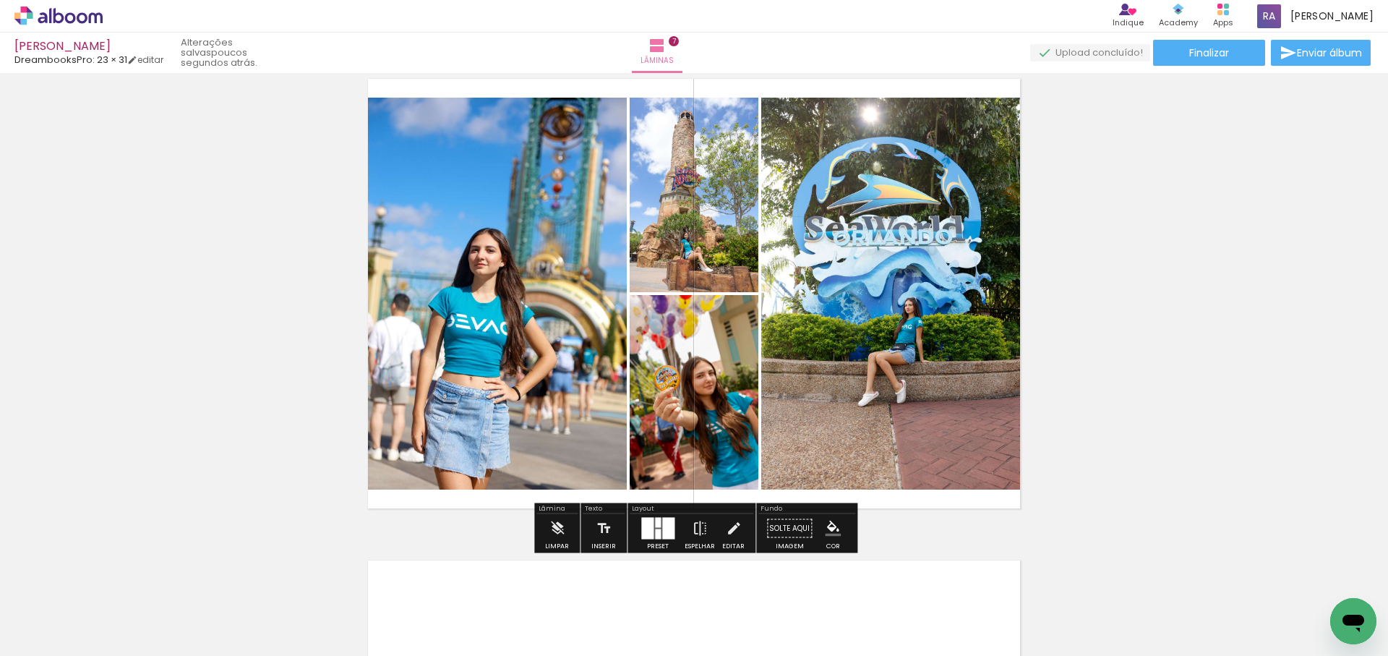
scroll to position [2948, 0]
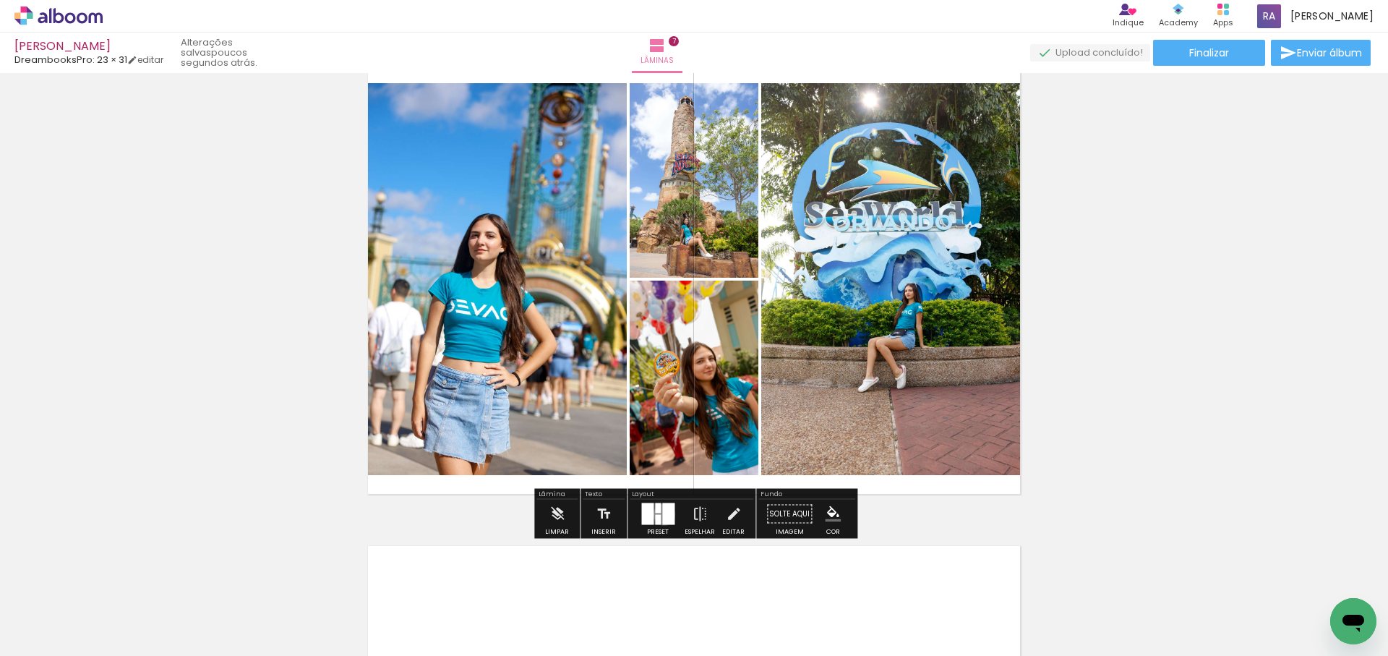
click at [662, 514] on div at bounding box center [668, 514] width 12 height 22
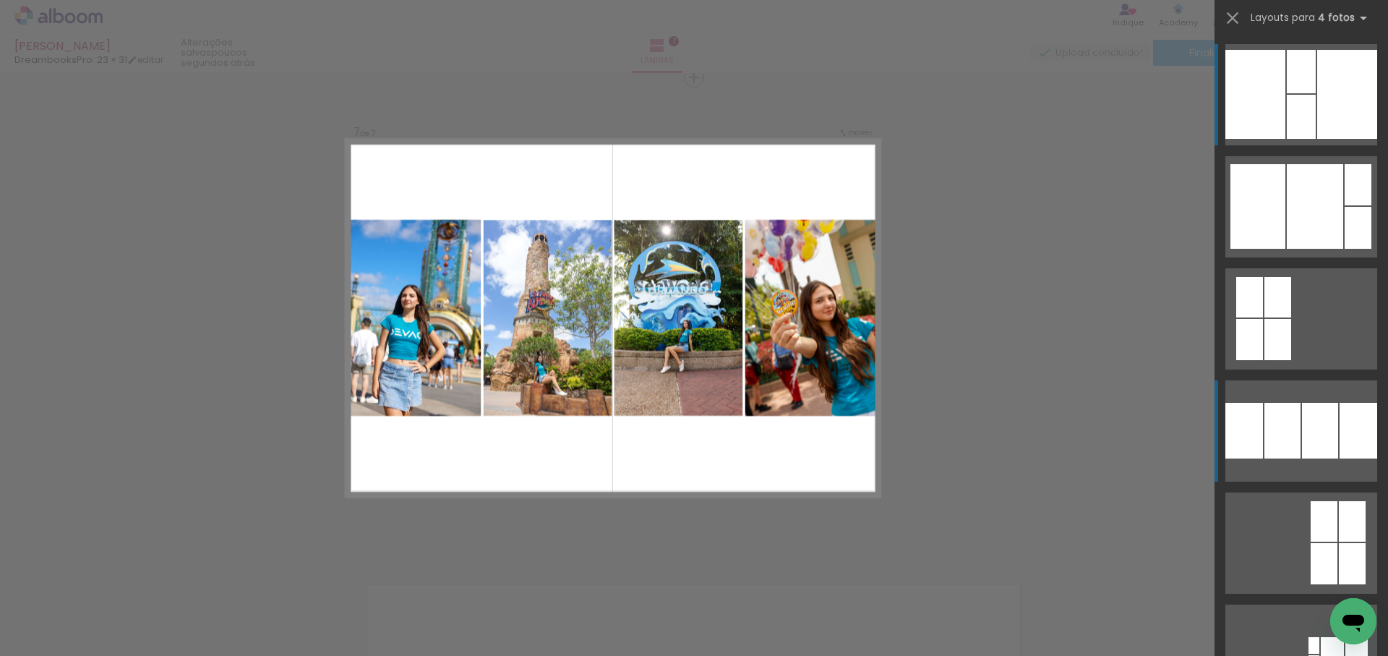
scroll to position [2908, 0]
drag, startPoint x: 1308, startPoint y: 432, endPoint x: 1316, endPoint y: 430, distance: 8.2
click at [1345, 205] on div at bounding box center [1358, 184] width 27 height 41
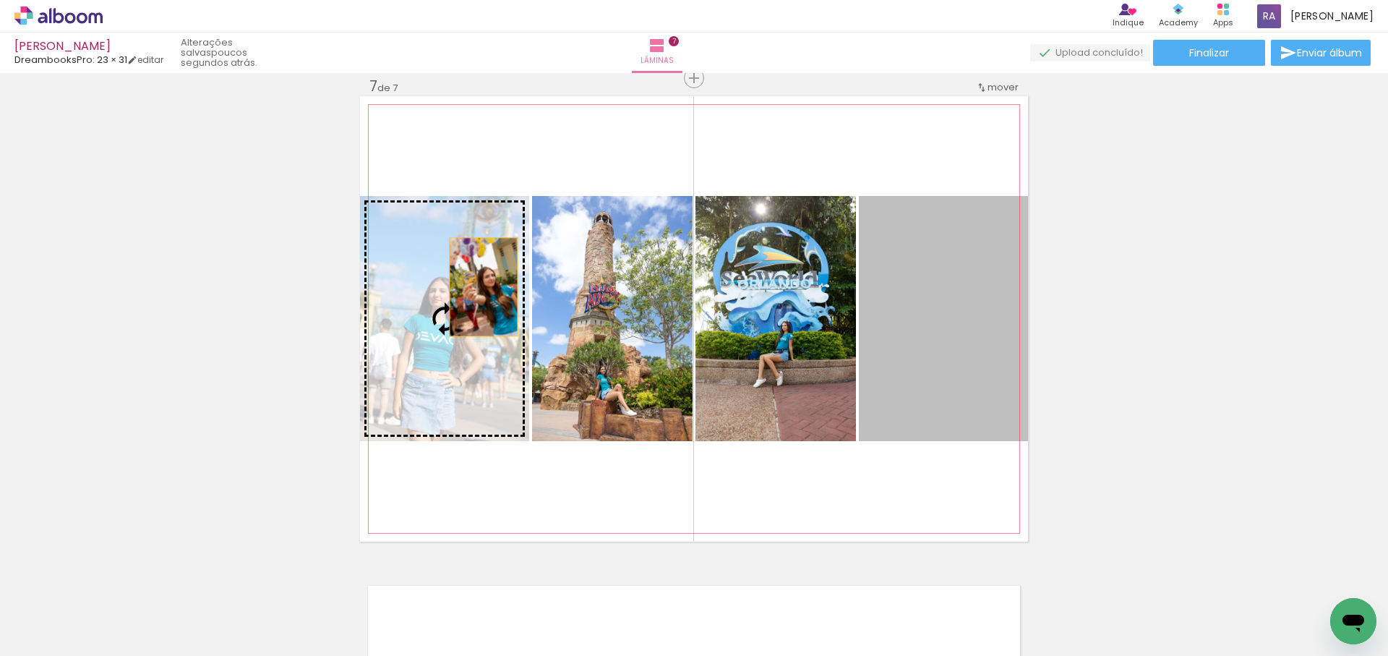
drag, startPoint x: 926, startPoint y: 299, endPoint x: 466, endPoint y: 286, distance: 460.8
click at [0, 0] on slot at bounding box center [0, 0] width 0 height 0
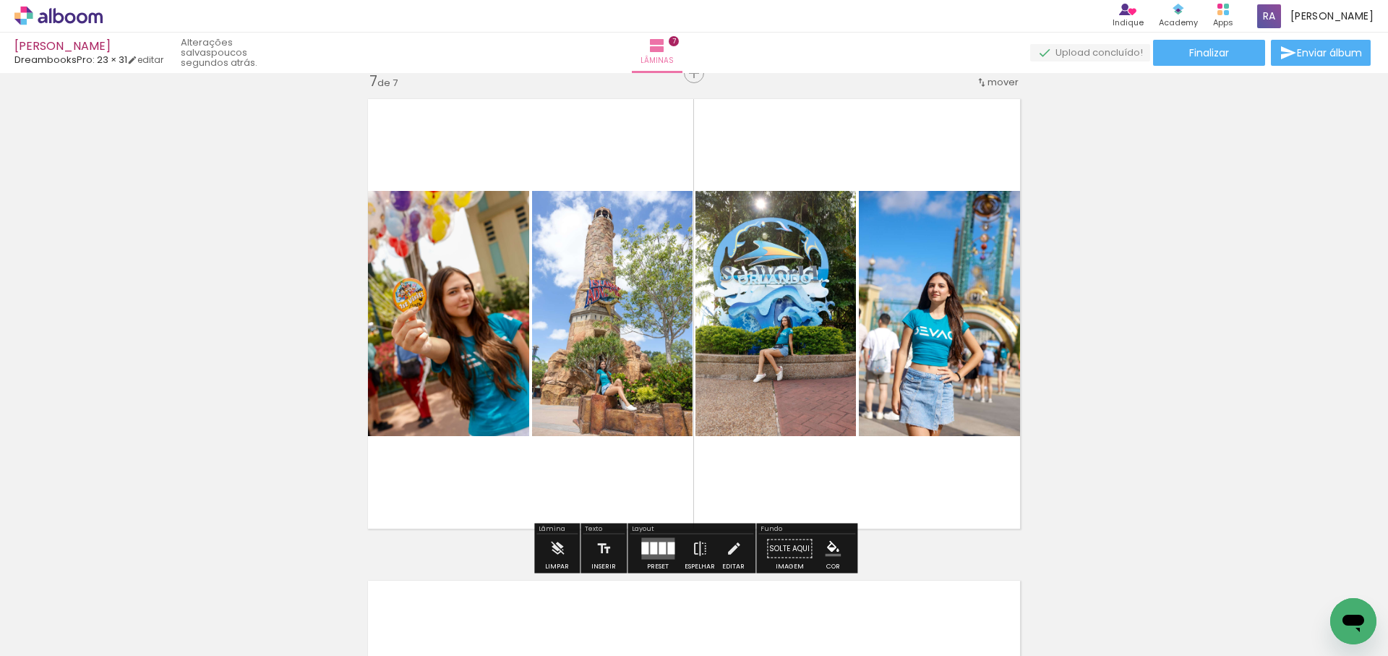
scroll to position [2919, 0]
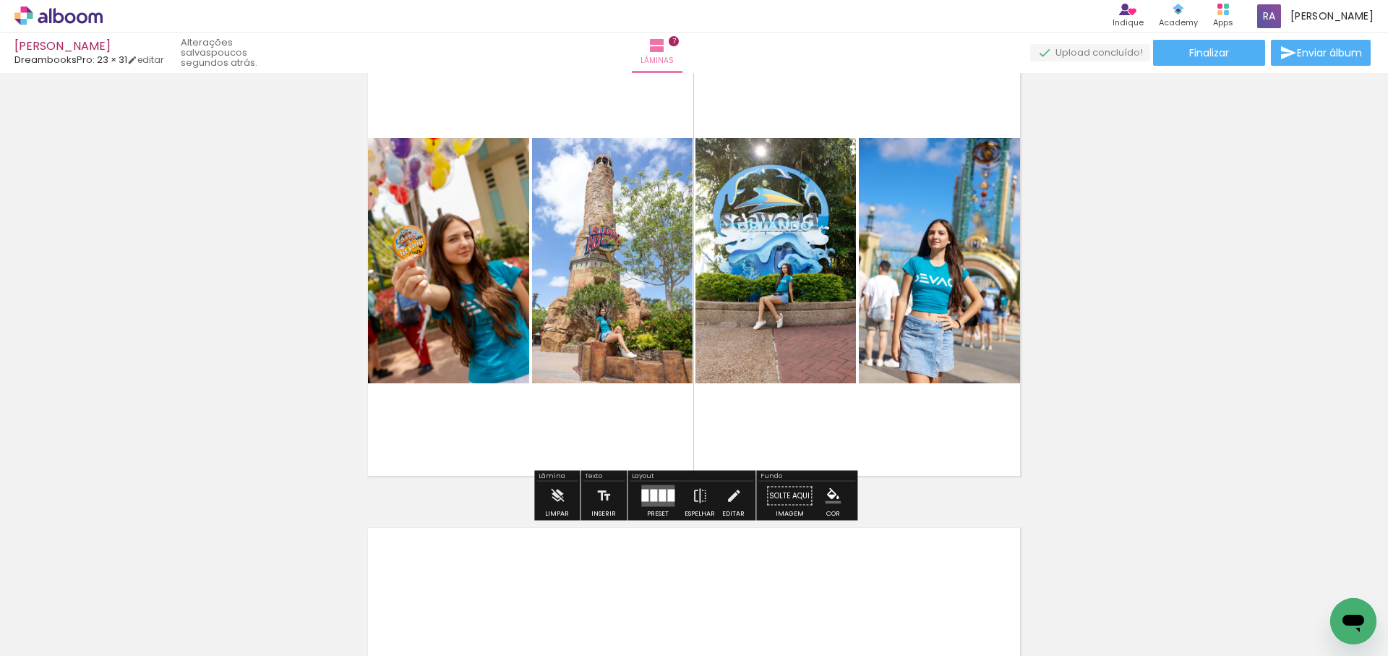
scroll to position [0, 1919]
click at [661, 497] on div at bounding box center [662, 496] width 7 height 12
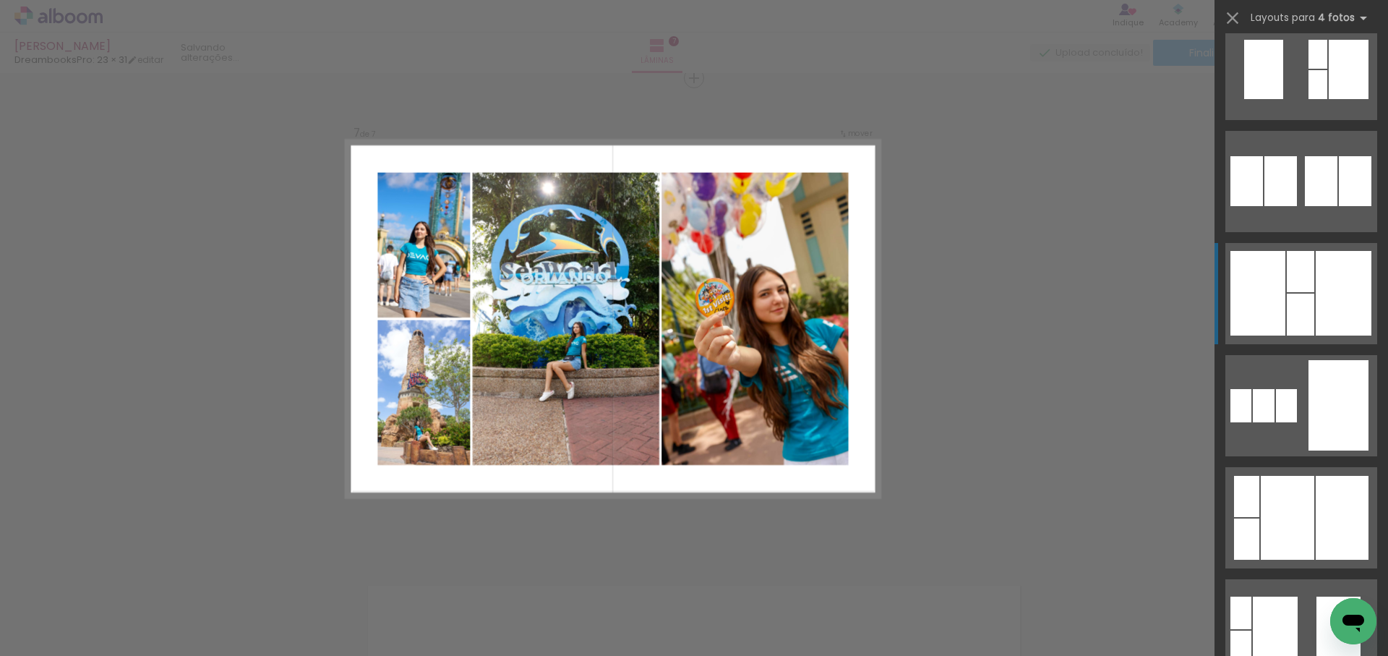
scroll to position [1178, 0]
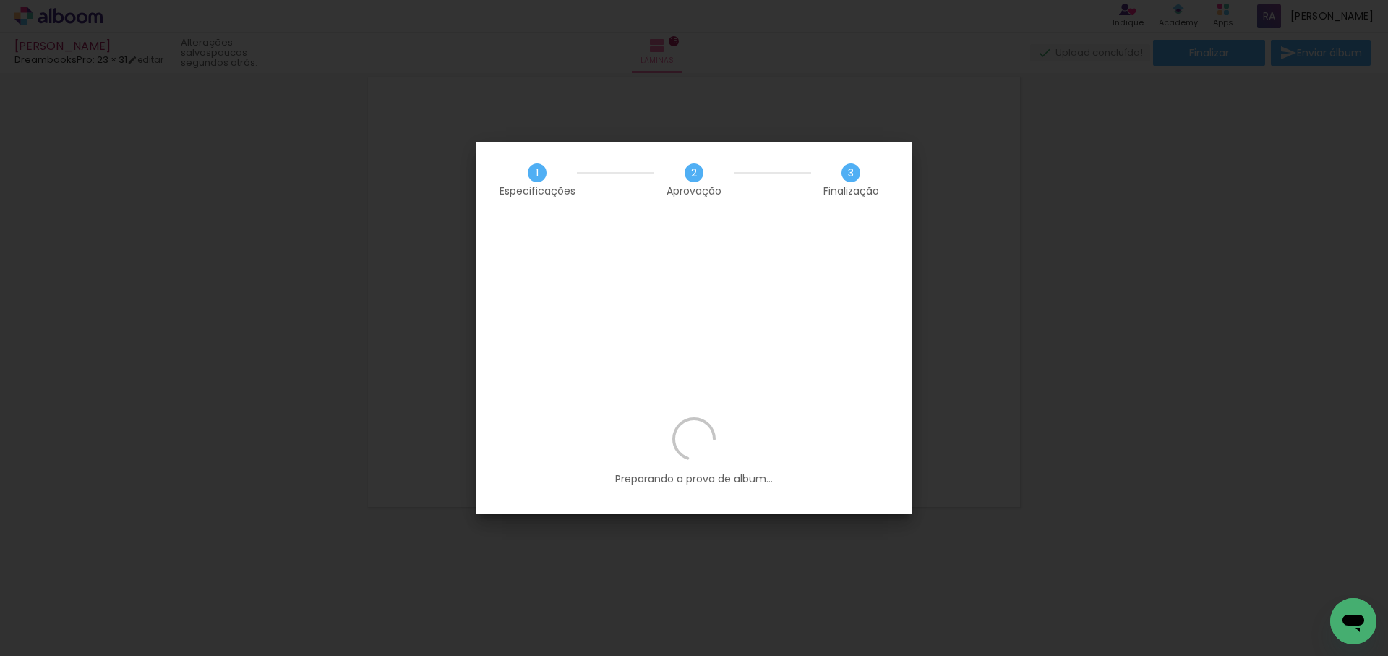
scroll to position [0, 2217]
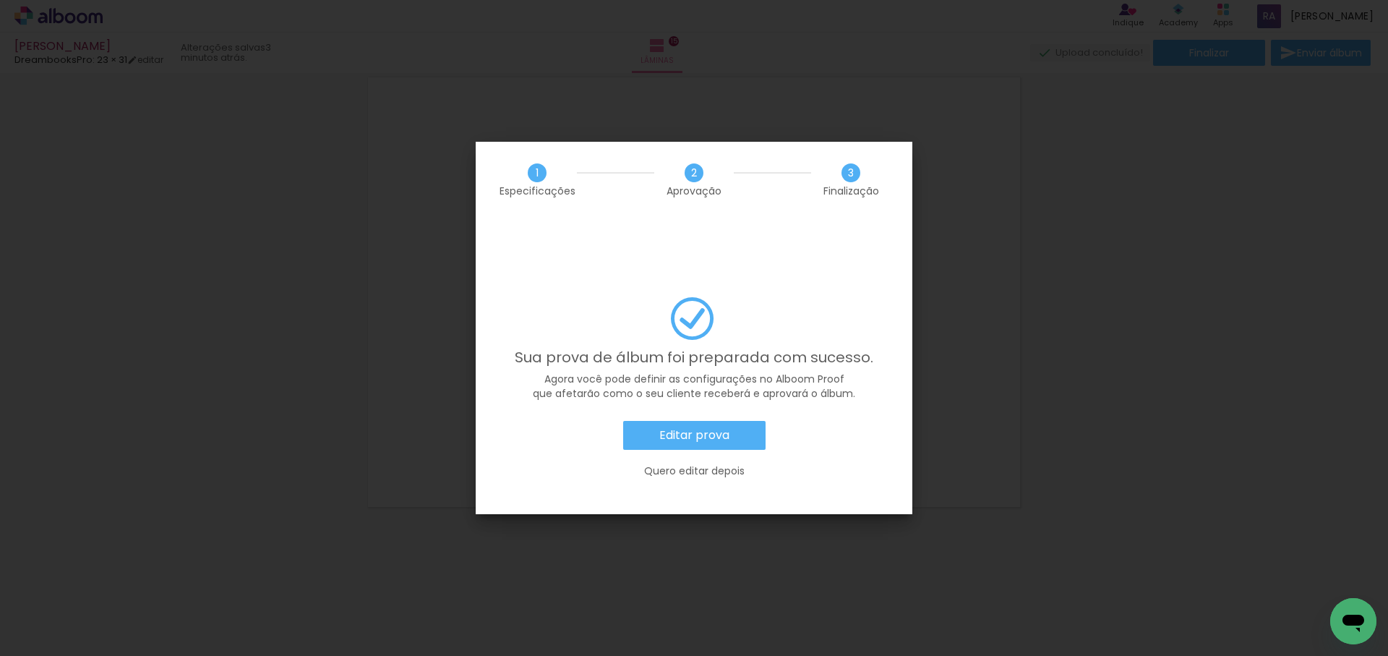
click at [0, 0] on slot "Editar prova" at bounding box center [0, 0] width 0 height 0
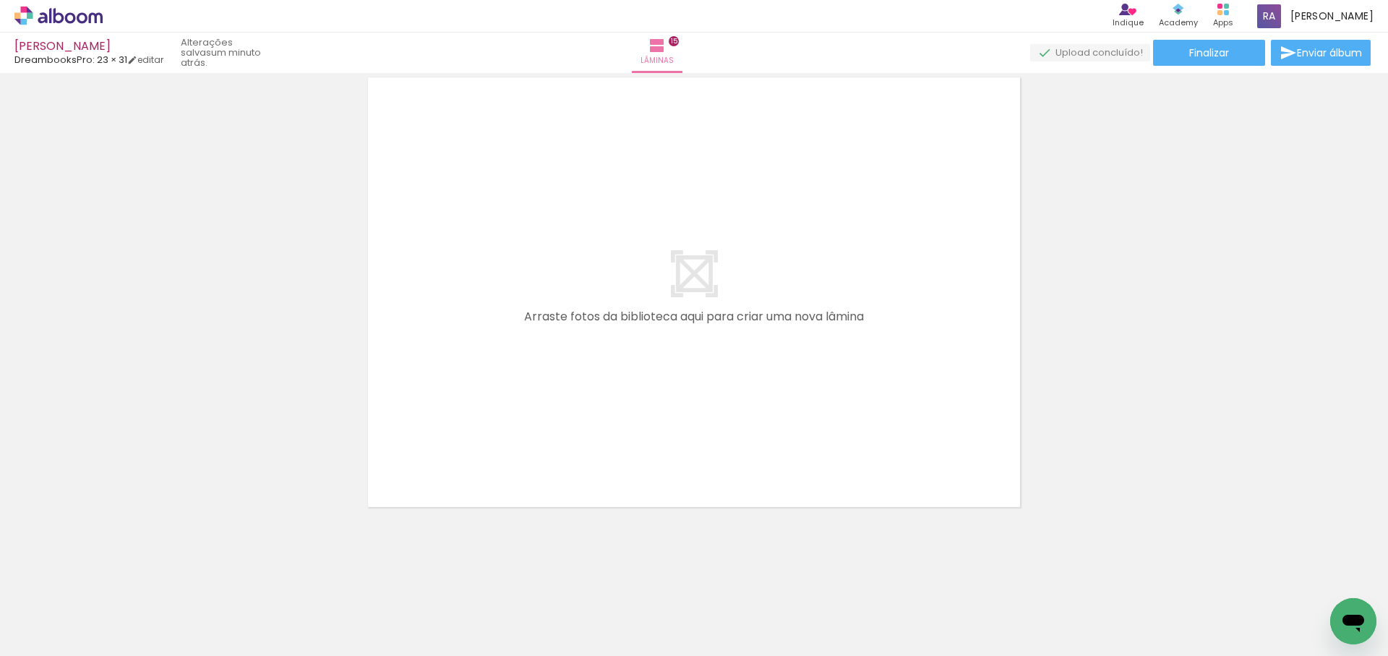
scroll to position [0, 2217]
